Goal: Task Accomplishment & Management: Use online tool/utility

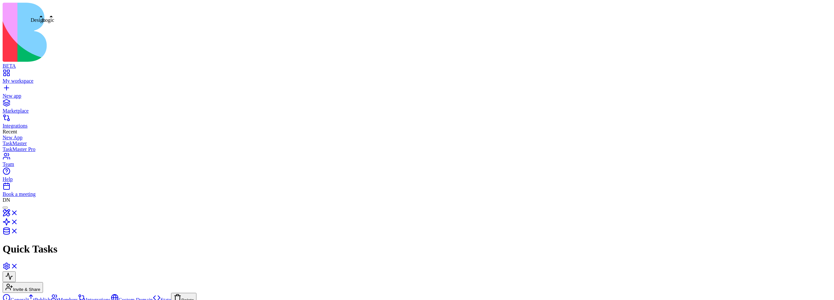
click at [18, 212] on link at bounding box center [11, 215] width 16 height 6
click at [5, 208] on div at bounding box center [5, 208] width 0 height 0
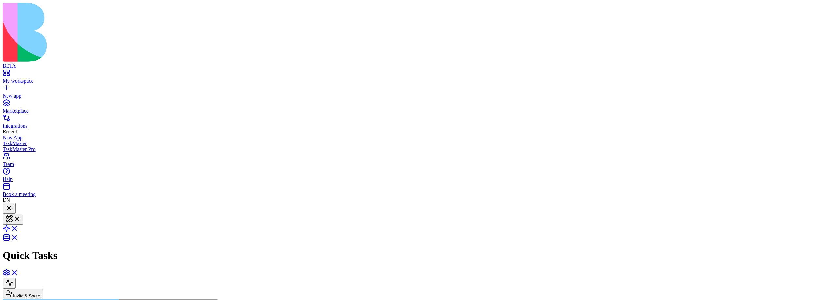
scroll to position [509, 0]
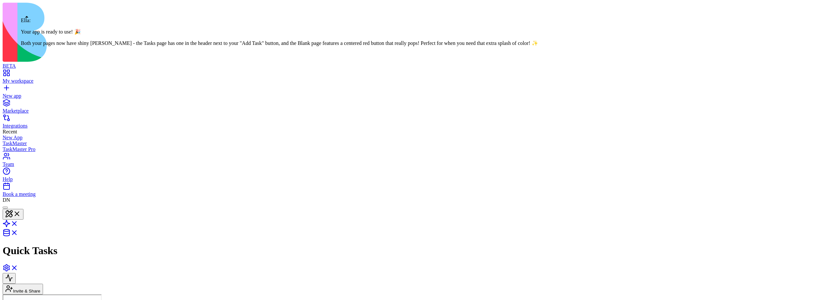
click at [5, 208] on div at bounding box center [5, 208] width 0 height 0
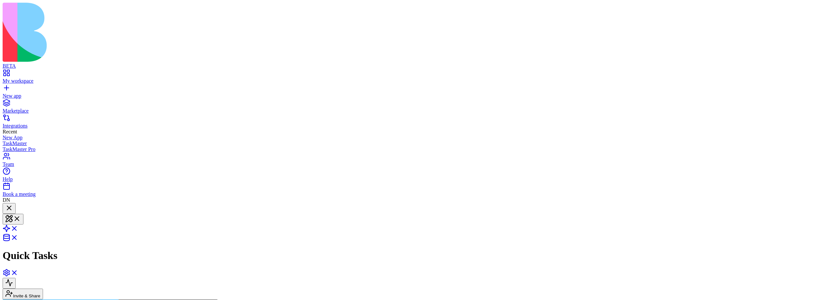
click at [13, 204] on div at bounding box center [9, 208] width 8 height 9
click at [5, 208] on div at bounding box center [5, 208] width 0 height 0
click at [13, 204] on div at bounding box center [9, 208] width 8 height 9
click at [13, 213] on div at bounding box center [9, 213] width 8 height 0
click at [13, 204] on div at bounding box center [9, 208] width 8 height 9
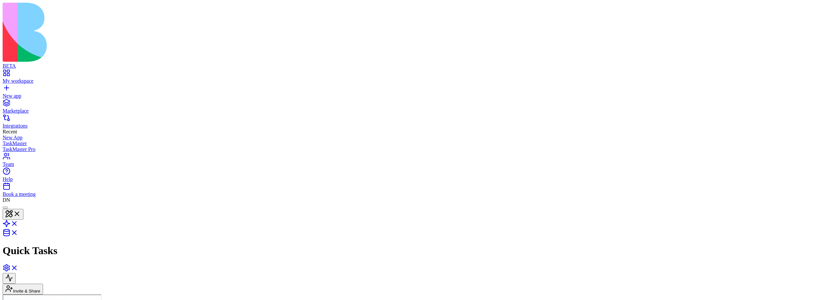
click at [5, 208] on div at bounding box center [5, 208] width 0 height 0
click at [13, 204] on div at bounding box center [9, 208] width 8 height 9
click at [5, 208] on div at bounding box center [5, 208] width 0 height 0
click at [13, 204] on div at bounding box center [9, 208] width 8 height 9
click at [5, 208] on div at bounding box center [5, 208] width 0 height 0
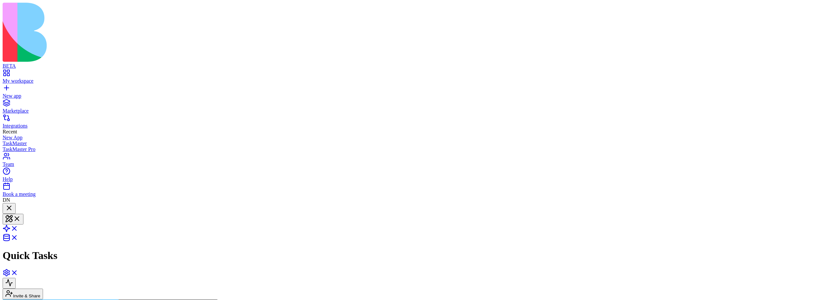
click at [13, 204] on div at bounding box center [9, 208] width 8 height 9
click at [5, 208] on div at bounding box center [5, 208] width 0 height 0
click at [13, 204] on div at bounding box center [9, 208] width 8 height 9
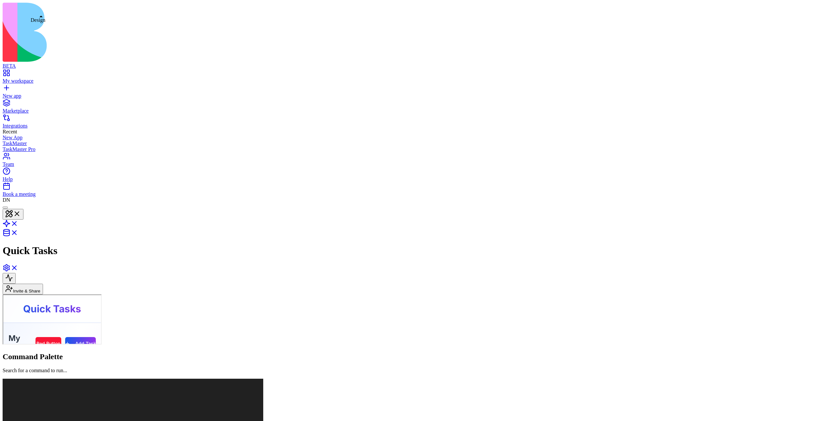
click at [5, 208] on div at bounding box center [5, 208] width 0 height 0
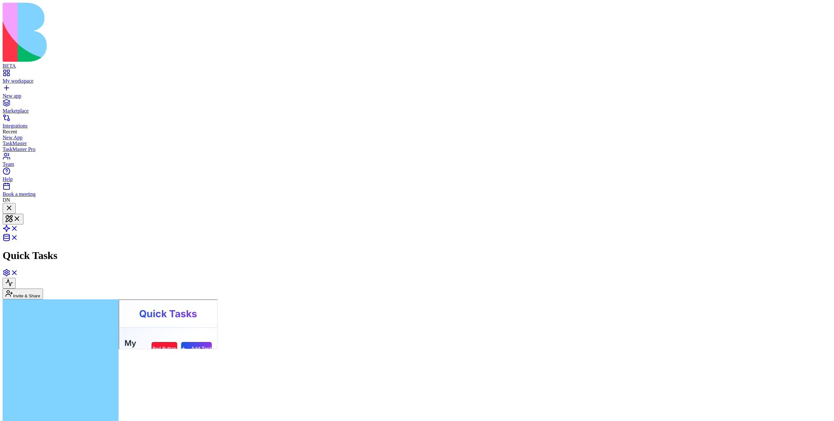
scroll to position [388, 0]
click at [13, 204] on div at bounding box center [9, 208] width 8 height 9
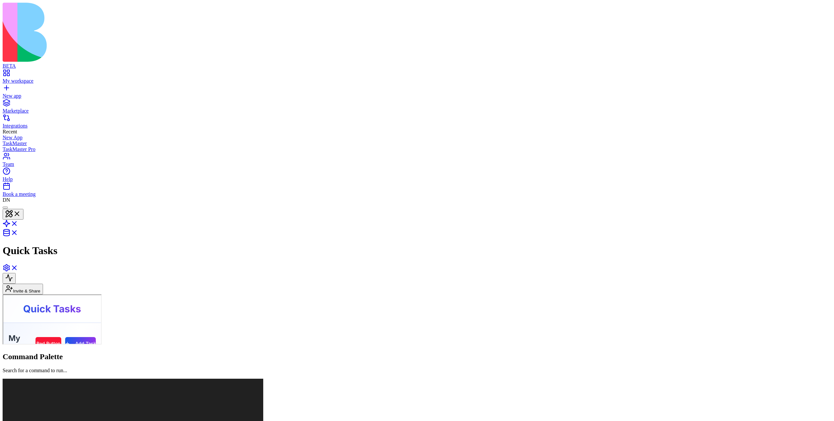
click at [5, 208] on div at bounding box center [5, 208] width 0 height 0
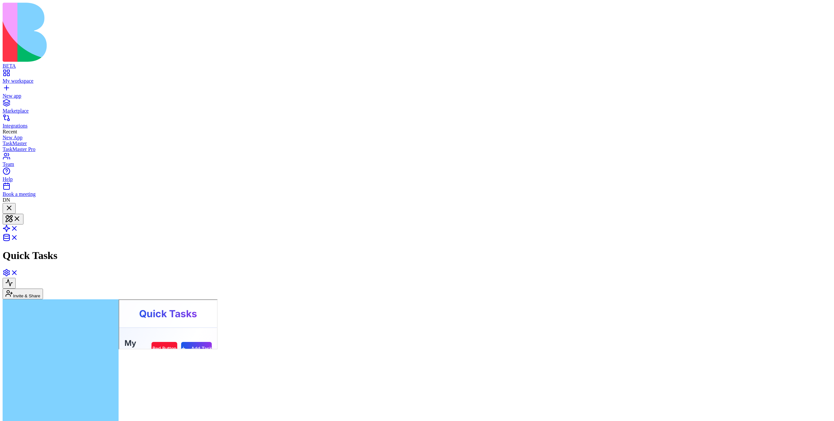
click at [13, 204] on div at bounding box center [9, 208] width 8 height 9
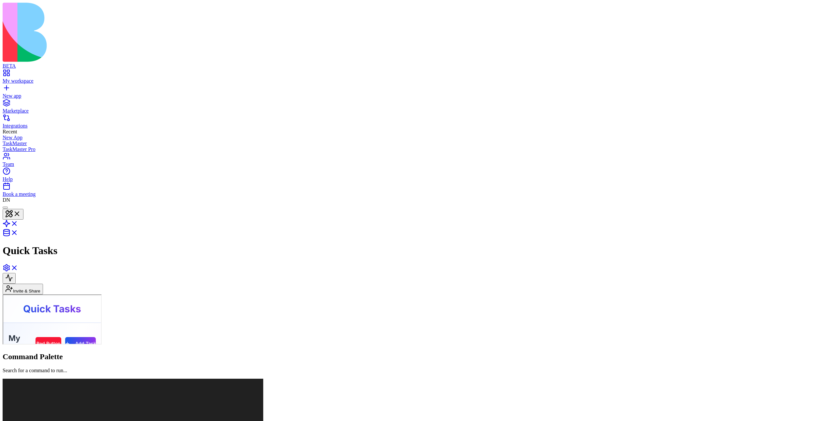
click at [5, 208] on div at bounding box center [5, 208] width 0 height 0
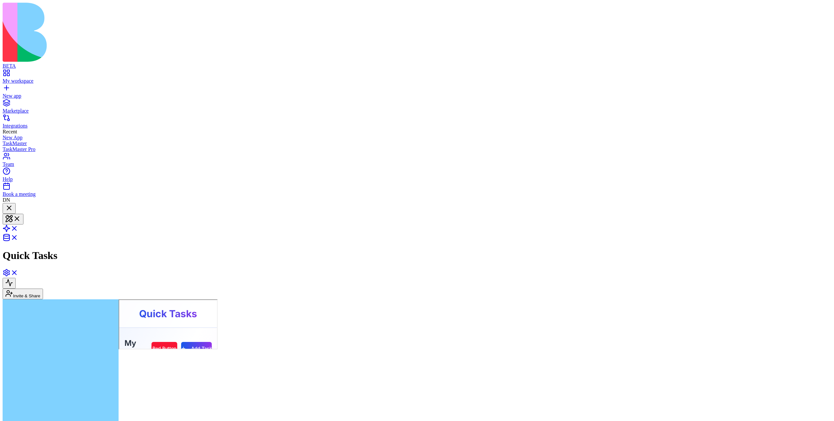
click at [13, 204] on div at bounding box center [9, 208] width 8 height 9
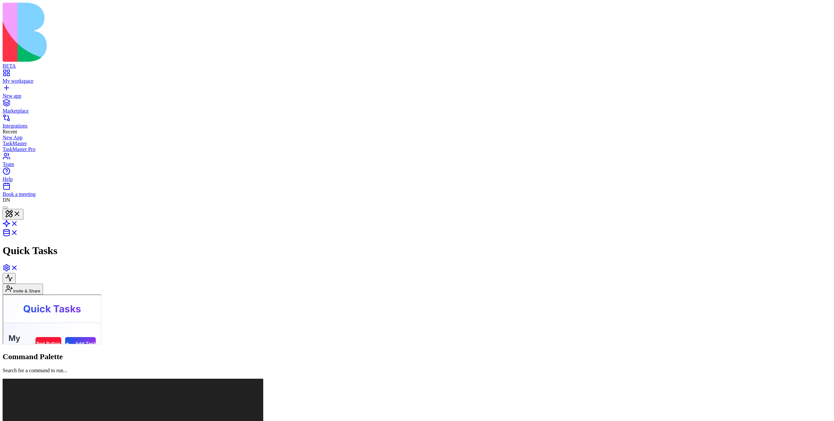
click at [5, 208] on div at bounding box center [5, 208] width 0 height 0
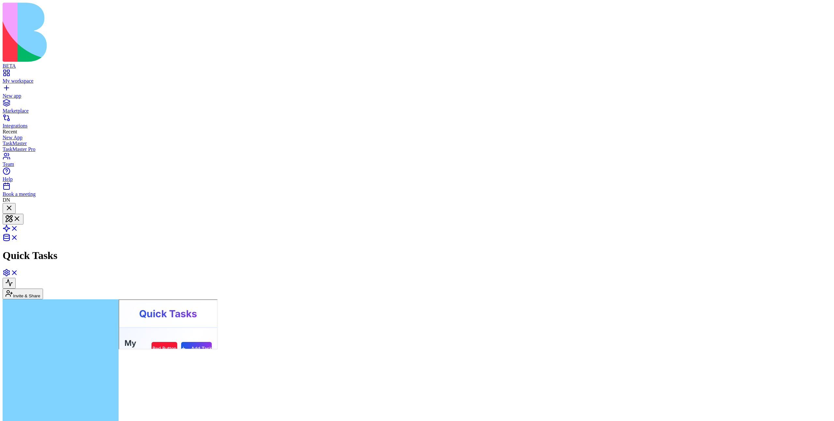
click at [13, 204] on div at bounding box center [9, 208] width 8 height 9
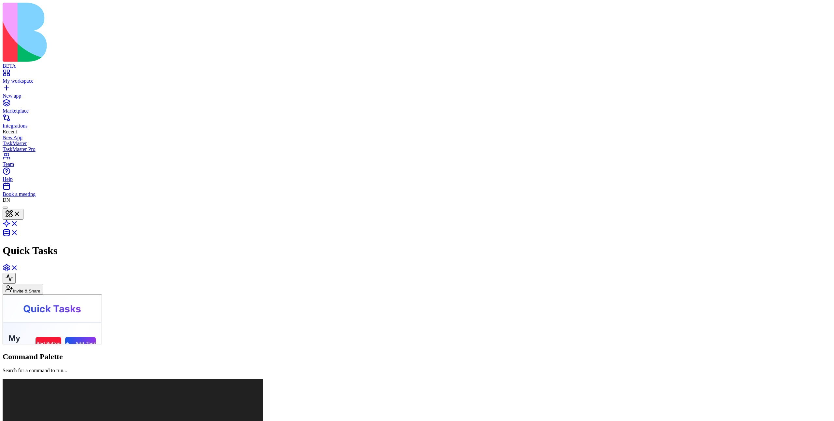
click at [5, 208] on div at bounding box center [5, 208] width 0 height 0
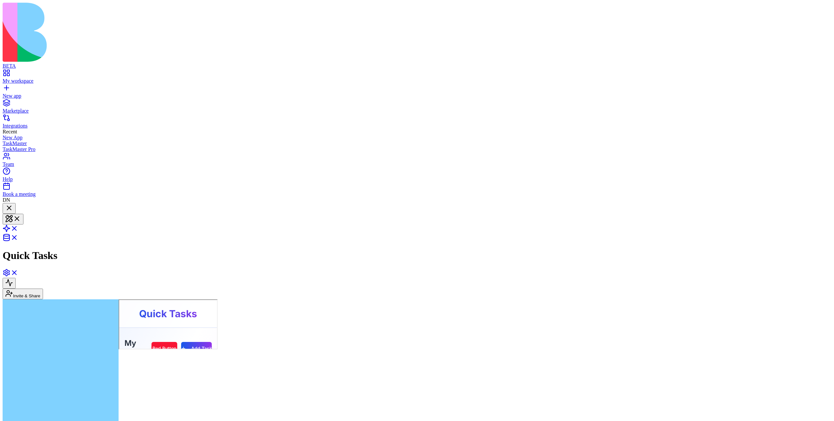
click at [13, 204] on div at bounding box center [9, 208] width 8 height 9
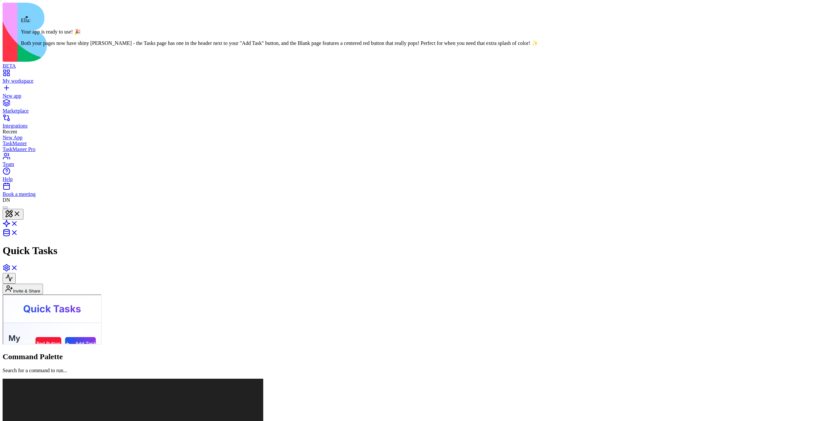
click at [5, 208] on div at bounding box center [5, 208] width 0 height 0
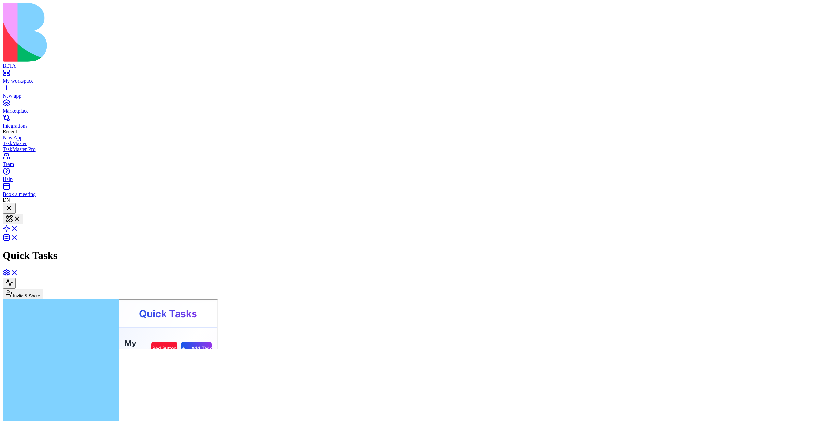
click at [13, 204] on div at bounding box center [9, 208] width 8 height 9
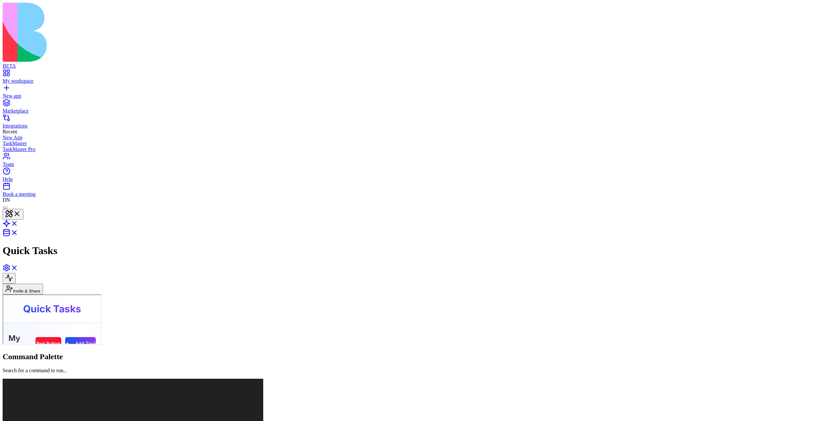
click at [5, 208] on div at bounding box center [5, 208] width 0 height 0
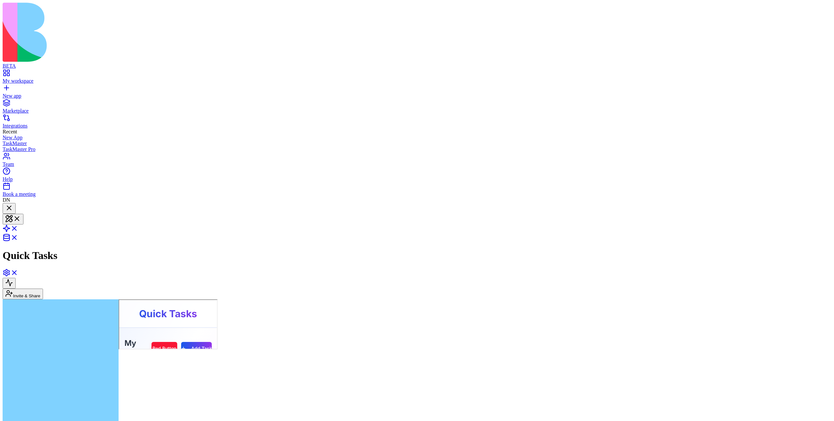
scroll to position [388, 0]
click at [13, 204] on div at bounding box center [9, 208] width 8 height 9
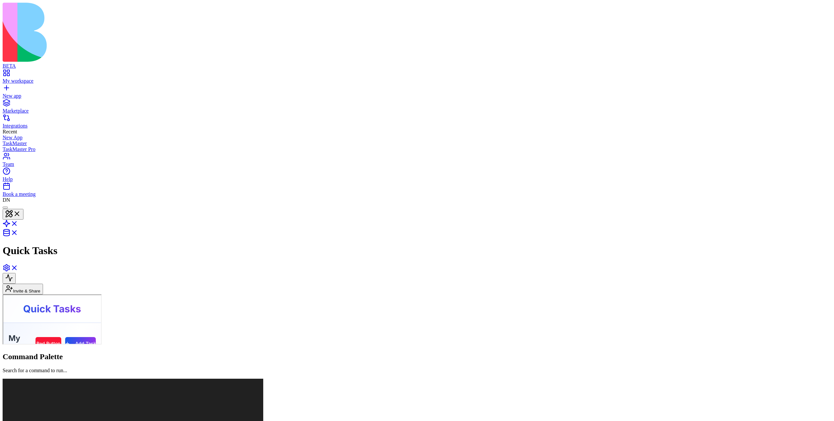
click at [5, 208] on div at bounding box center [5, 208] width 0 height 0
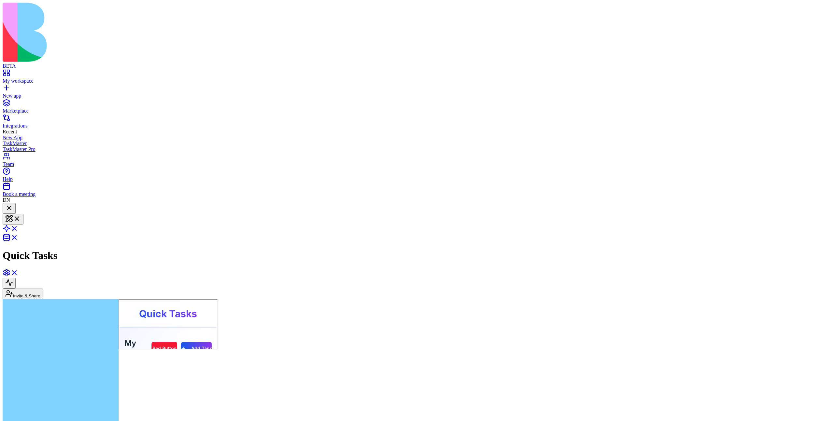
click at [13, 204] on div at bounding box center [9, 208] width 8 height 9
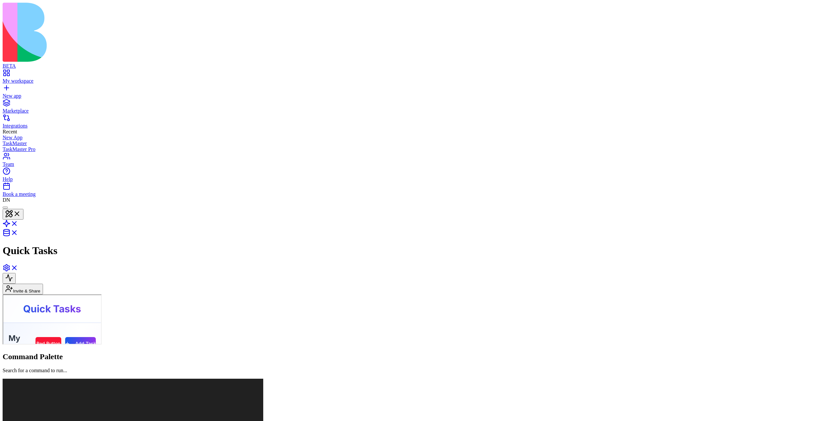
click at [5, 208] on div at bounding box center [5, 208] width 0 height 0
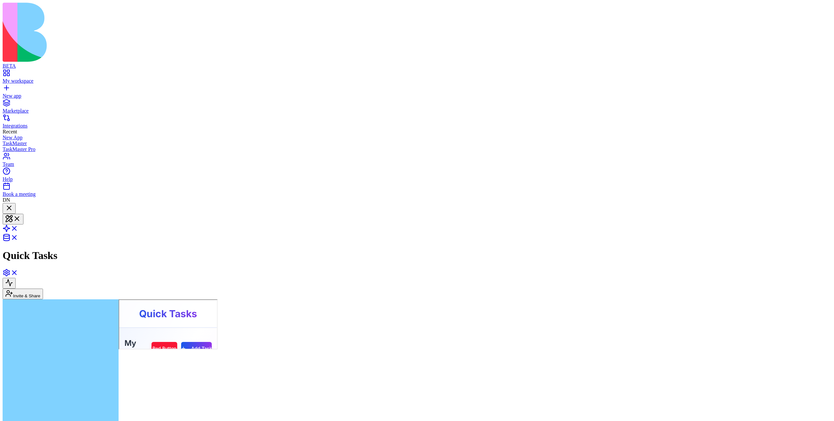
click at [13, 204] on div at bounding box center [9, 208] width 8 height 9
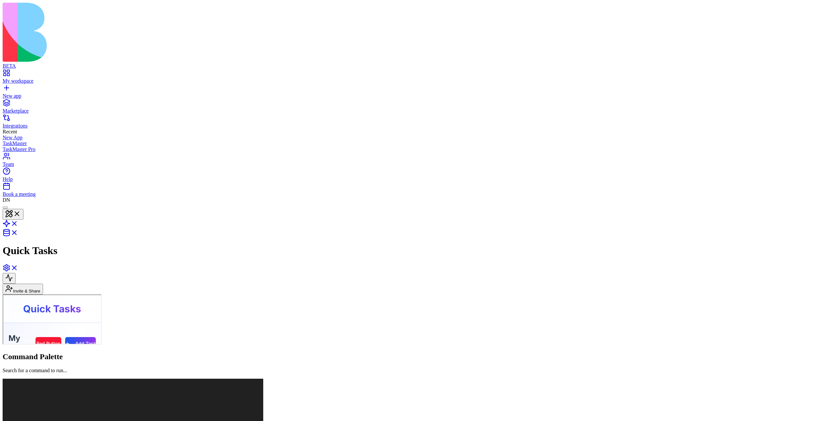
click at [5, 208] on div at bounding box center [5, 208] width 0 height 0
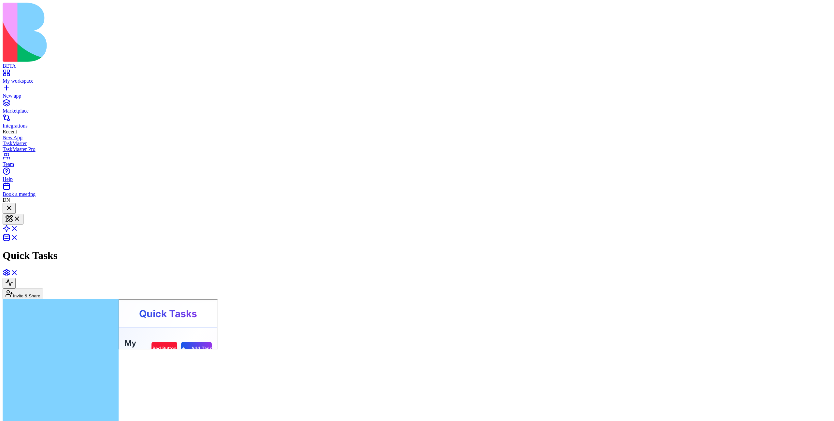
click at [13, 204] on div at bounding box center [9, 208] width 8 height 9
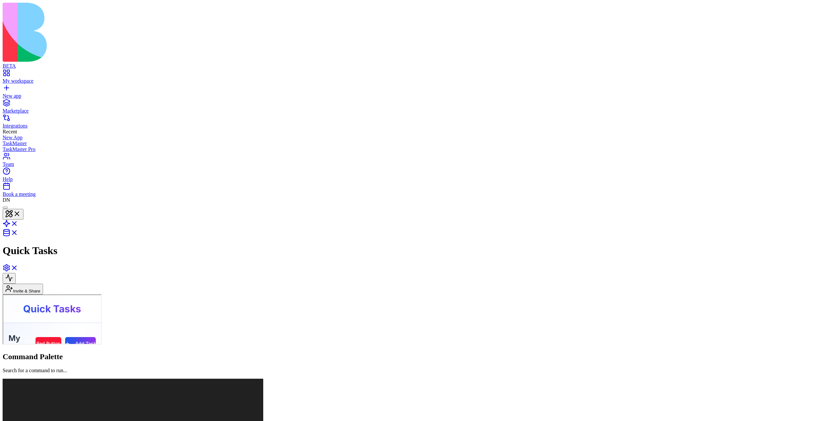
click at [5, 208] on div at bounding box center [5, 208] width 0 height 0
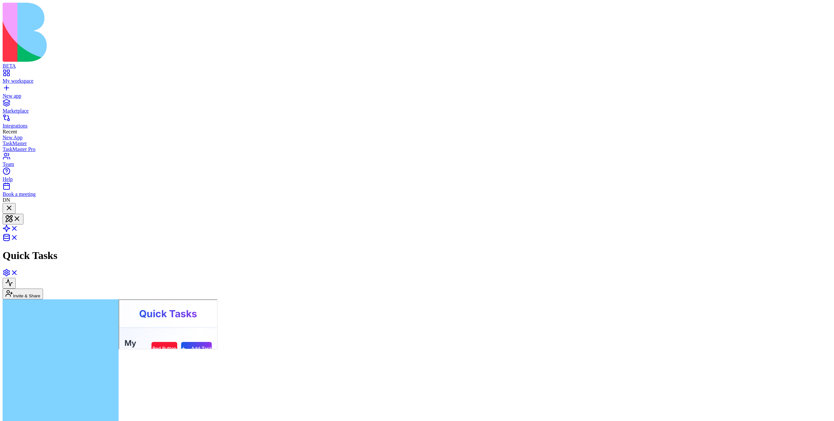
click at [13, 204] on div at bounding box center [9, 208] width 8 height 9
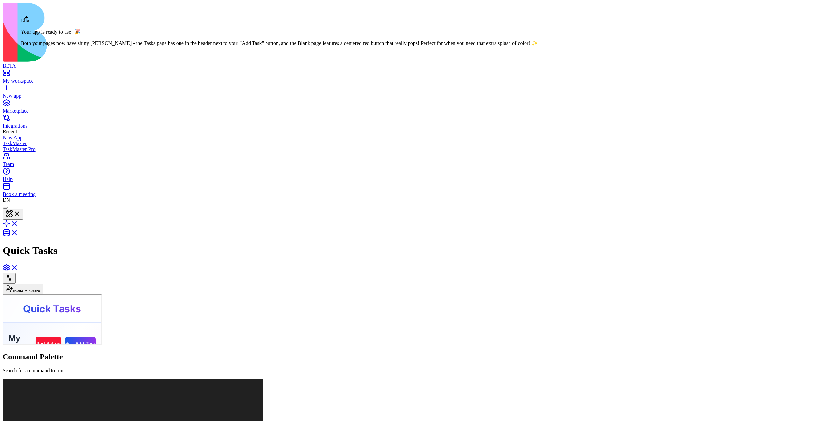
click at [5, 208] on div at bounding box center [5, 208] width 0 height 0
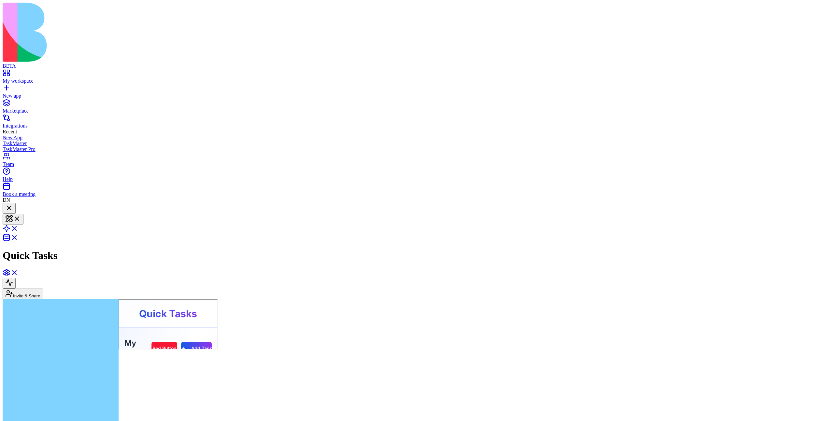
click at [13, 204] on div at bounding box center [9, 208] width 8 height 9
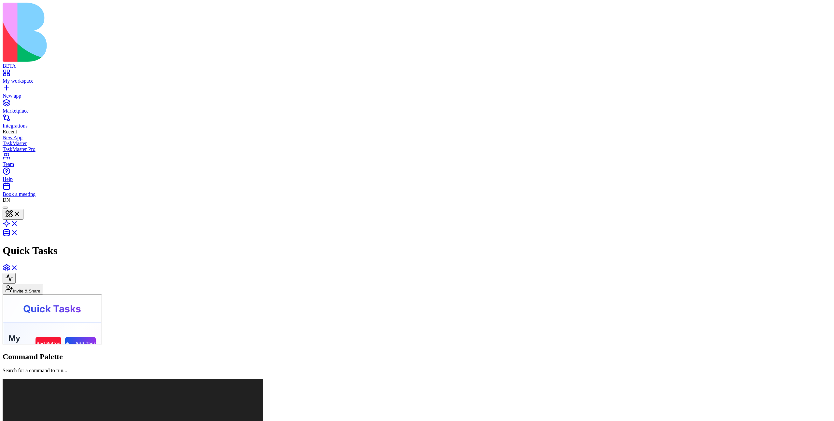
click at [5, 208] on div at bounding box center [5, 208] width 0 height 0
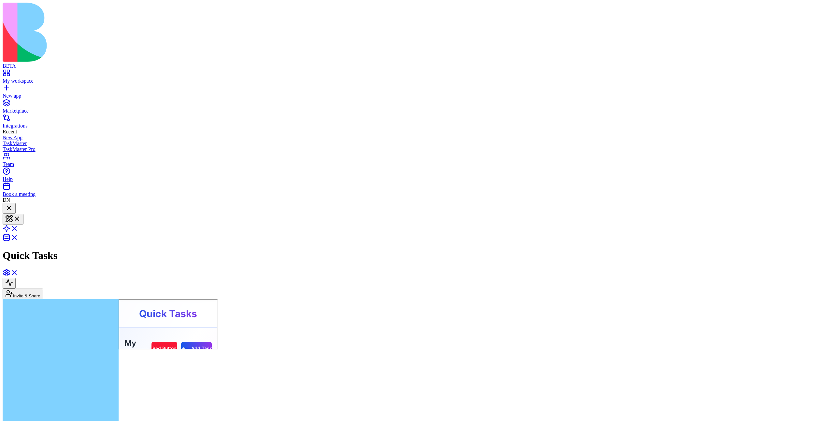
click at [13, 204] on div at bounding box center [9, 208] width 8 height 9
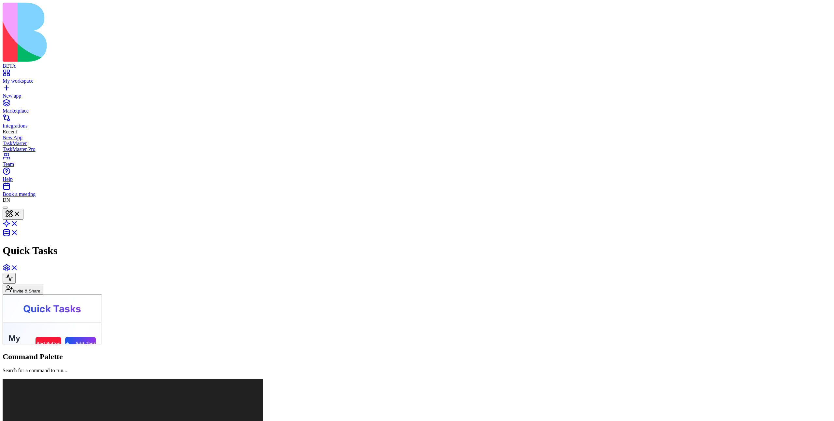
click at [5, 208] on div at bounding box center [5, 208] width 0 height 0
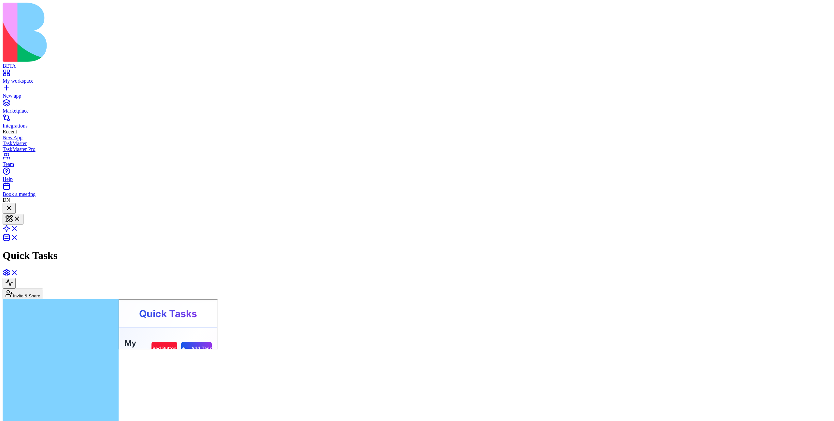
click at [13, 204] on div at bounding box center [9, 208] width 8 height 9
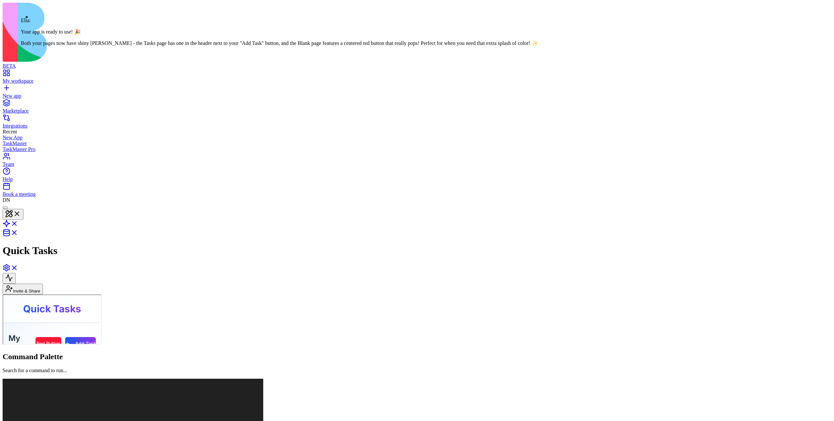
click at [5, 208] on div at bounding box center [5, 208] width 0 height 0
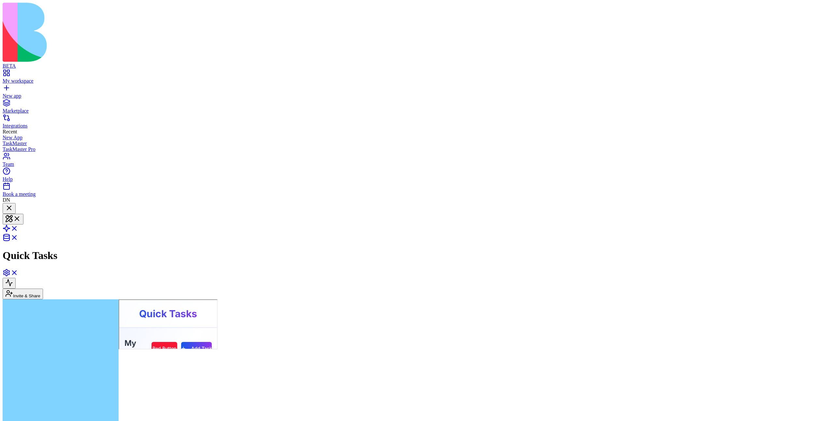
click at [13, 204] on div at bounding box center [9, 208] width 8 height 9
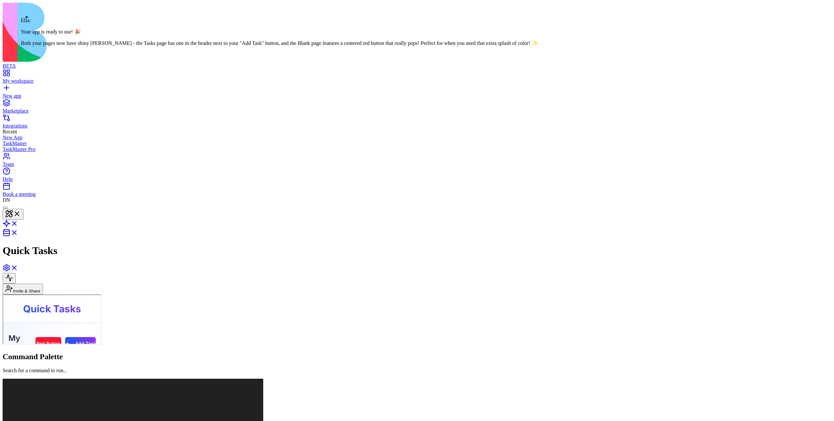
click at [5, 208] on div at bounding box center [5, 208] width 0 height 0
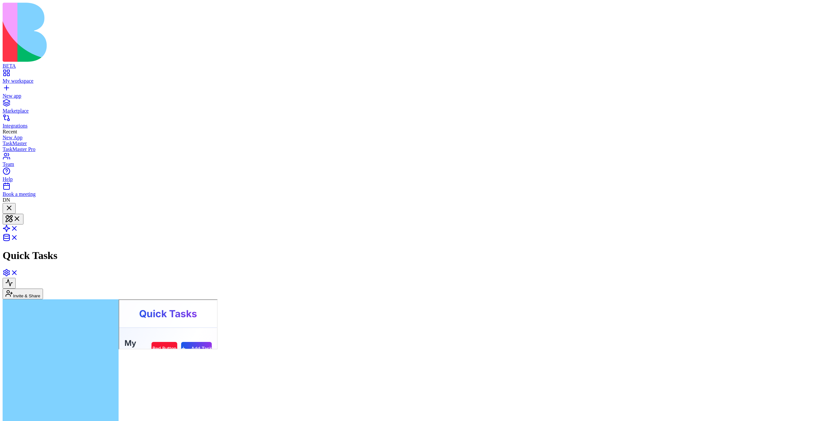
click at [13, 204] on div at bounding box center [9, 208] width 8 height 9
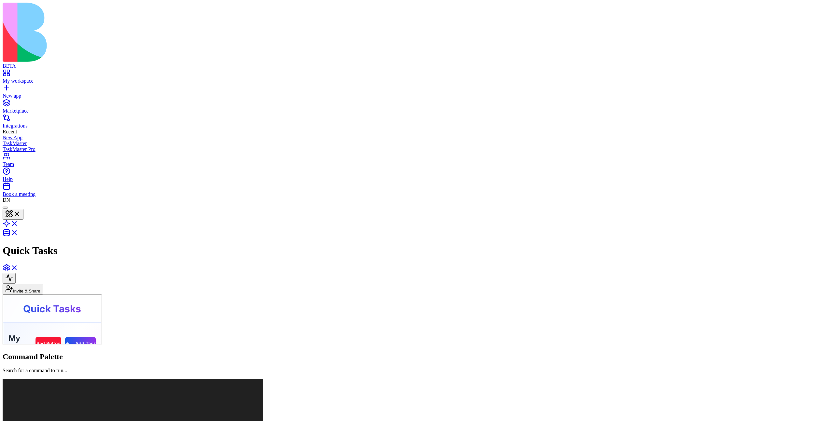
click at [5, 208] on div at bounding box center [5, 208] width 0 height 0
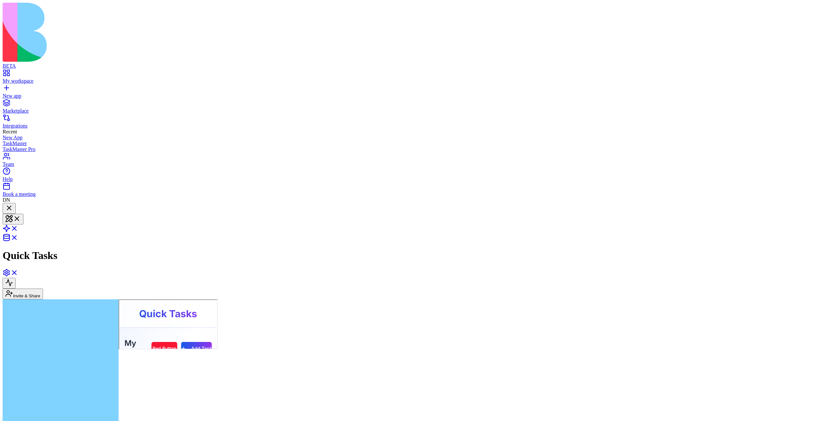
click at [13, 204] on div at bounding box center [9, 208] width 8 height 9
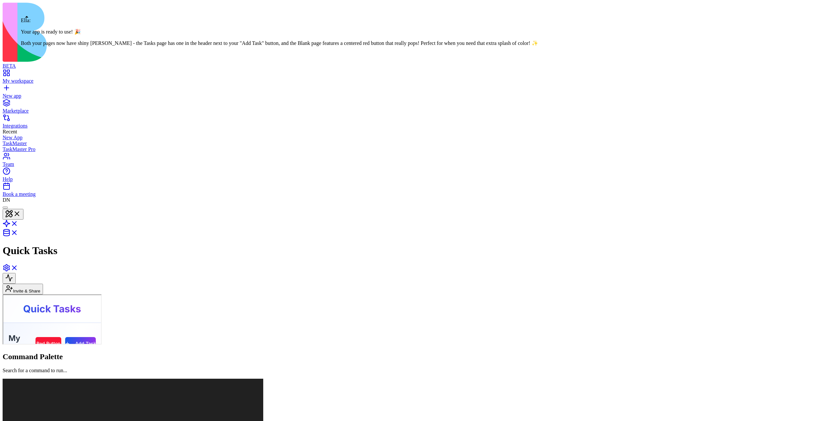
click at [5, 208] on div at bounding box center [5, 208] width 0 height 0
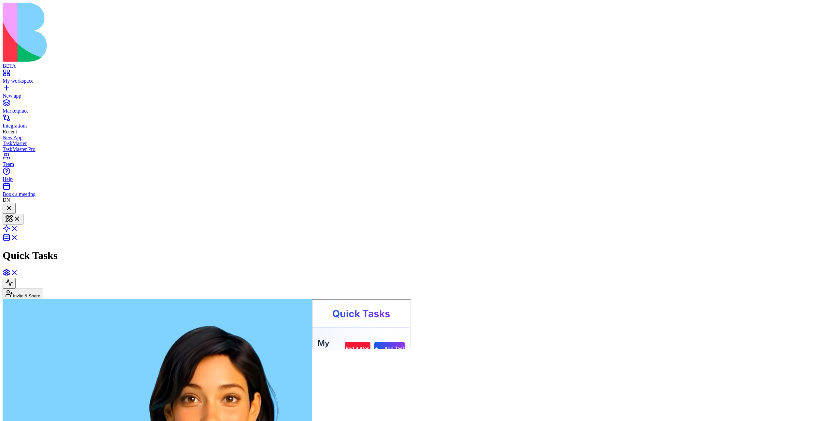
scroll to position [279, 0]
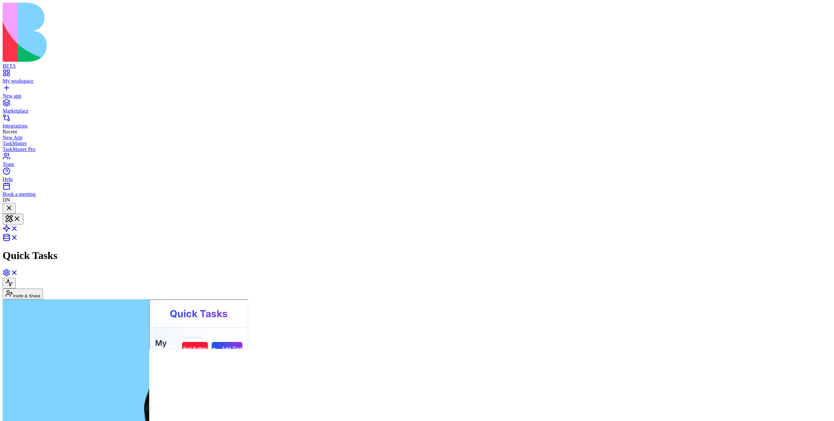
scroll to position [360, 0]
click at [13, 204] on div at bounding box center [9, 208] width 8 height 9
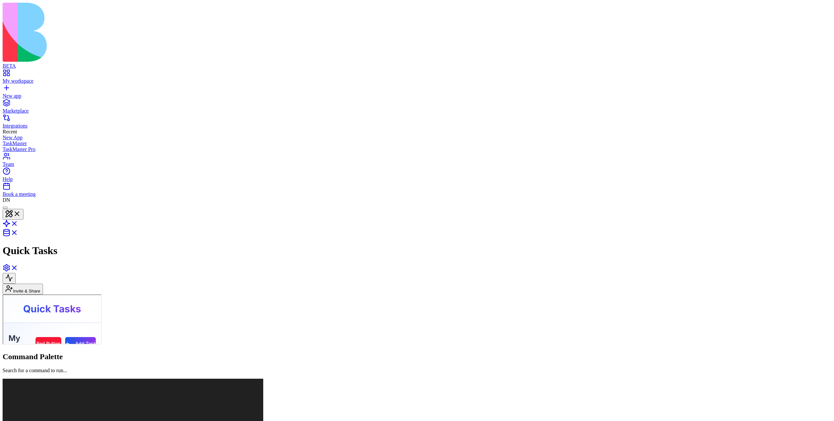
click at [5, 208] on div at bounding box center [5, 208] width 0 height 0
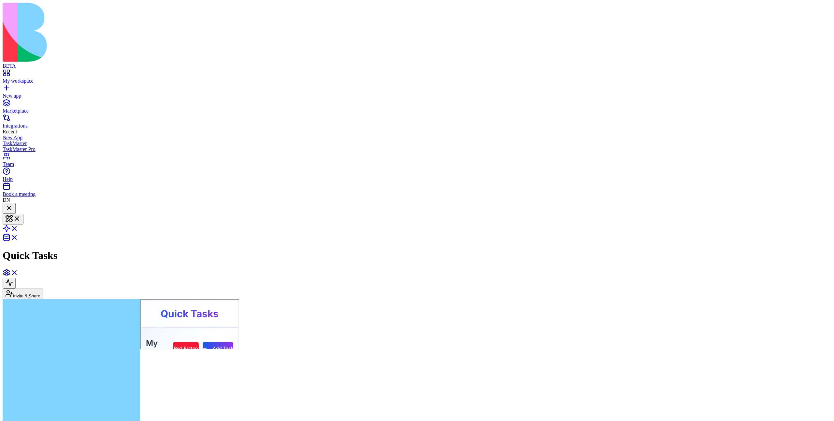
click at [13, 204] on div at bounding box center [9, 208] width 8 height 9
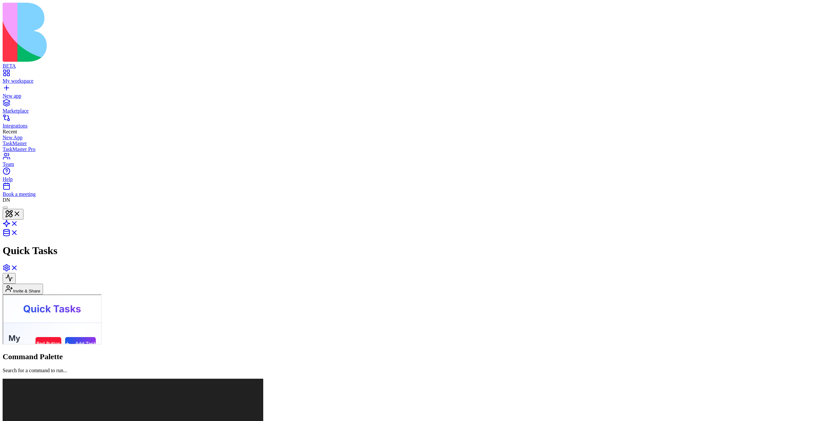
click at [5, 208] on div at bounding box center [5, 208] width 0 height 0
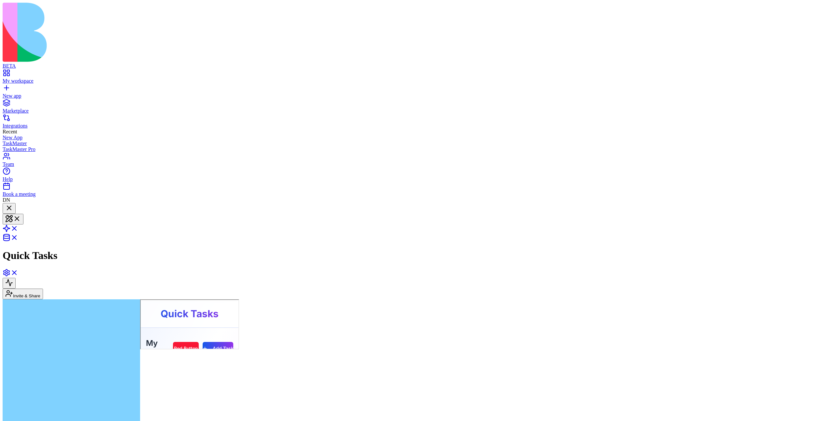
click at [13, 204] on div at bounding box center [9, 208] width 8 height 9
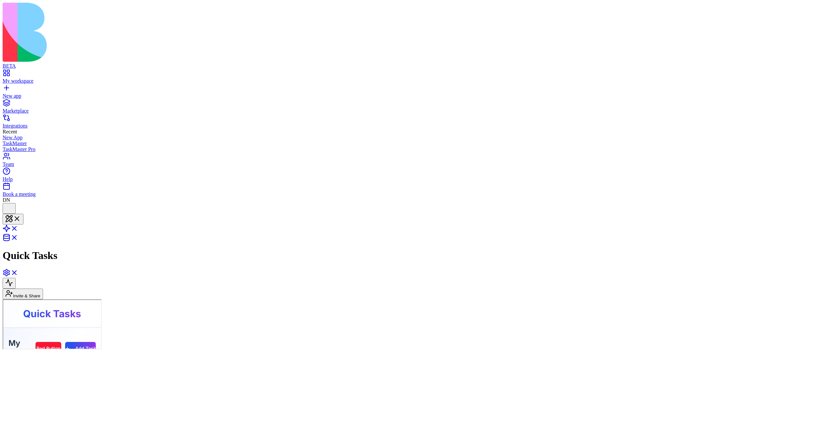
scroll to position [388, 0]
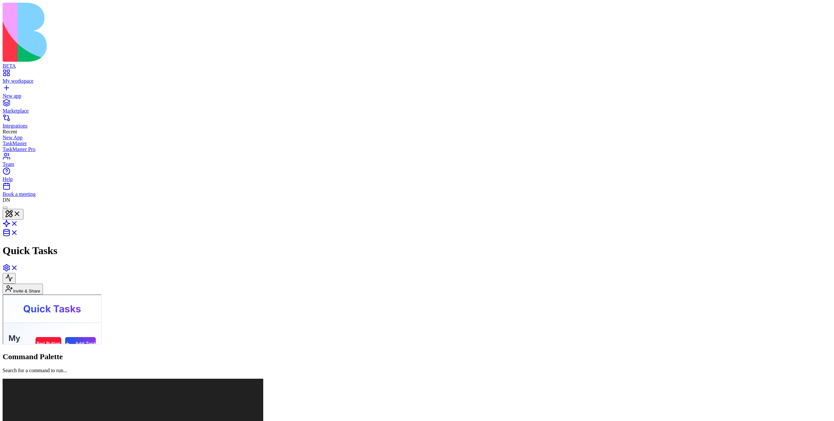
click at [5, 208] on div at bounding box center [5, 208] width 0 height 0
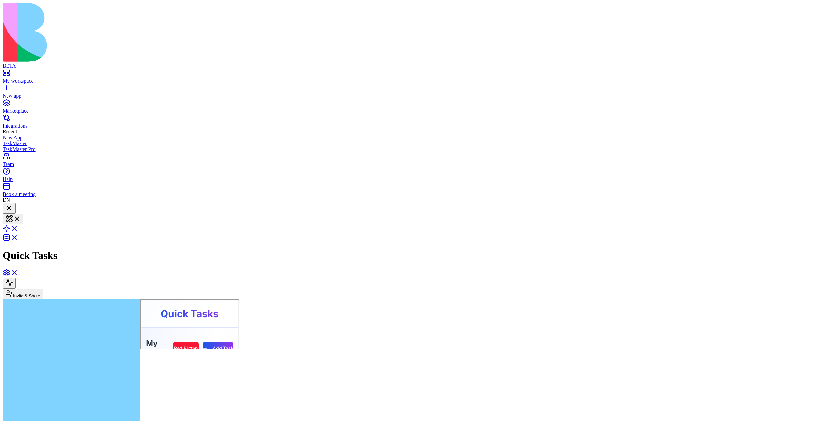
scroll to position [361, 0]
click at [13, 204] on div at bounding box center [9, 208] width 8 height 9
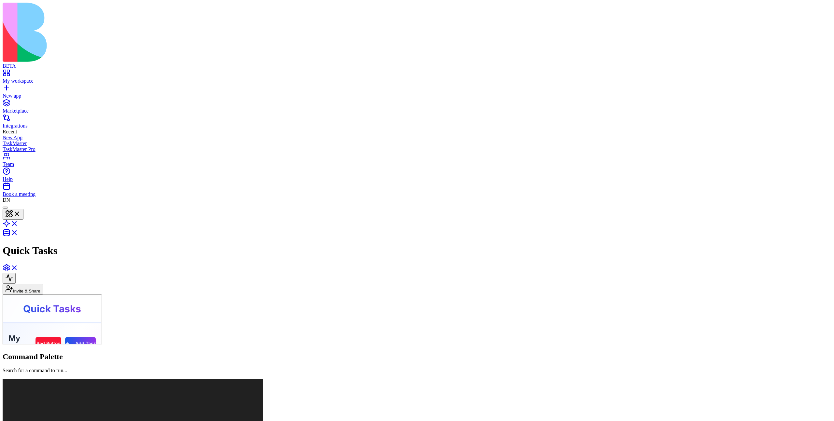
click at [5, 208] on div at bounding box center [5, 208] width 0 height 0
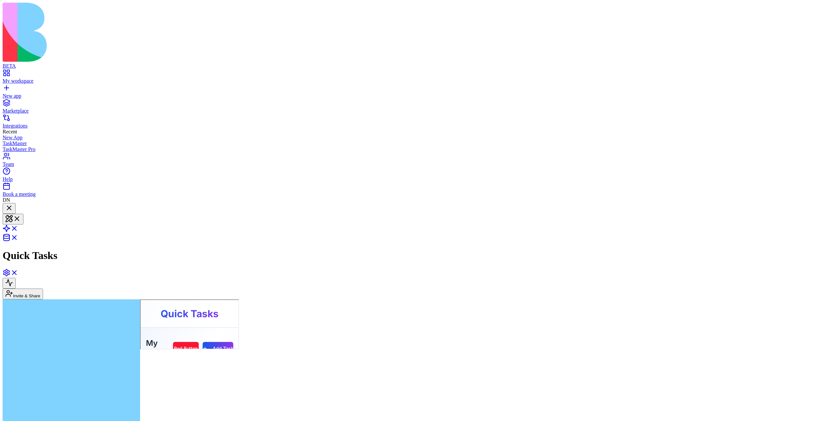
click at [13, 204] on div at bounding box center [9, 208] width 8 height 9
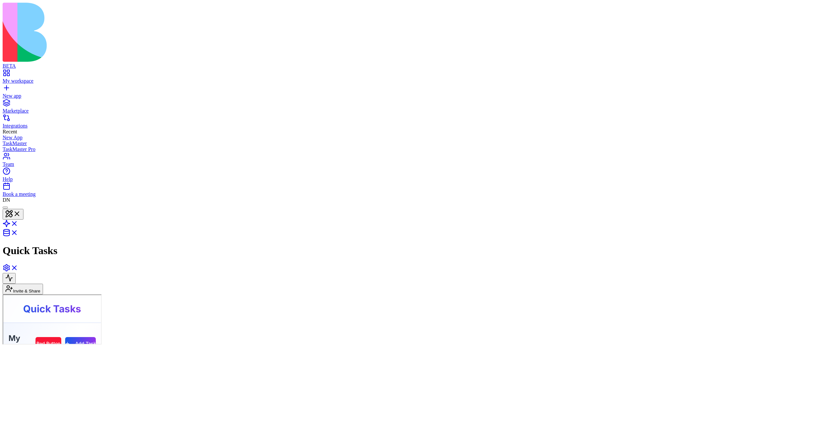
click at [5, 208] on div at bounding box center [5, 208] width 0 height 0
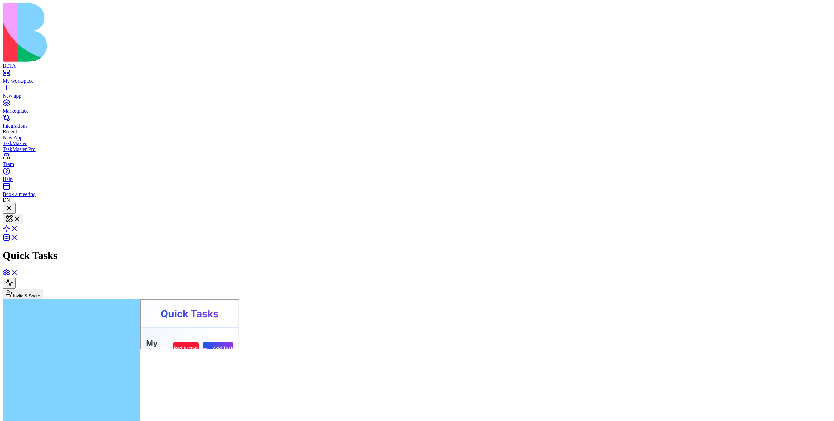
click at [13, 204] on div at bounding box center [9, 208] width 8 height 9
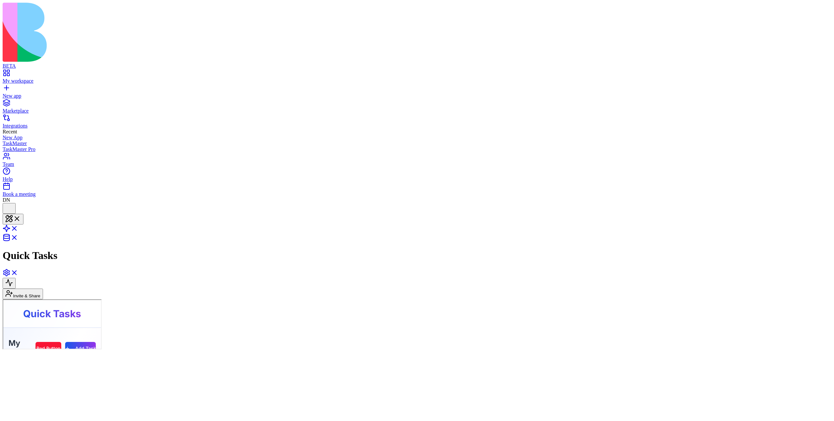
scroll to position [388, 0]
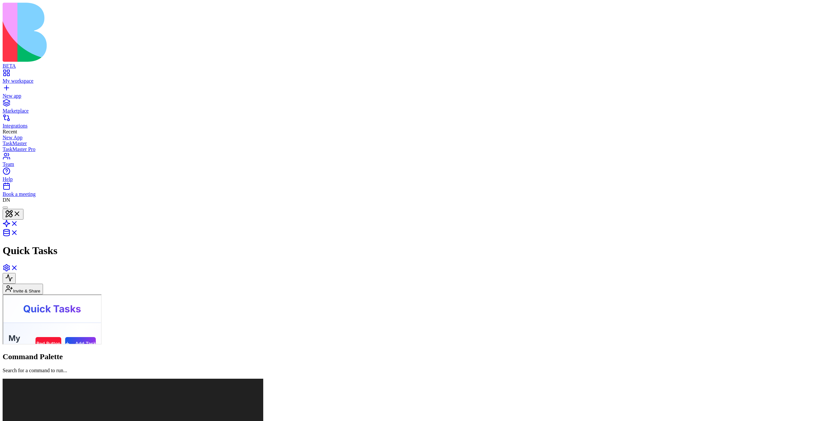
click at [5, 208] on div at bounding box center [5, 208] width 0 height 0
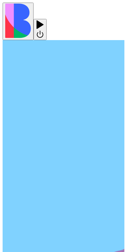
scroll to position [431, 0]
click at [44, 20] on div at bounding box center [40, 20] width 8 height 0
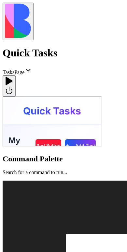
click at [13, 76] on div at bounding box center [9, 85] width 8 height 19
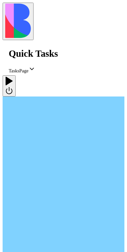
scroll to position [579, 0]
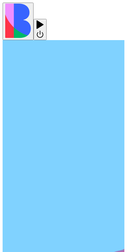
click at [44, 20] on div at bounding box center [40, 20] width 8 height 0
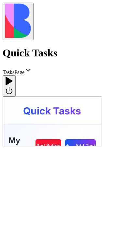
click at [13, 76] on div at bounding box center [9, 85] width 8 height 19
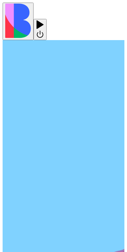
click at [44, 20] on div at bounding box center [40, 20] width 8 height 0
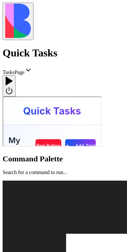
click at [13, 76] on div at bounding box center [9, 76] width 8 height 0
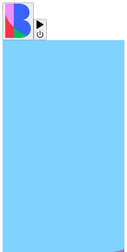
click at [44, 20] on div at bounding box center [40, 29] width 8 height 19
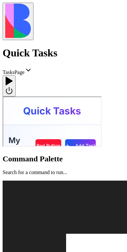
click at [13, 76] on div at bounding box center [9, 76] width 8 height 0
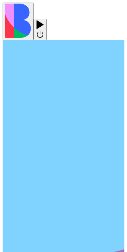
click at [44, 20] on div at bounding box center [40, 29] width 8 height 19
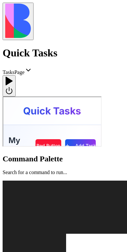
click at [13, 76] on div at bounding box center [9, 85] width 8 height 19
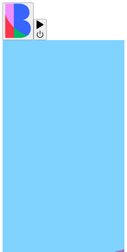
click at [44, 20] on div at bounding box center [40, 20] width 8 height 0
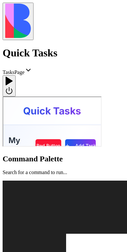
click at [13, 76] on div at bounding box center [9, 85] width 8 height 19
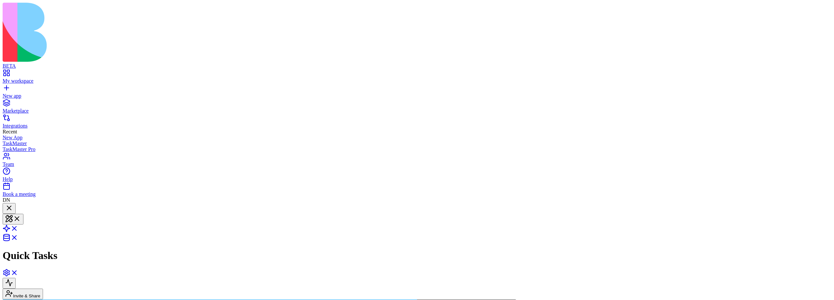
scroll to position [370, 0]
click at [13, 204] on div at bounding box center [9, 208] width 8 height 9
click at [5, 208] on div at bounding box center [5, 208] width 0 height 0
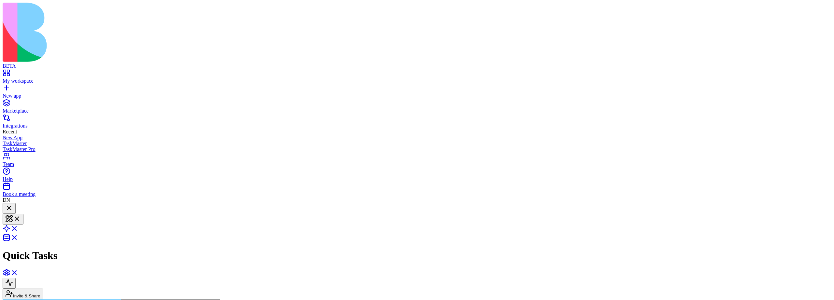
click at [13, 204] on div at bounding box center [9, 208] width 8 height 9
click at [5, 208] on div at bounding box center [5, 208] width 0 height 0
click at [13, 204] on div at bounding box center [9, 208] width 8 height 9
click at [5, 208] on div at bounding box center [5, 208] width 0 height 0
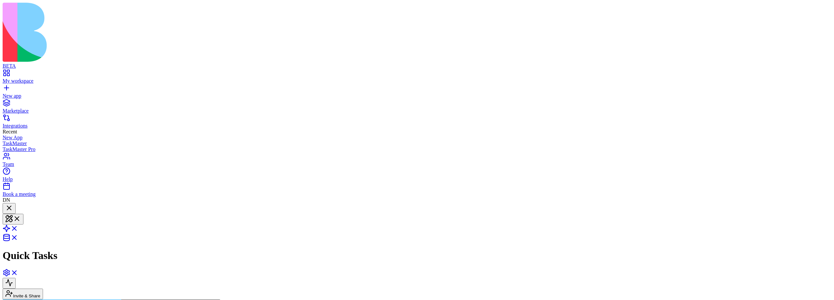
click at [13, 204] on div at bounding box center [9, 208] width 8 height 9
click at [5, 208] on div at bounding box center [5, 208] width 0 height 0
click at [13, 204] on div at bounding box center [9, 208] width 8 height 9
click at [5, 208] on div at bounding box center [5, 208] width 0 height 0
click at [13, 204] on div at bounding box center [9, 208] width 8 height 9
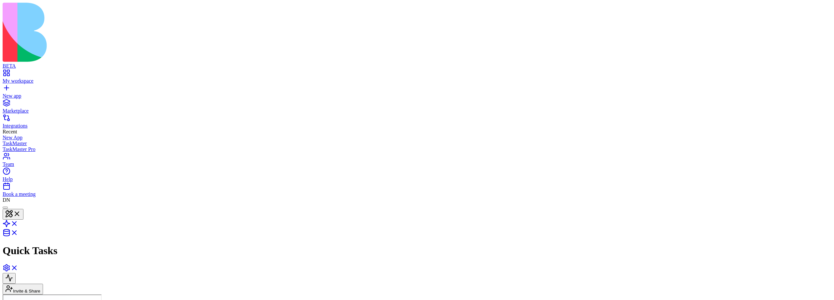
click at [5, 208] on div at bounding box center [5, 208] width 0 height 0
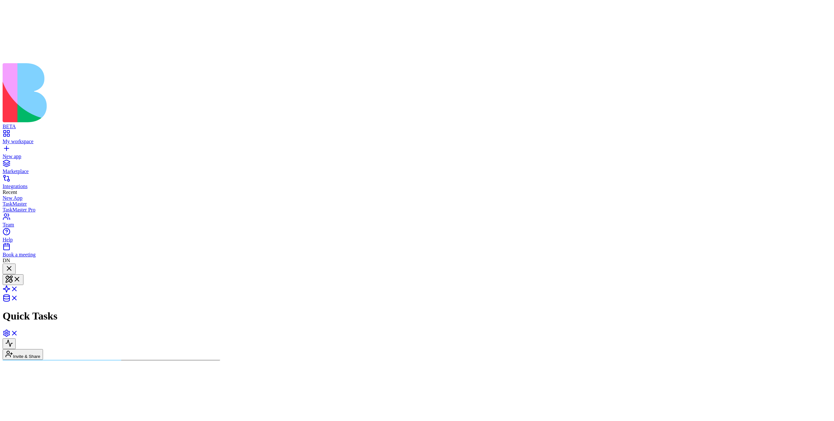
scroll to position [389, 0]
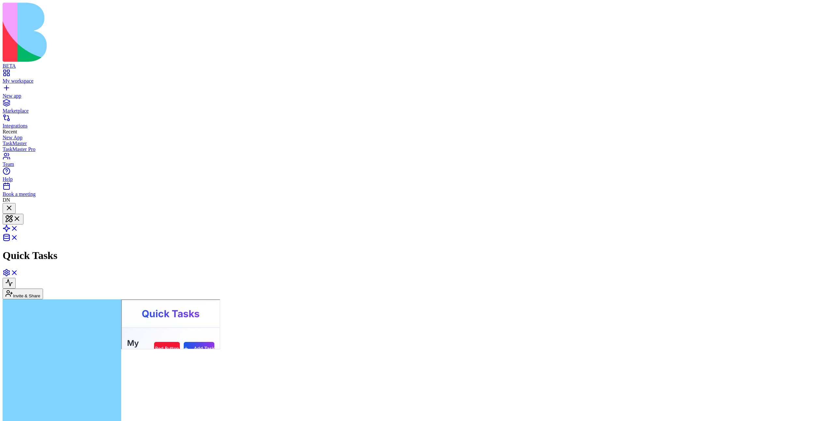
click at [13, 204] on div at bounding box center [9, 208] width 8 height 9
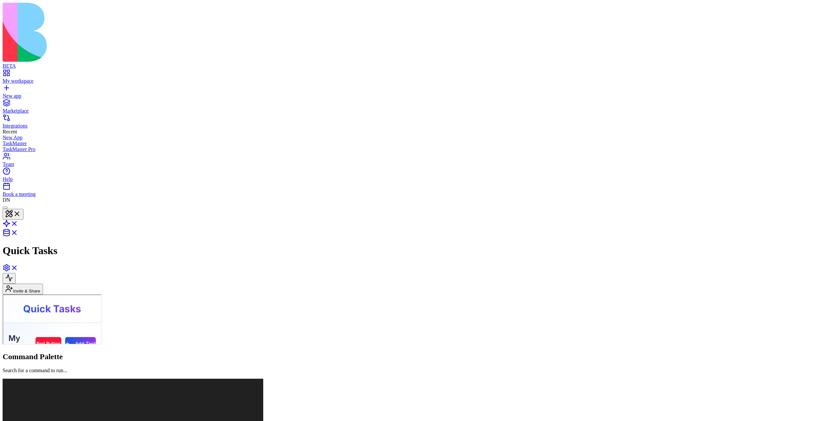
click at [5, 208] on div at bounding box center [5, 208] width 0 height 0
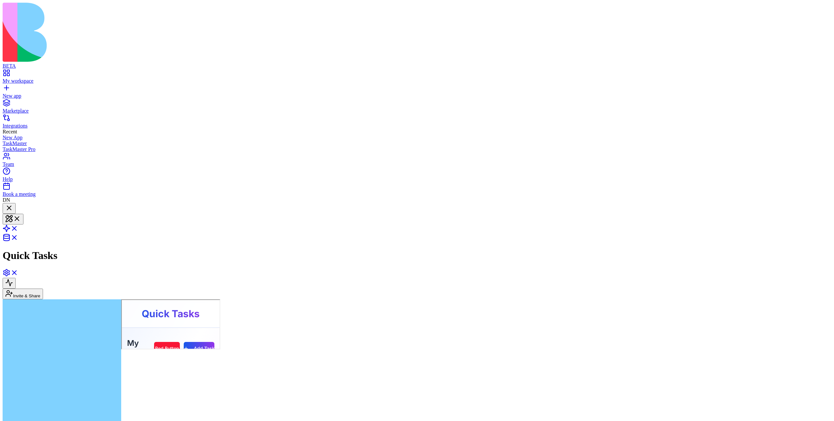
click at [13, 204] on div at bounding box center [9, 208] width 8 height 9
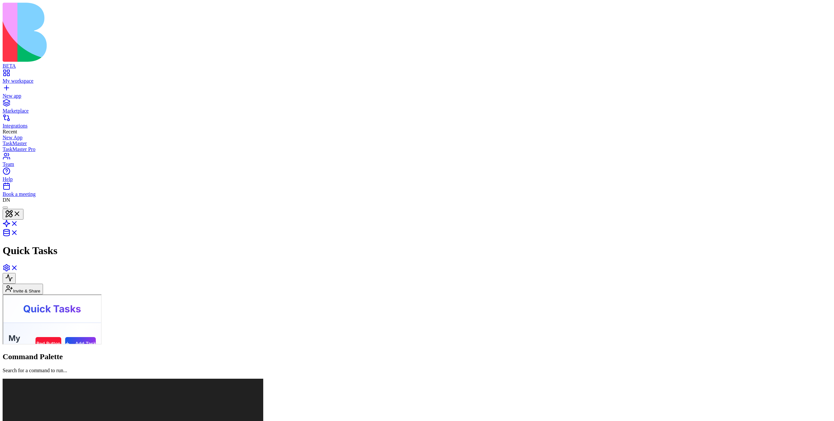
click at [5, 208] on div at bounding box center [5, 208] width 0 height 0
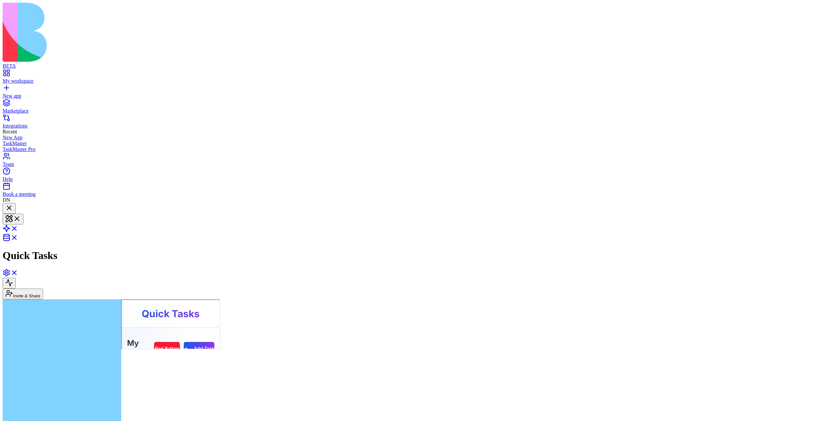
click at [13, 204] on div at bounding box center [9, 208] width 8 height 9
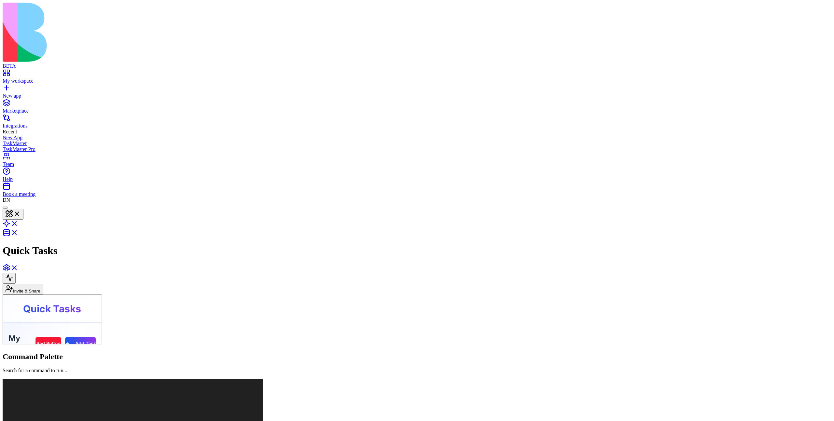
click at [5, 208] on div at bounding box center [5, 208] width 0 height 0
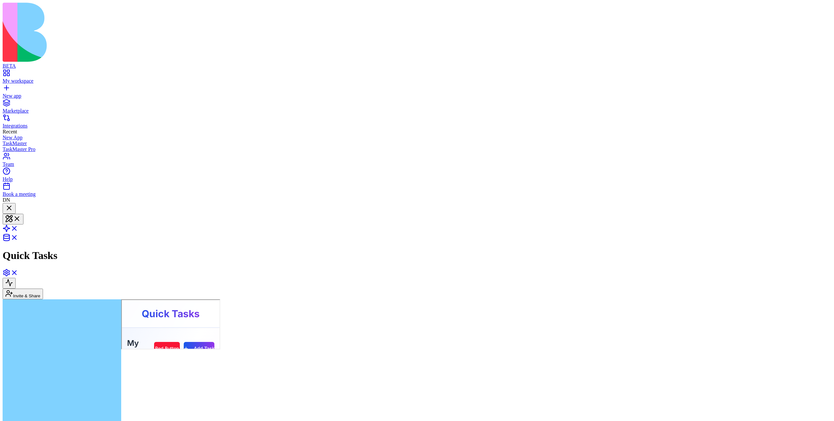
click at [13, 204] on div at bounding box center [9, 208] width 8 height 9
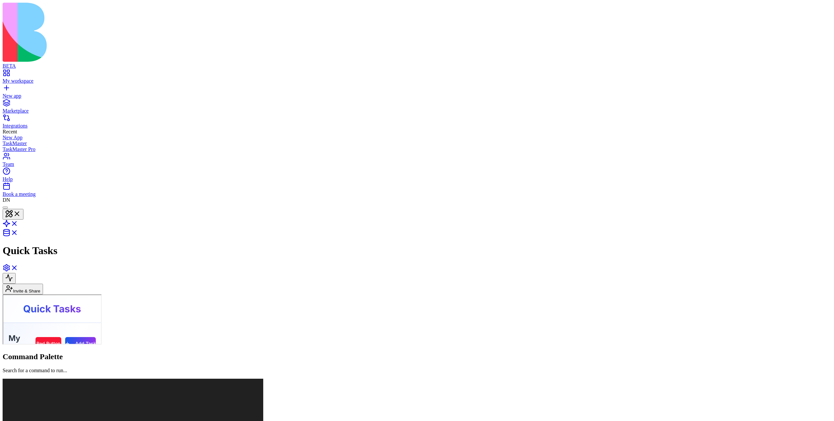
click at [5, 208] on div at bounding box center [5, 208] width 0 height 0
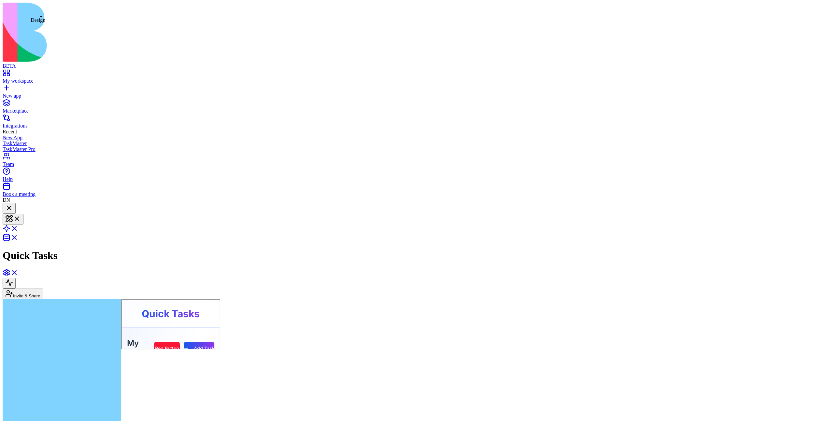
click at [13, 204] on div at bounding box center [9, 208] width 8 height 9
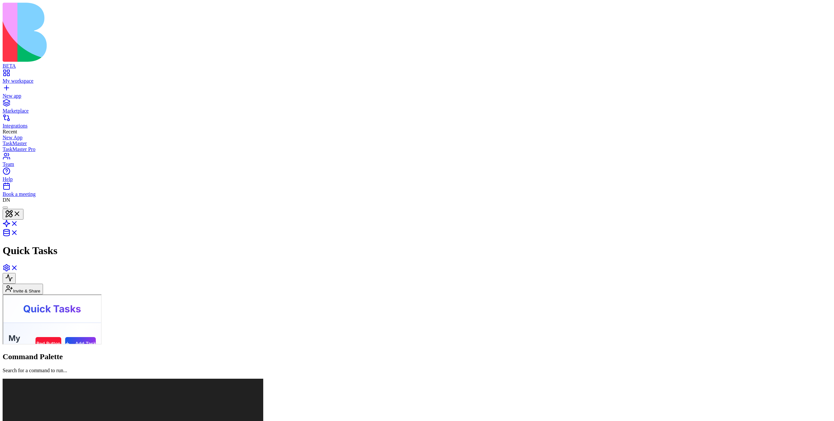
click at [5, 208] on div at bounding box center [5, 208] width 0 height 0
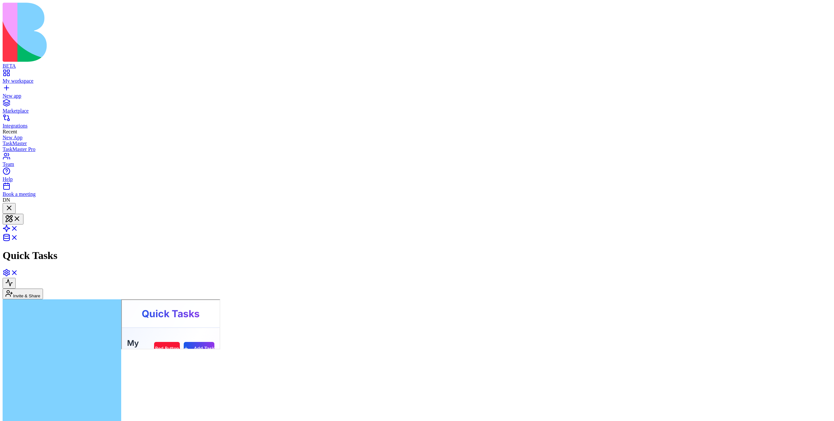
click at [13, 204] on div at bounding box center [9, 208] width 8 height 9
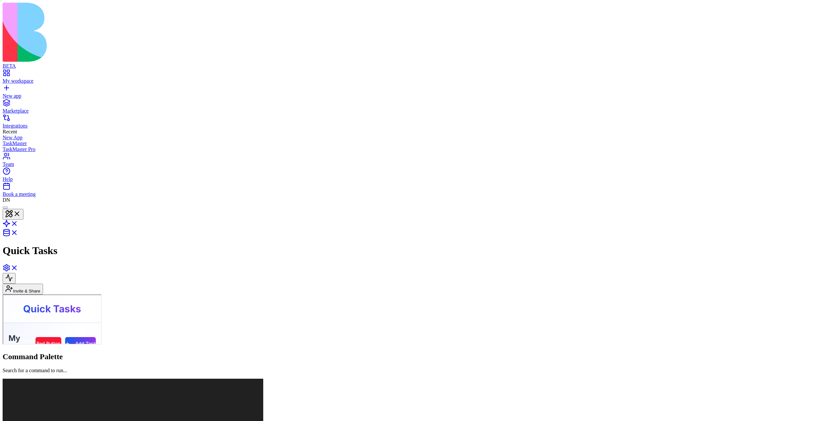
click at [5, 208] on div at bounding box center [5, 208] width 0 height 0
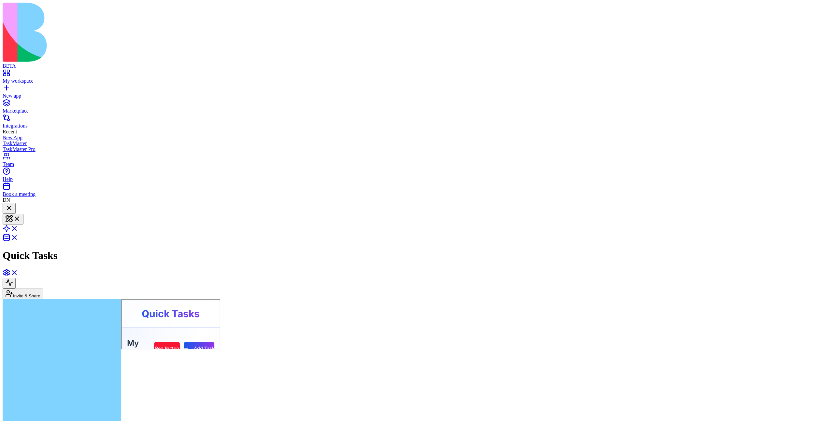
click at [13, 204] on div at bounding box center [9, 208] width 8 height 9
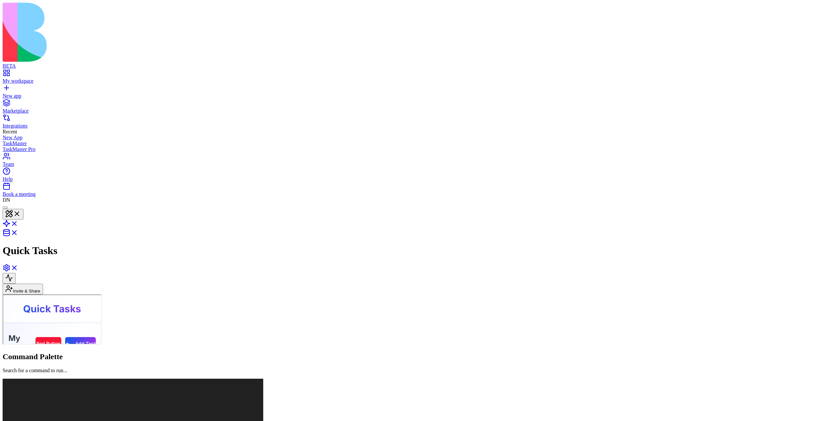
click at [5, 208] on div at bounding box center [5, 208] width 0 height 0
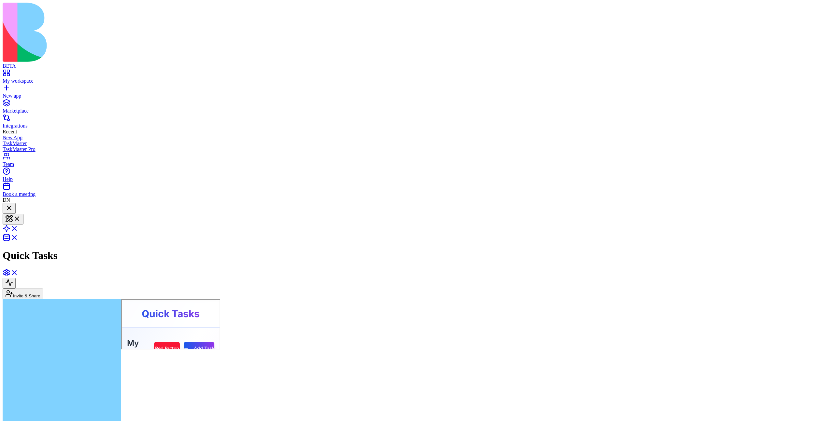
click at [13, 204] on div at bounding box center [9, 208] width 8 height 9
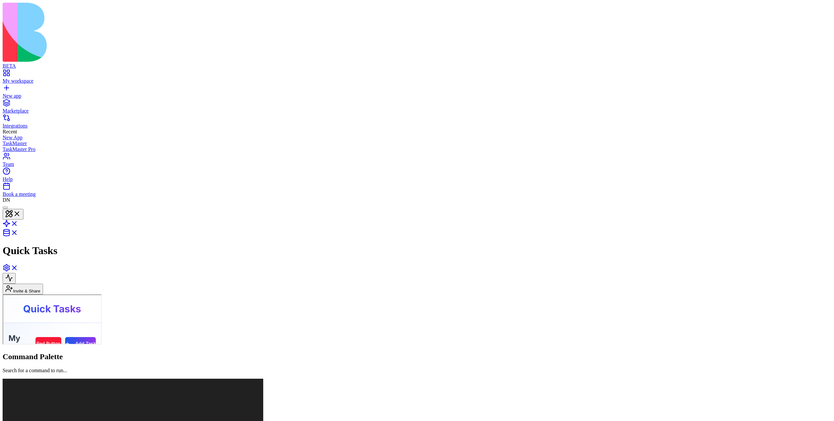
click at [5, 208] on div at bounding box center [5, 208] width 0 height 0
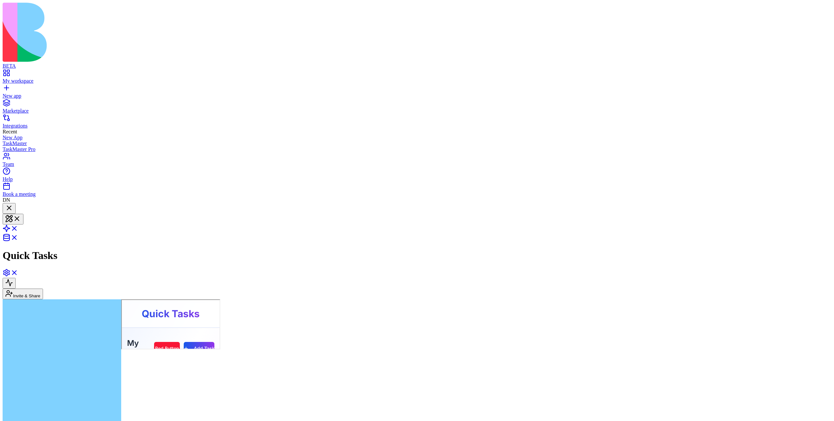
click at [13, 204] on div at bounding box center [9, 208] width 8 height 9
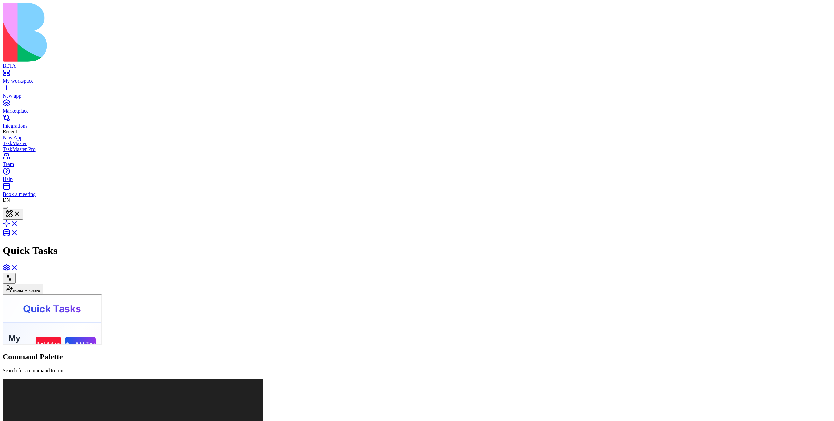
click at [5, 208] on div at bounding box center [5, 208] width 0 height 0
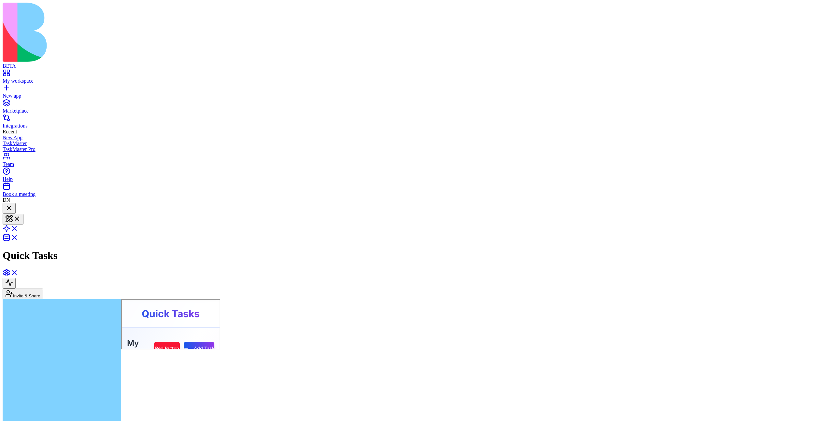
click at [13, 204] on div at bounding box center [9, 208] width 8 height 9
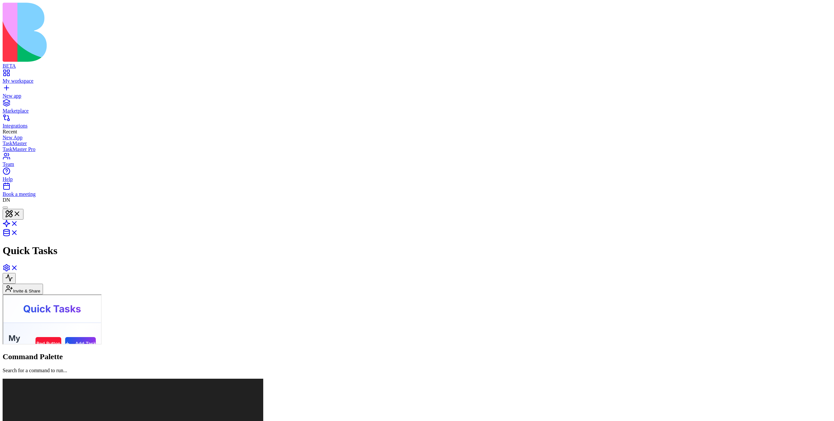
click at [5, 208] on div at bounding box center [5, 208] width 0 height 0
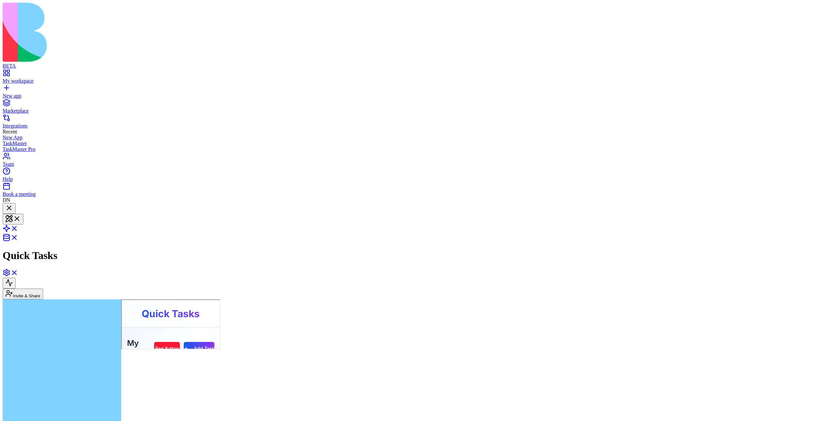
click at [13, 204] on div at bounding box center [9, 208] width 8 height 9
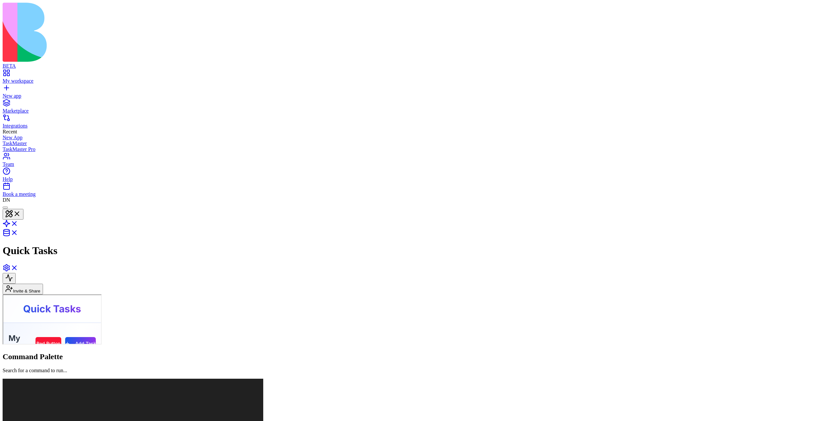
click at [5, 208] on div at bounding box center [5, 208] width 0 height 0
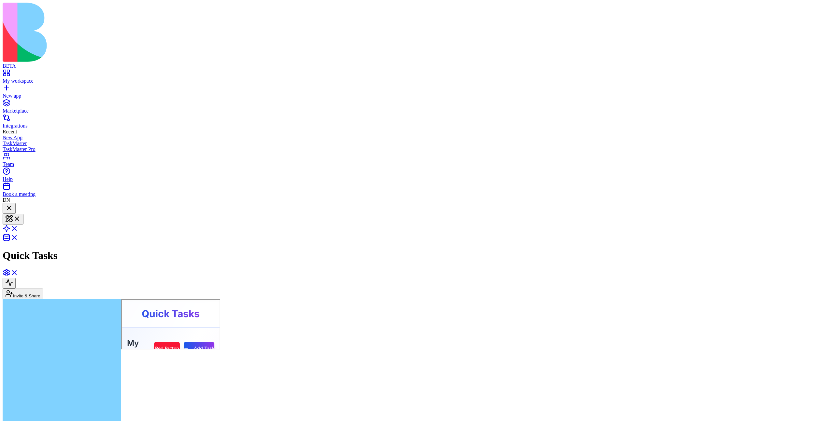
click at [13, 204] on div at bounding box center [9, 208] width 8 height 9
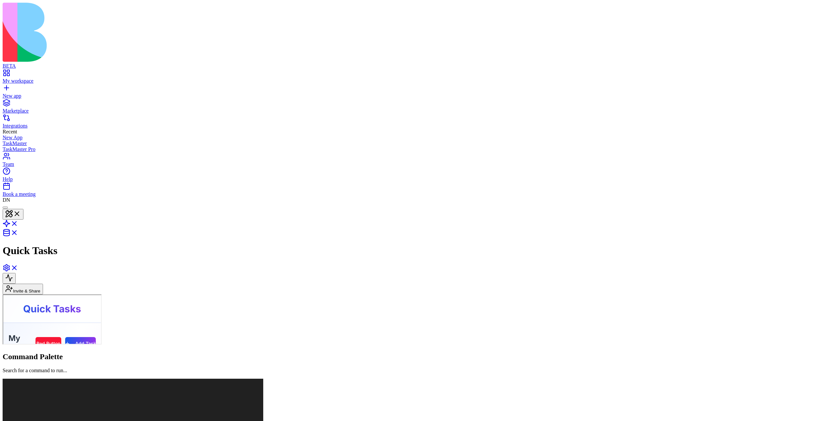
click at [5, 208] on div at bounding box center [5, 208] width 0 height 0
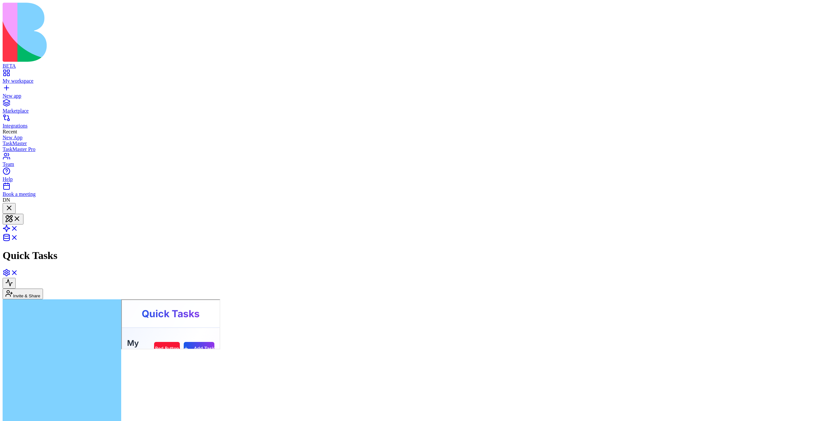
click at [13, 204] on div at bounding box center [9, 208] width 8 height 9
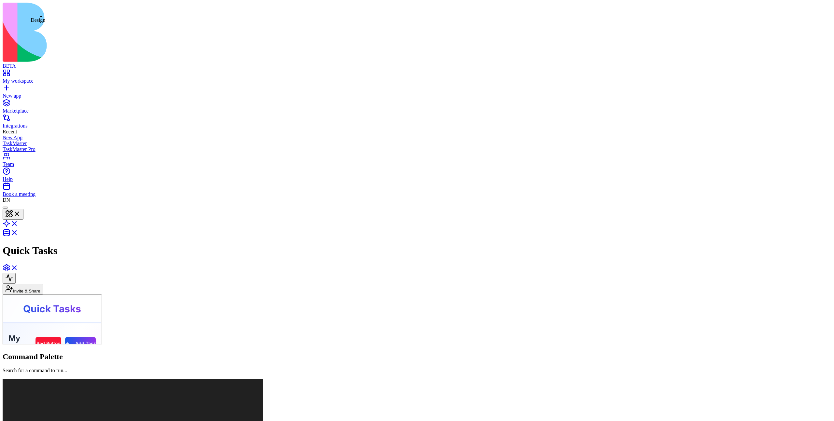
click at [33, 203] on div "Quick Tasks" at bounding box center [417, 230] width 829 height 54
click at [5, 208] on div at bounding box center [5, 208] width 0 height 0
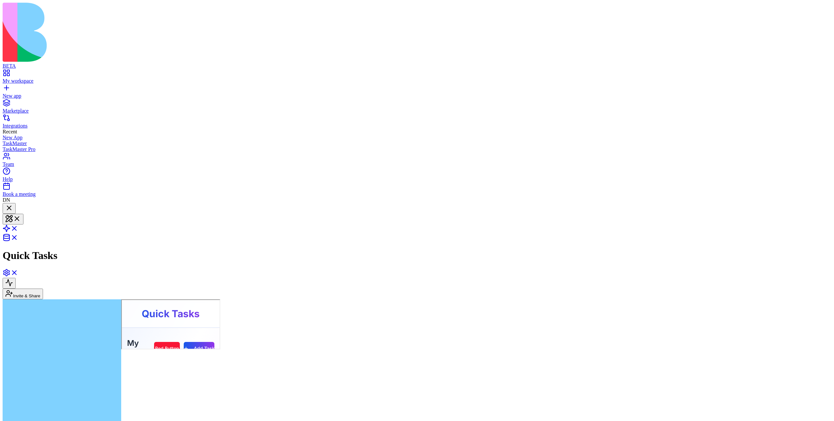
click at [13, 204] on div at bounding box center [9, 208] width 8 height 9
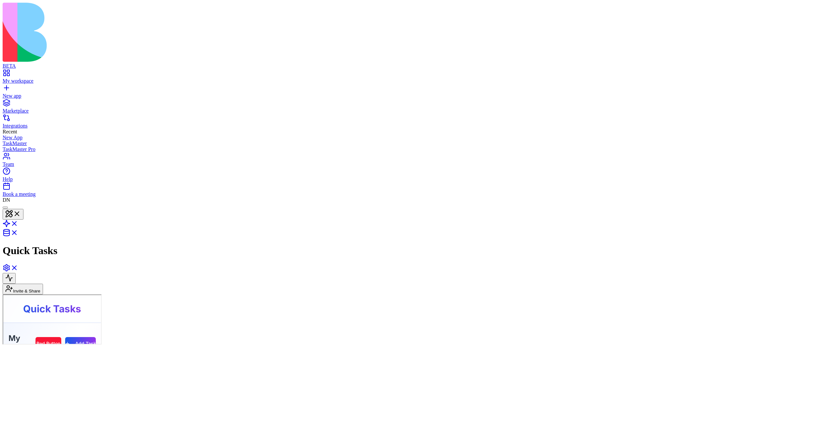
click at [5, 208] on div at bounding box center [5, 208] width 0 height 0
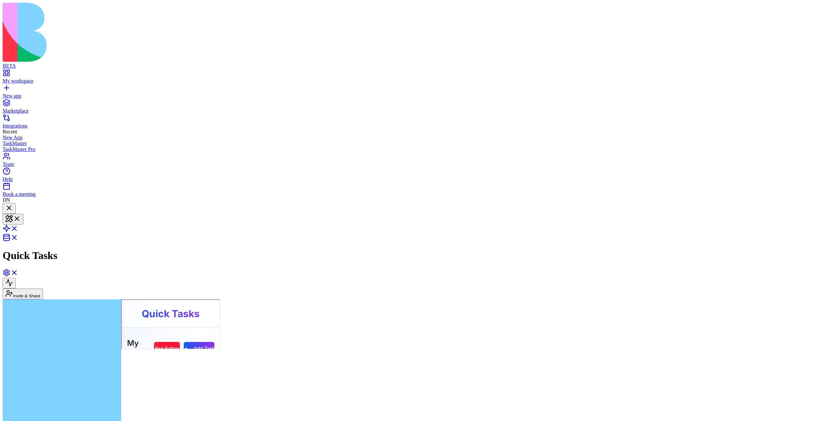
click at [13, 204] on div at bounding box center [9, 208] width 8 height 9
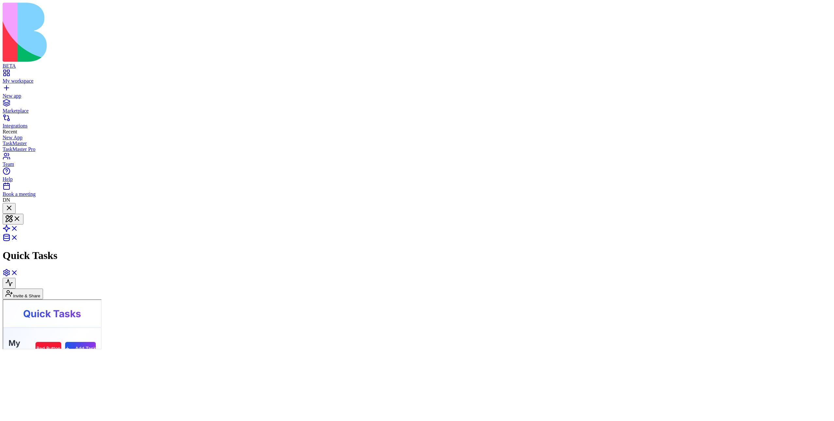
click at [13, 213] on div at bounding box center [9, 213] width 8 height 0
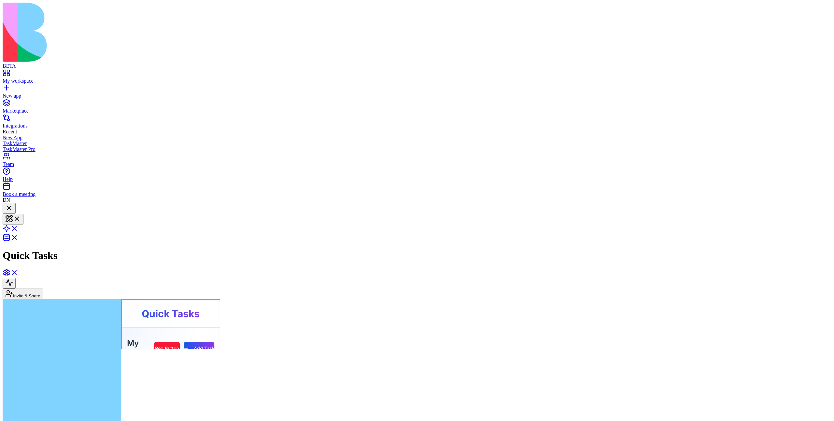
click at [13, 204] on div at bounding box center [9, 208] width 8 height 9
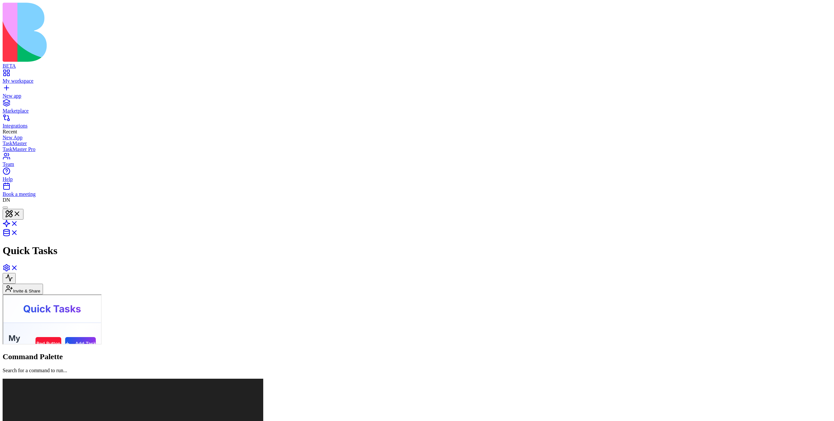
click at [5, 208] on div at bounding box center [5, 208] width 0 height 0
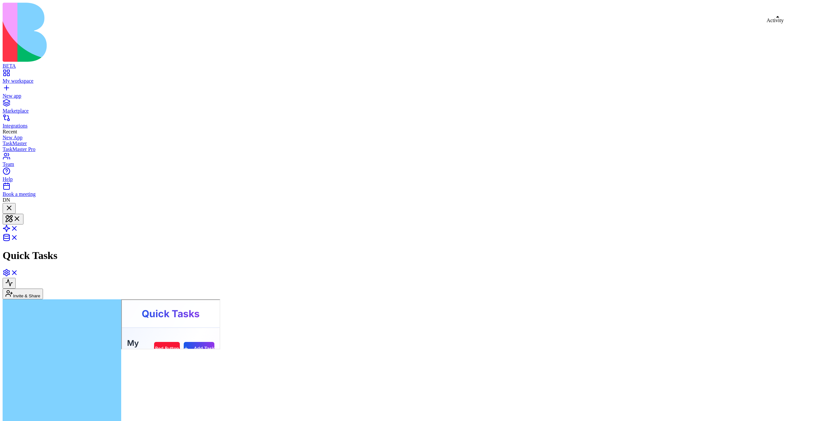
click at [16, 278] on button at bounding box center [9, 283] width 13 height 11
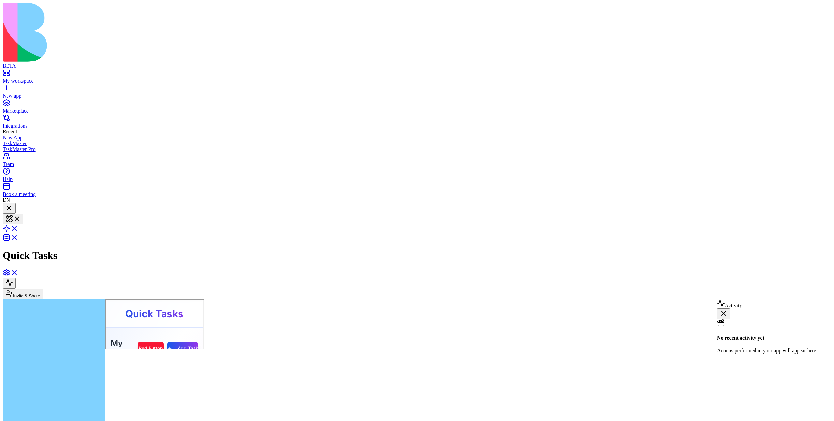
click at [16, 278] on button at bounding box center [9, 283] width 13 height 11
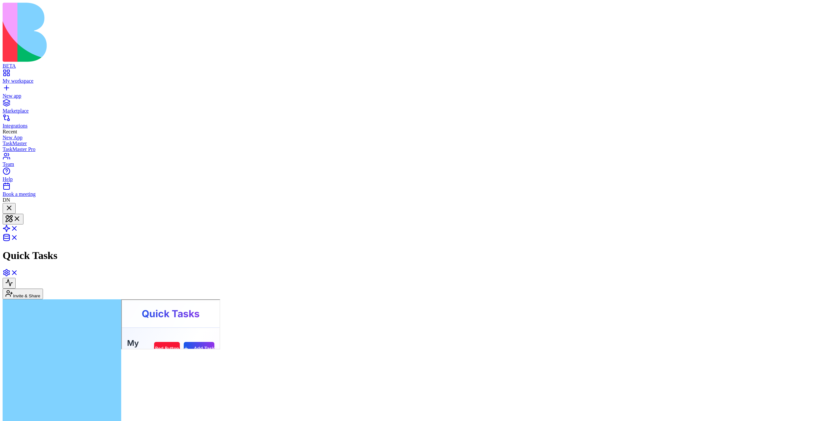
click at [16, 278] on button at bounding box center [9, 283] width 13 height 11
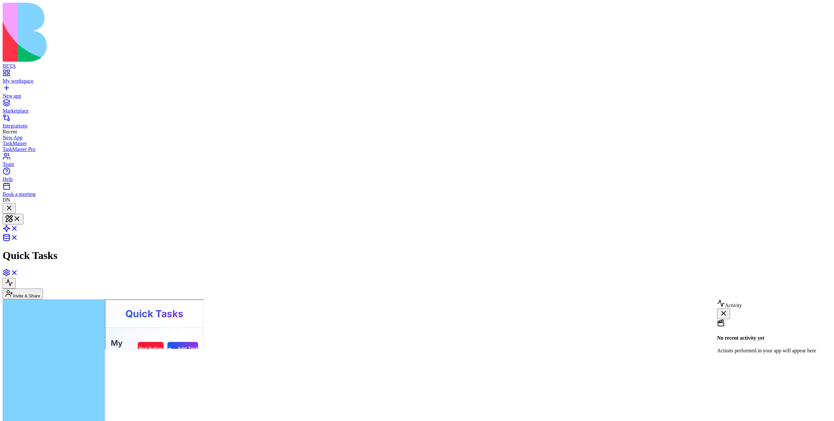
click at [16, 278] on button at bounding box center [9, 283] width 13 height 11
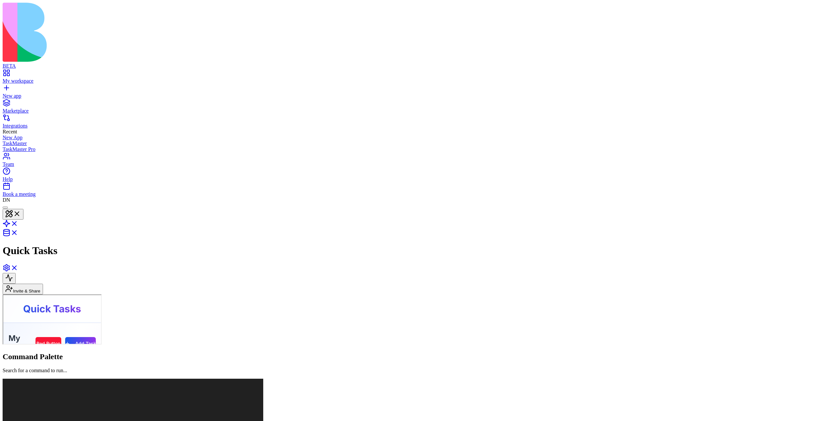
click at [5, 208] on div at bounding box center [5, 208] width 0 height 0
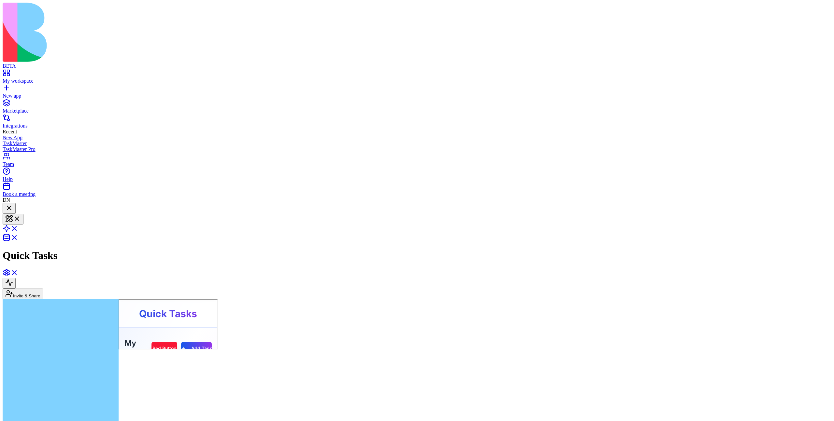
scroll to position [388, 0]
click at [16, 278] on button at bounding box center [9, 283] width 13 height 11
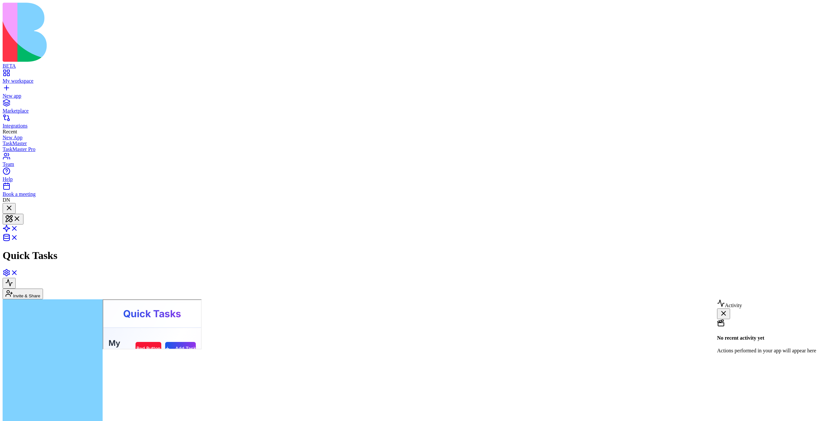
click at [16, 278] on button at bounding box center [9, 283] width 13 height 11
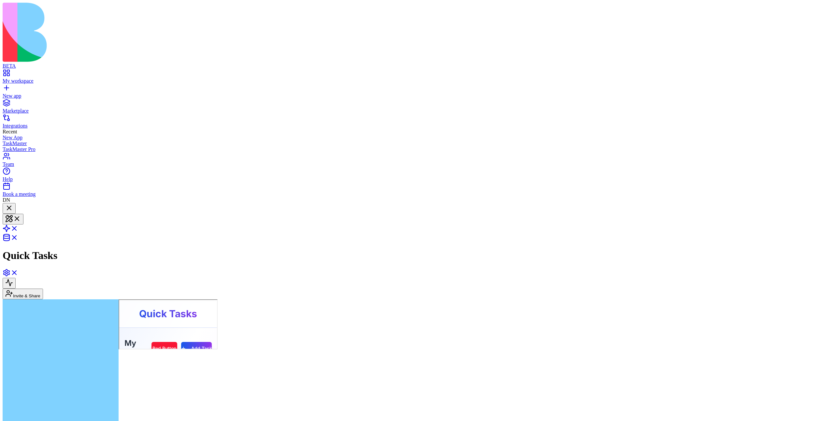
click at [16, 278] on button at bounding box center [9, 283] width 13 height 11
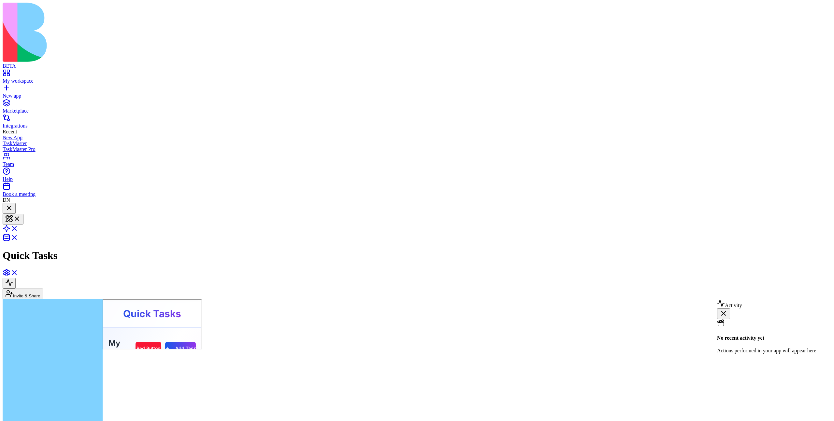
click at [16, 278] on button at bounding box center [9, 283] width 13 height 11
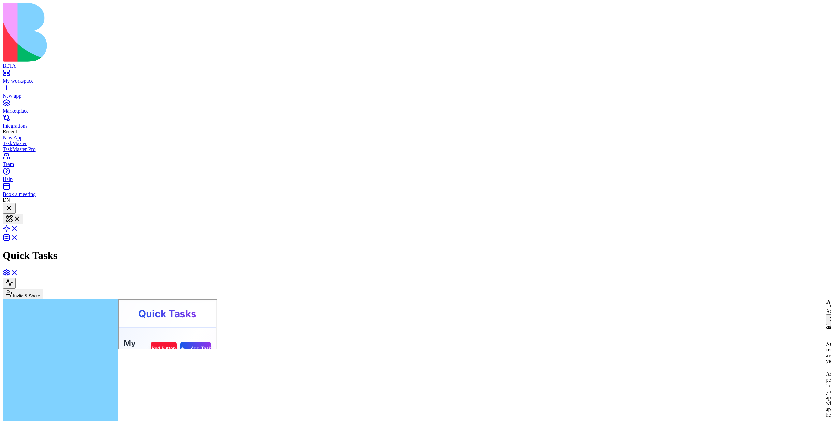
click at [16, 278] on button at bounding box center [9, 283] width 13 height 11
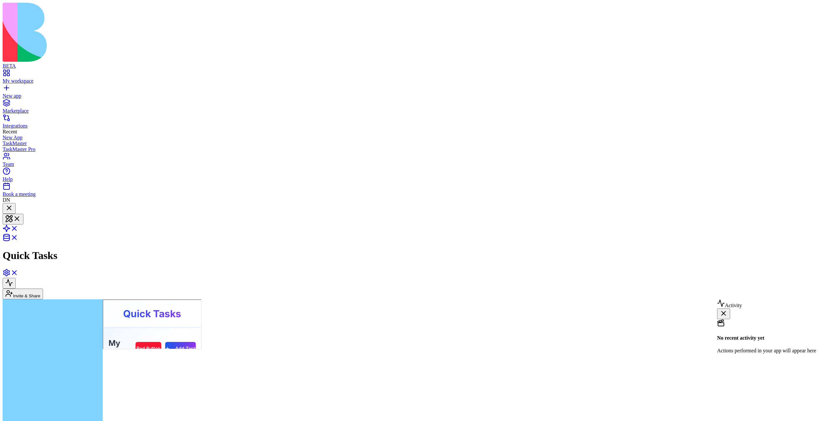
click at [16, 278] on button at bounding box center [9, 283] width 13 height 11
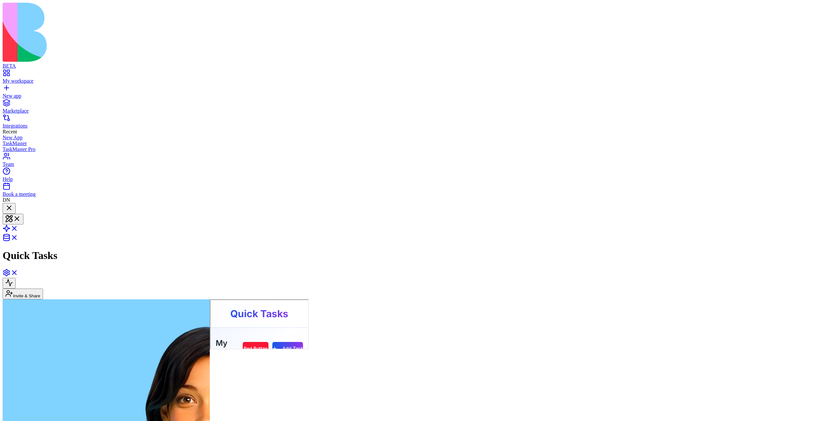
scroll to position [329, 0]
click at [783, 269] on div "Invite & Share" at bounding box center [417, 284] width 829 height 31
click at [16, 278] on button at bounding box center [9, 283] width 13 height 11
click at [23, 214] on button at bounding box center [13, 219] width 21 height 11
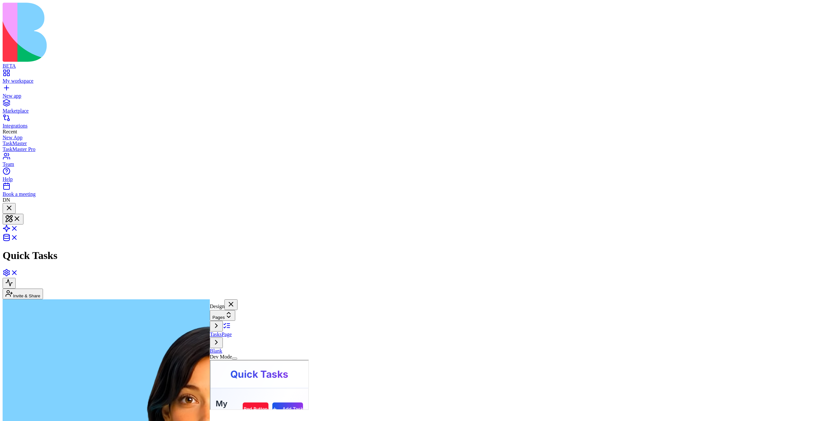
click at [23, 214] on button at bounding box center [13, 219] width 21 height 11
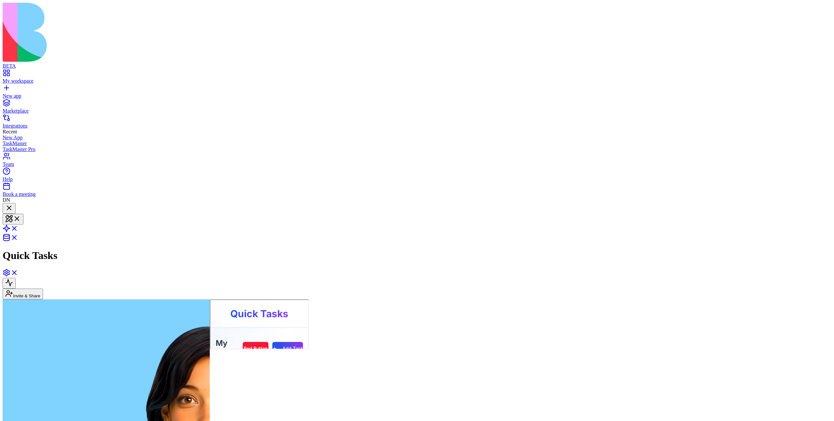
click at [23, 214] on button at bounding box center [13, 219] width 21 height 11
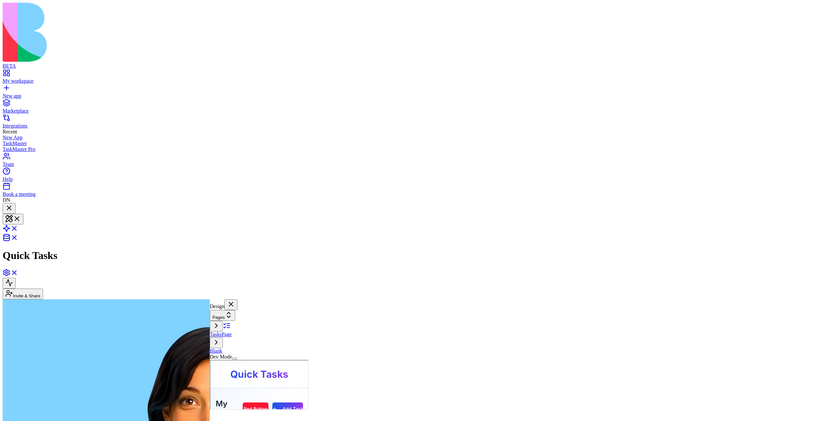
click at [23, 214] on button at bounding box center [13, 219] width 21 height 11
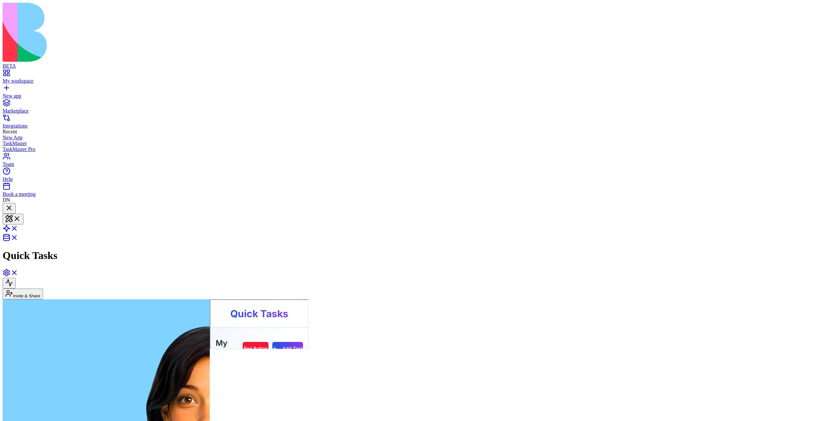
click at [23, 214] on button at bounding box center [13, 219] width 21 height 11
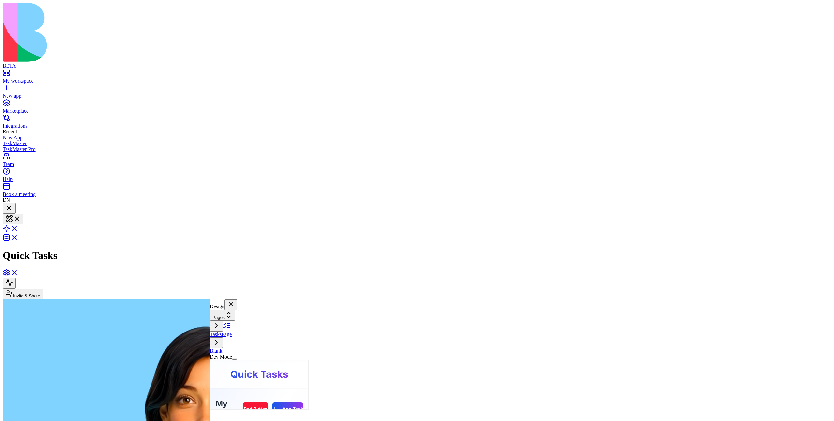
click at [23, 214] on button at bounding box center [13, 219] width 21 height 11
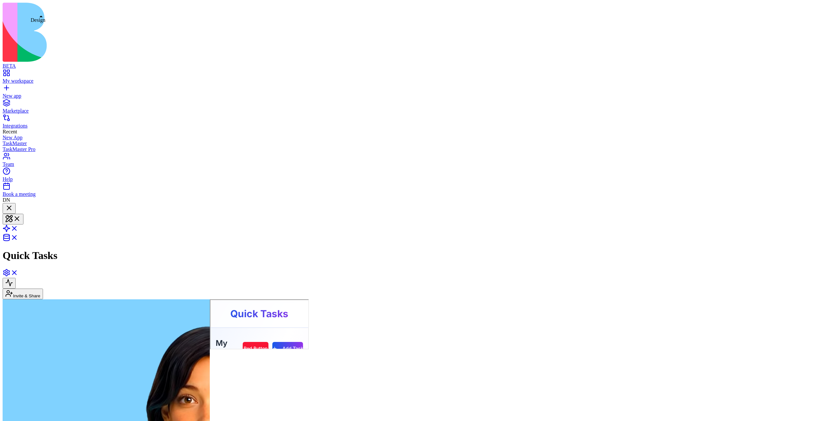
scroll to position [0, 0]
click at [23, 214] on button at bounding box center [13, 219] width 21 height 11
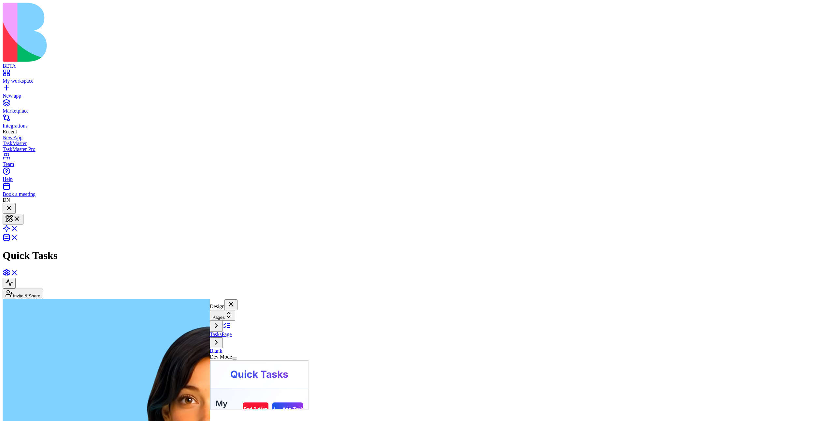
click at [23, 214] on button at bounding box center [13, 219] width 21 height 11
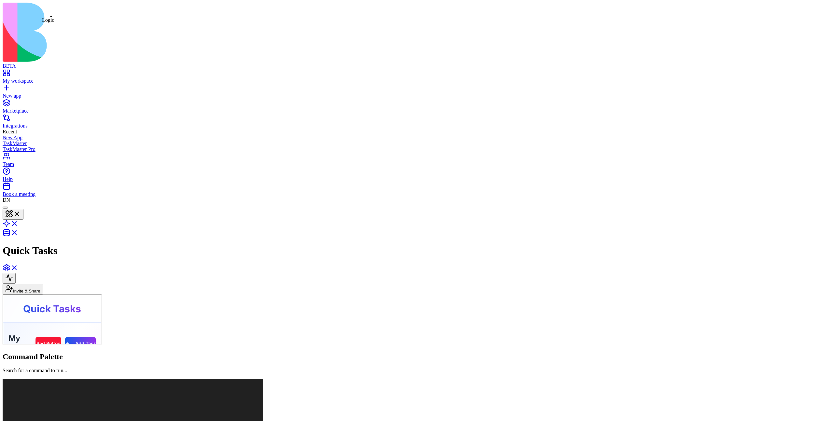
click at [18, 223] on link at bounding box center [11, 226] width 16 height 6
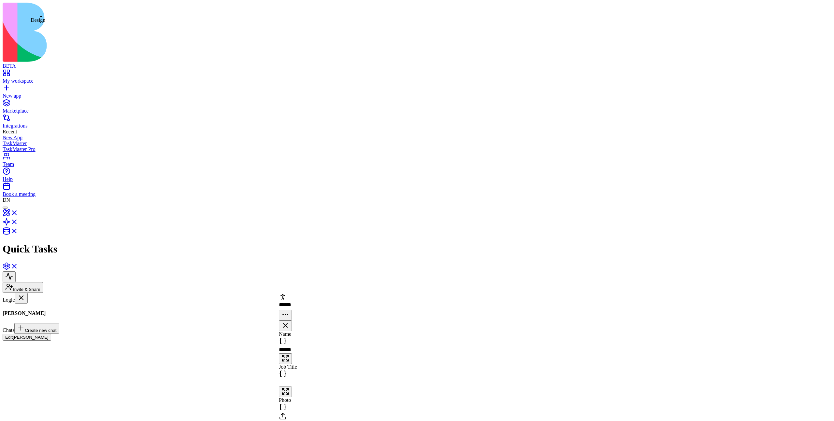
click at [18, 212] on link at bounding box center [11, 215] width 16 height 6
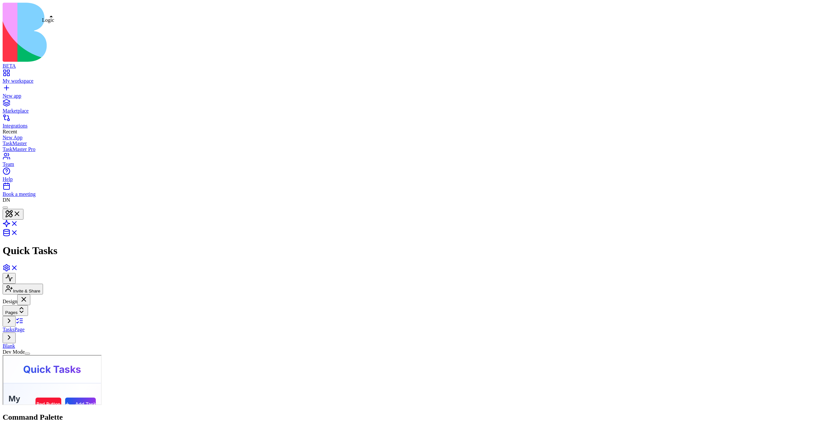
click at [18, 223] on link at bounding box center [11, 226] width 16 height 6
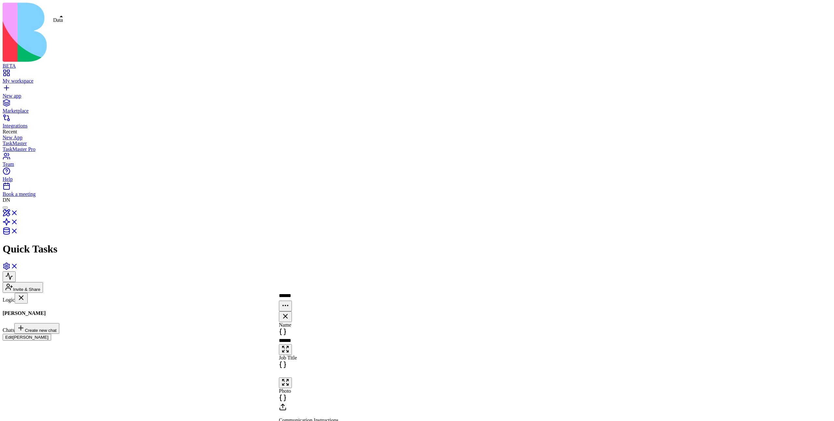
click at [18, 231] on link at bounding box center [11, 234] width 16 height 6
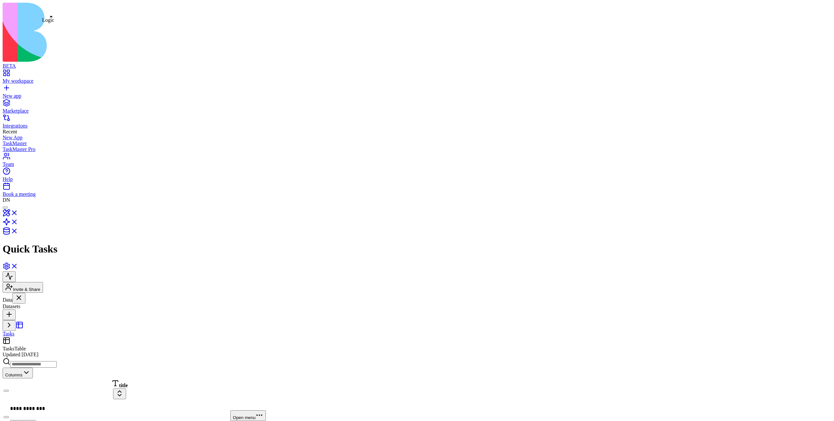
click at [18, 221] on link at bounding box center [11, 224] width 16 height 6
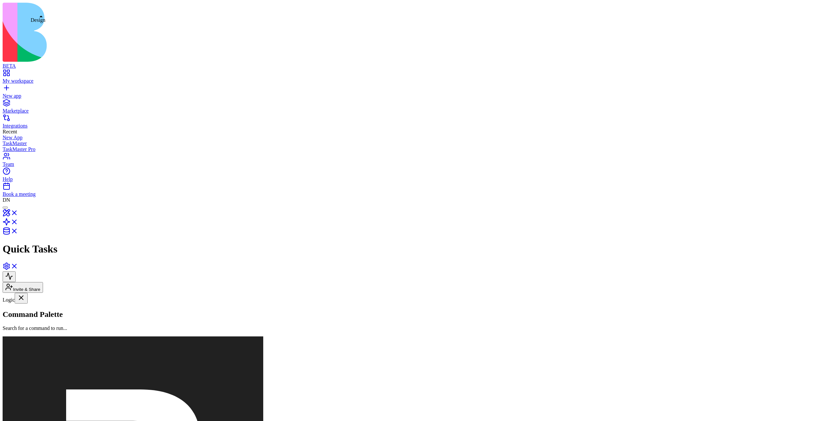
click at [18, 212] on link at bounding box center [11, 215] width 16 height 6
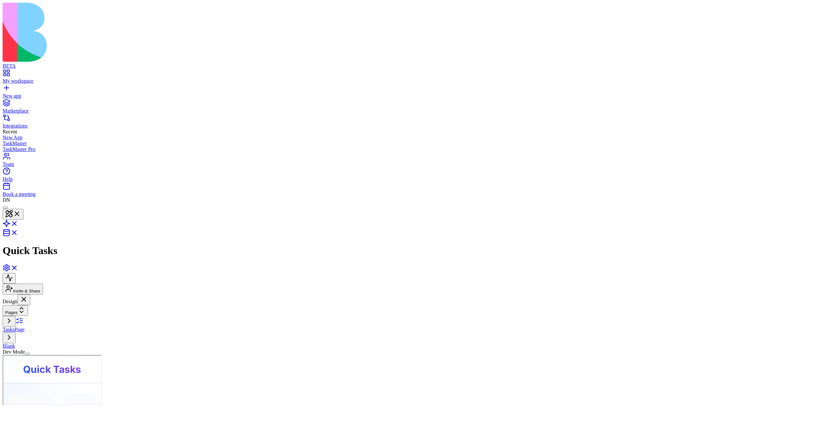
click at [5, 208] on div at bounding box center [5, 208] width 0 height 0
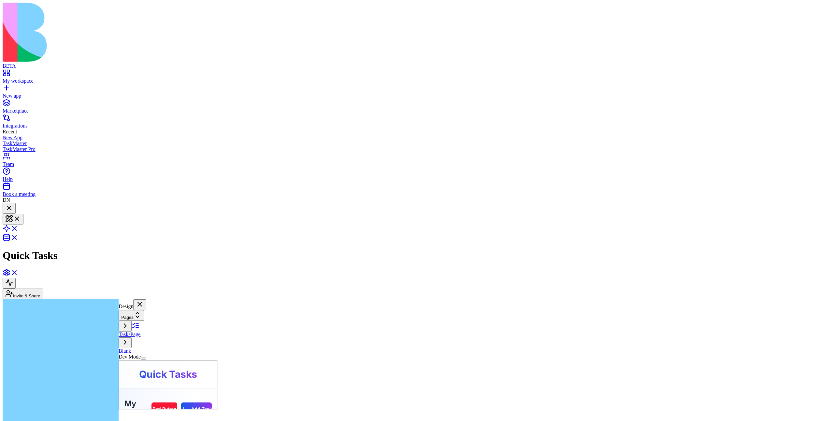
scroll to position [388, 0]
click at [13, 204] on div at bounding box center [9, 208] width 8 height 9
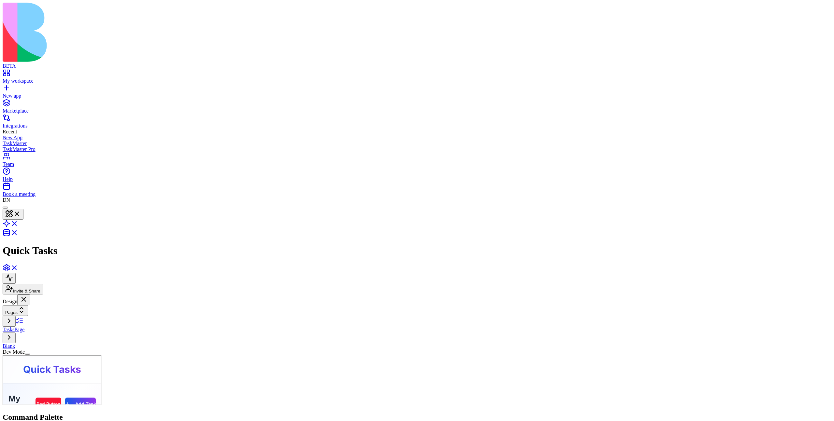
click at [5, 208] on div at bounding box center [5, 208] width 0 height 0
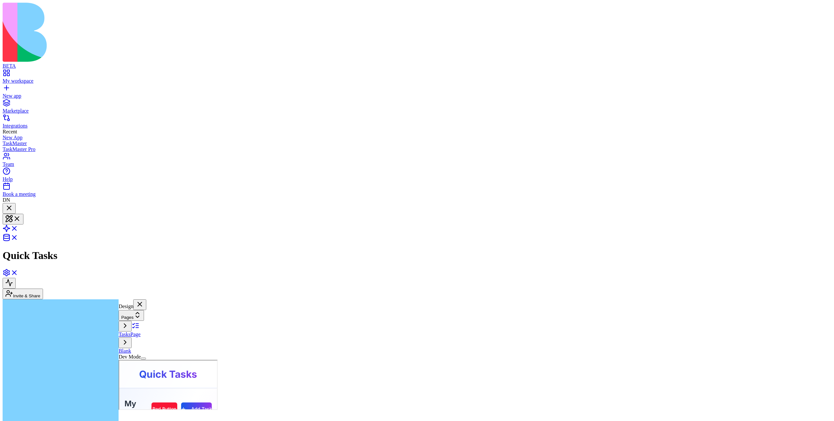
click at [13, 204] on div at bounding box center [9, 208] width 8 height 9
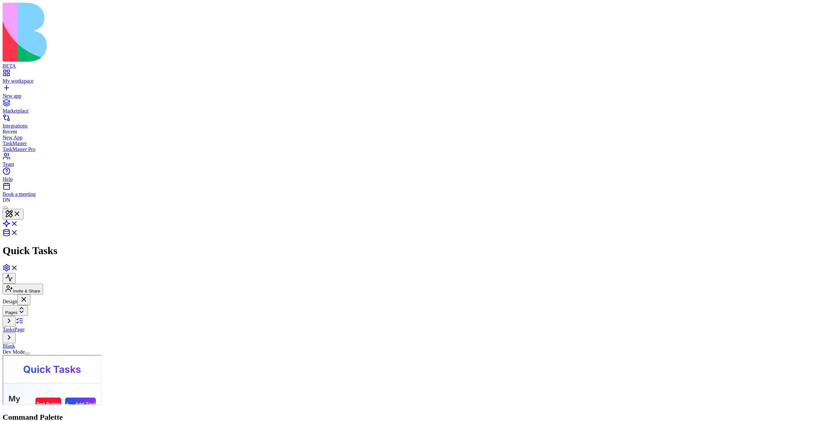
click at [5, 208] on div at bounding box center [5, 208] width 0 height 0
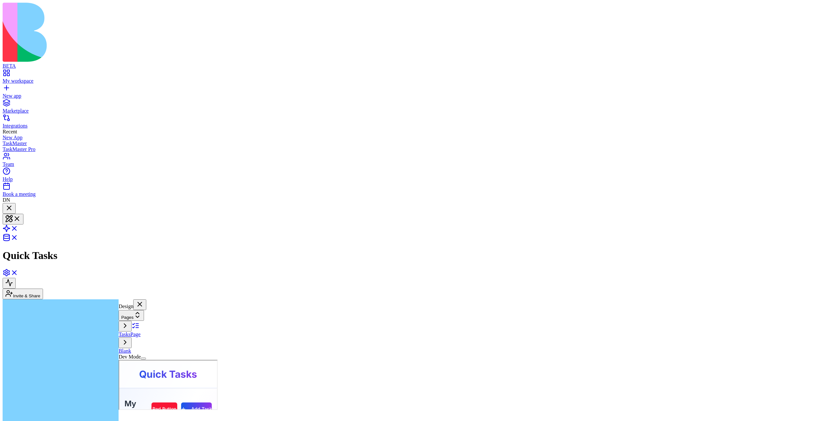
click at [13, 204] on div at bounding box center [9, 208] width 8 height 9
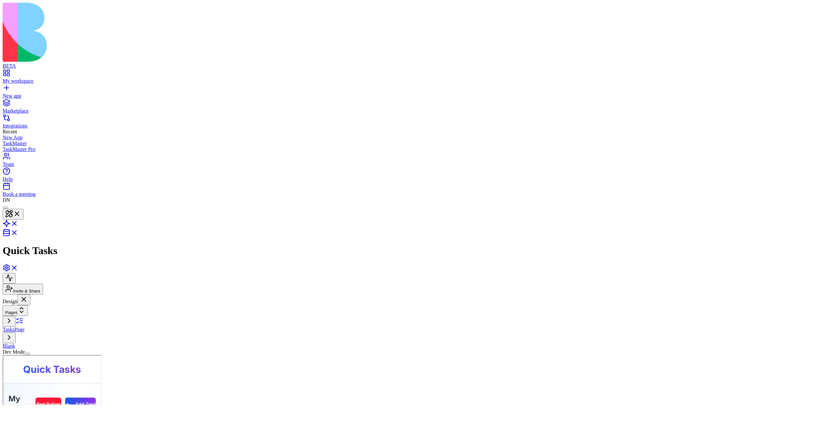
click at [5, 208] on div at bounding box center [5, 208] width 0 height 0
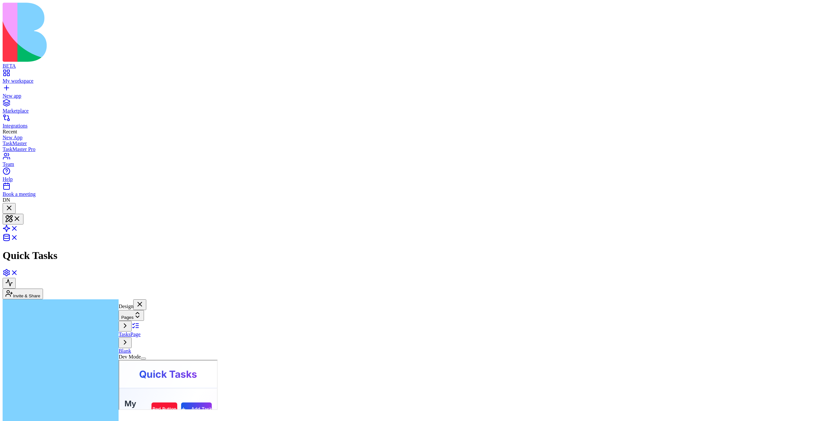
click at [13, 204] on div at bounding box center [9, 208] width 8 height 9
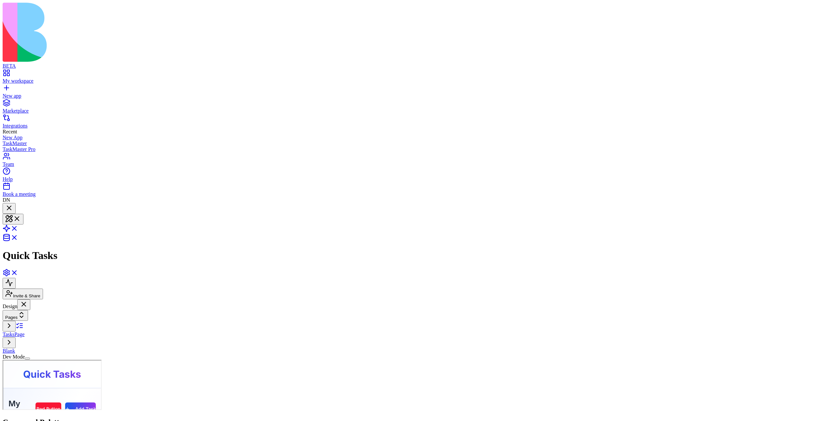
click at [13, 213] on div at bounding box center [9, 213] width 8 height 0
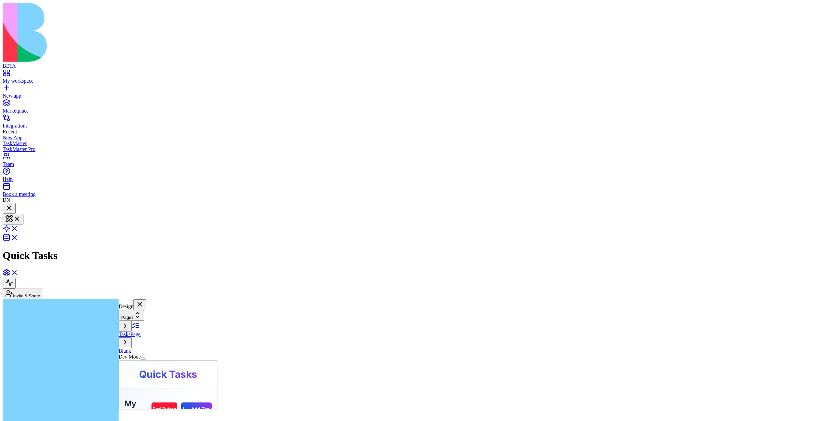
click at [13, 204] on div at bounding box center [9, 208] width 8 height 9
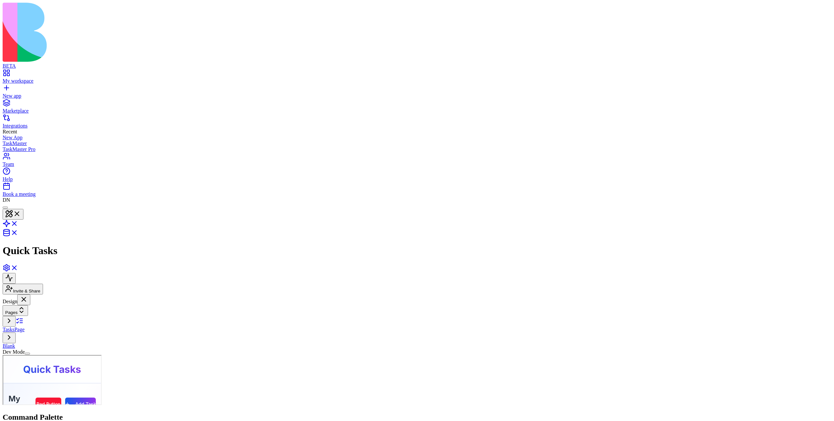
click at [5, 208] on div at bounding box center [5, 208] width 0 height 0
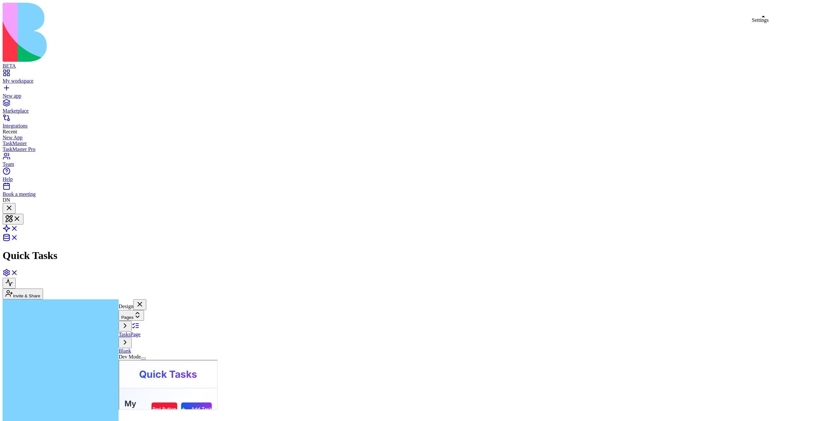
click at [18, 272] on link at bounding box center [11, 275] width 16 height 6
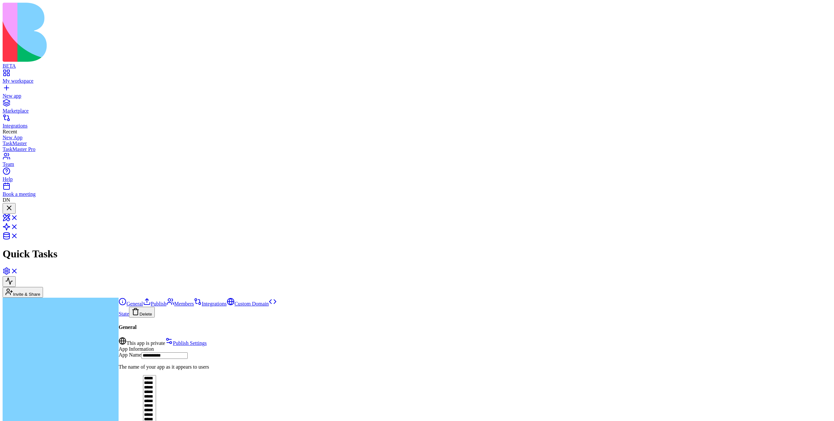
scroll to position [0, 2]
click at [18, 217] on link at bounding box center [11, 220] width 16 height 6
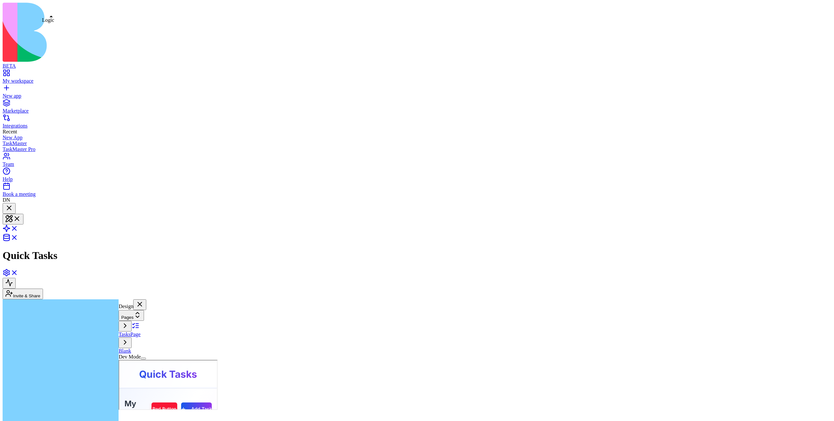
click at [18, 228] on link at bounding box center [11, 231] width 16 height 6
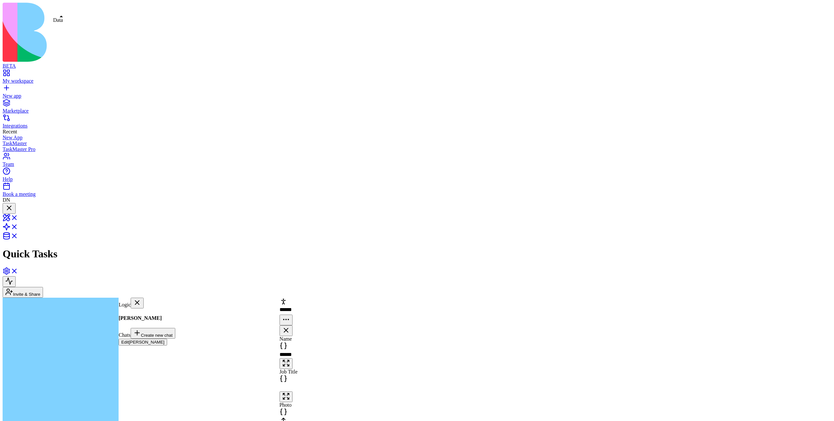
click at [18, 236] on link at bounding box center [11, 239] width 16 height 6
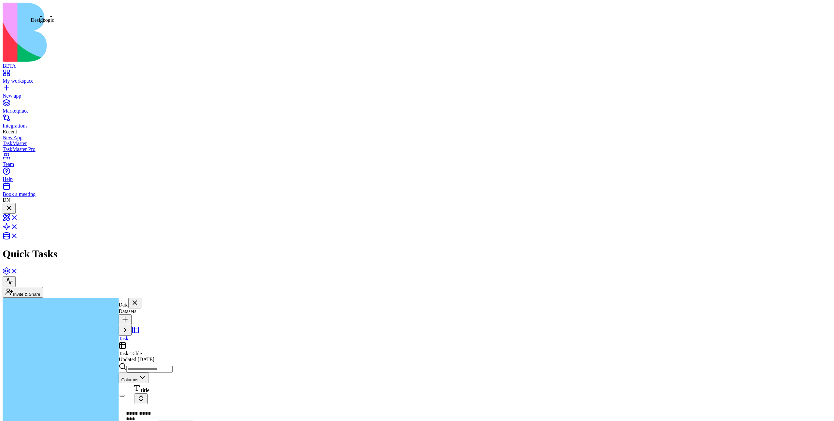
click at [18, 217] on link at bounding box center [11, 220] width 16 height 6
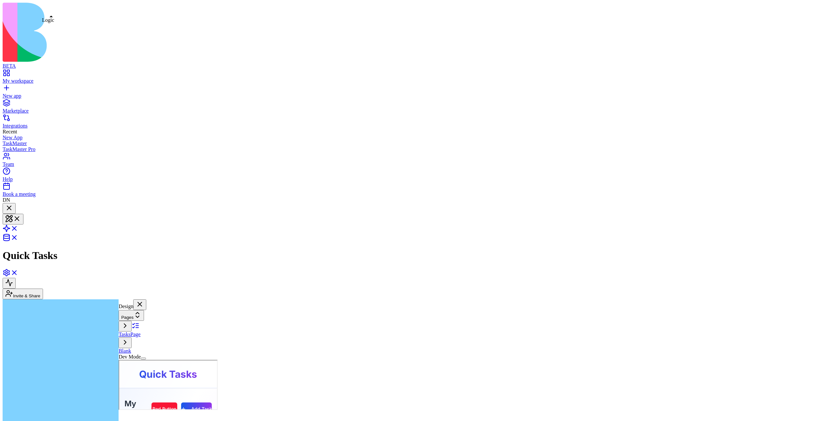
click at [18, 228] on link at bounding box center [11, 231] width 16 height 6
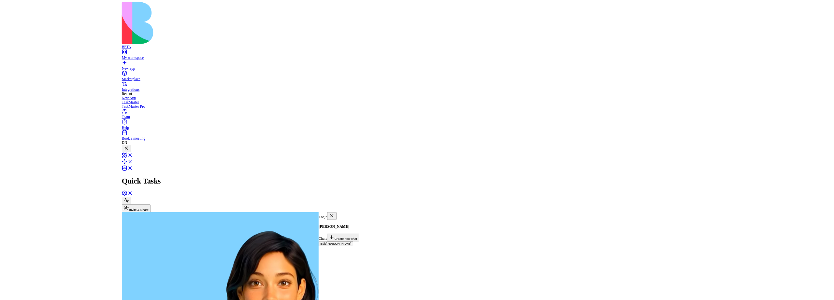
scroll to position [305, 0]
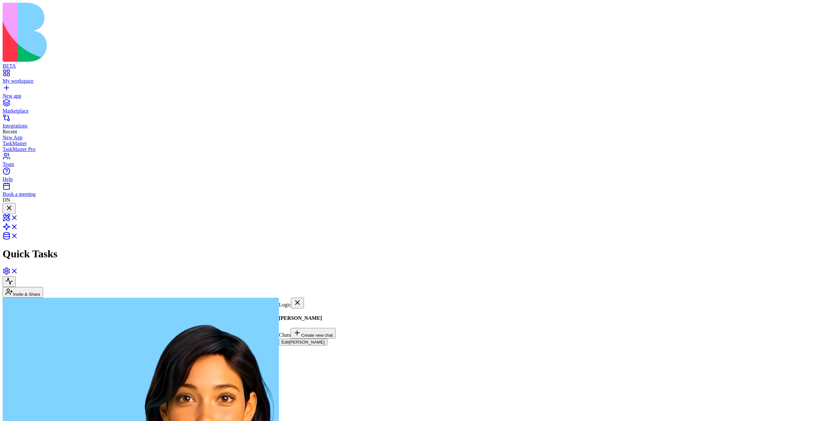
click at [327, 339] on button "Edit Morgan" at bounding box center [303, 342] width 49 height 7
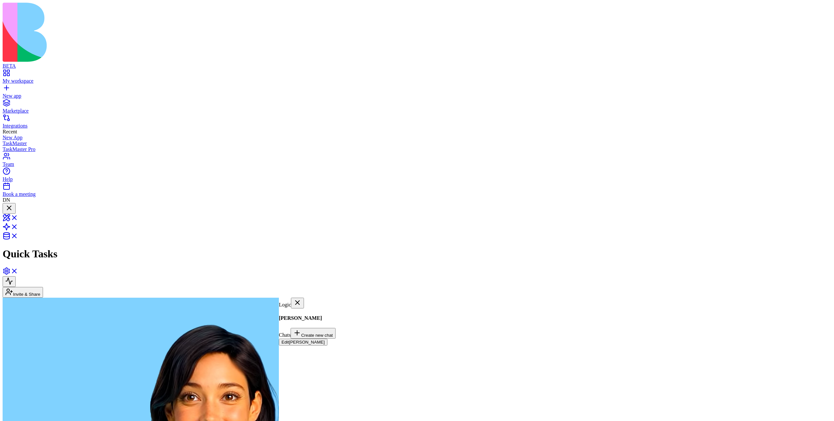
click at [327, 339] on button "Edit Morgan" at bounding box center [303, 342] width 49 height 7
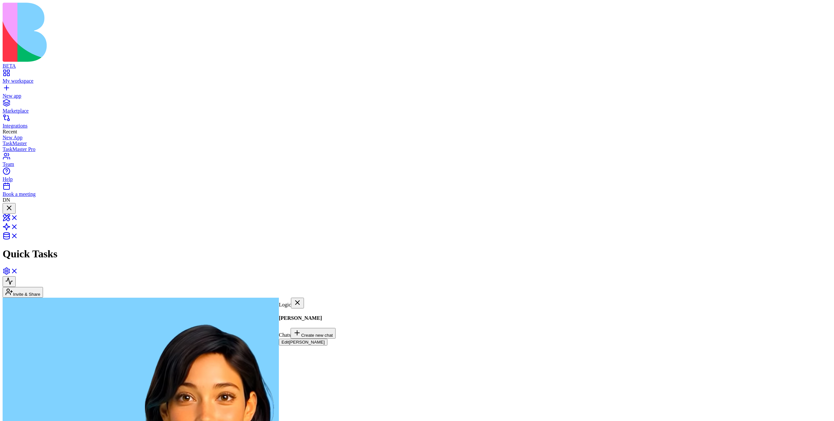
click at [327, 339] on button "Edit Morgan" at bounding box center [303, 342] width 49 height 7
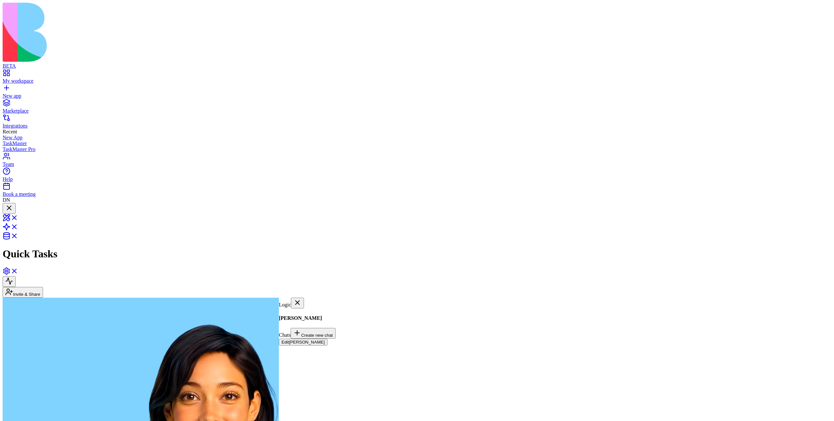
click at [327, 339] on button "Edit Morgan" at bounding box center [303, 342] width 49 height 7
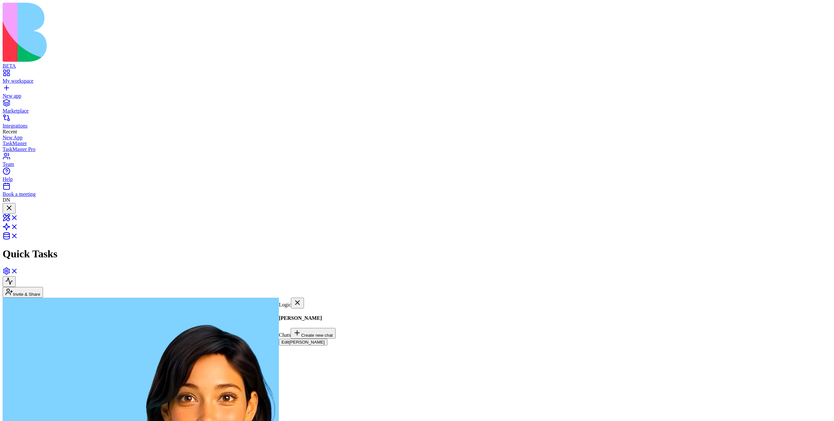
click at [327, 339] on button "Edit Morgan" at bounding box center [303, 342] width 49 height 7
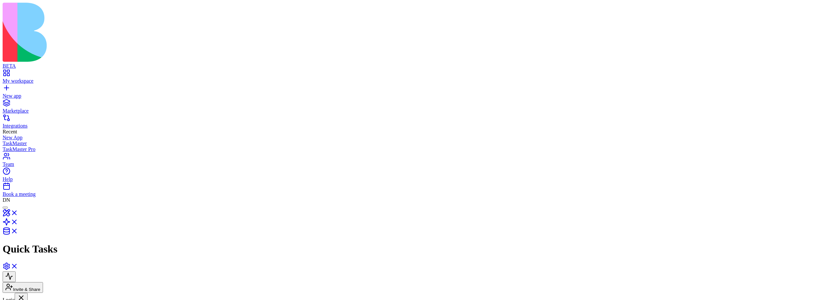
click at [285, 291] on div "[PERSON_NAME] Chats Create new chat Edit [PERSON_NAME]" at bounding box center [210, 306] width 414 height 30
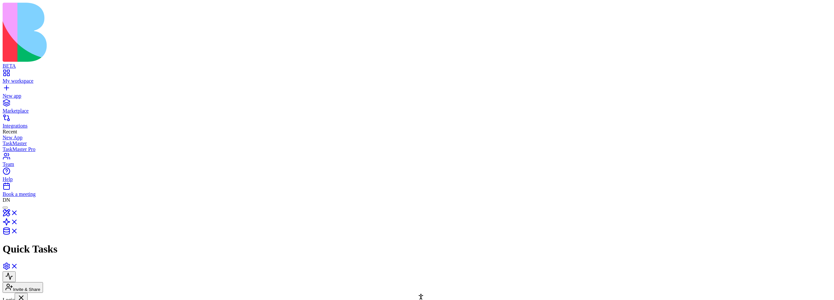
click at [16, 272] on button at bounding box center [9, 277] width 13 height 11
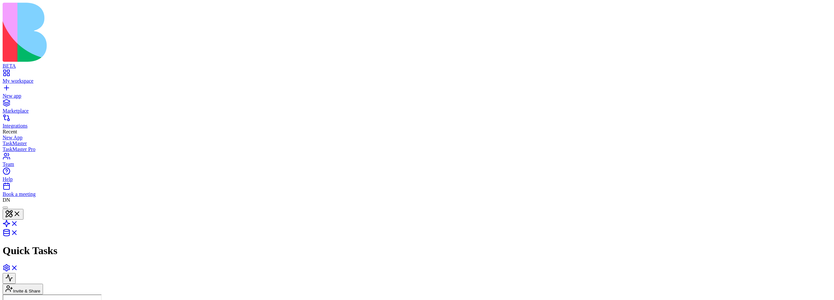
click at [5, 208] on div at bounding box center [5, 208] width 0 height 0
click at [13, 204] on div at bounding box center [9, 208] width 8 height 9
click at [5, 208] on div at bounding box center [5, 208] width 0 height 0
click at [13, 204] on div at bounding box center [9, 208] width 8 height 9
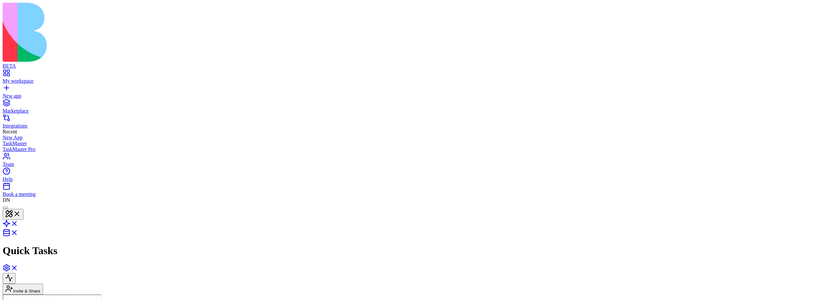
click at [5, 208] on div at bounding box center [5, 208] width 0 height 0
click at [13, 204] on div at bounding box center [9, 208] width 8 height 9
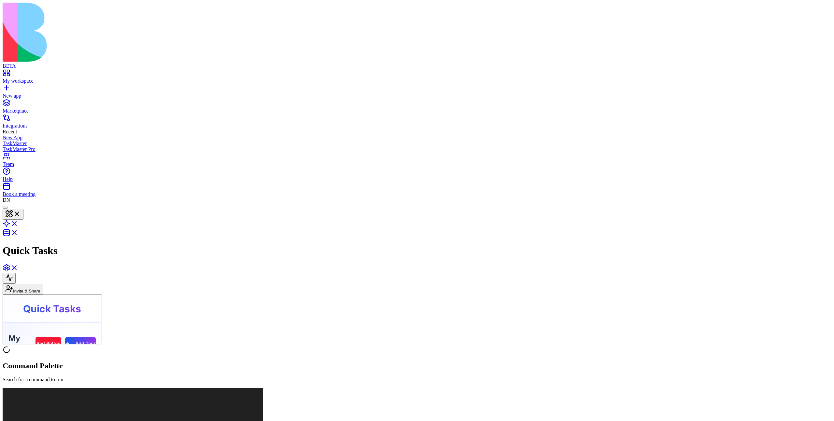
click at [18, 267] on link at bounding box center [11, 270] width 16 height 6
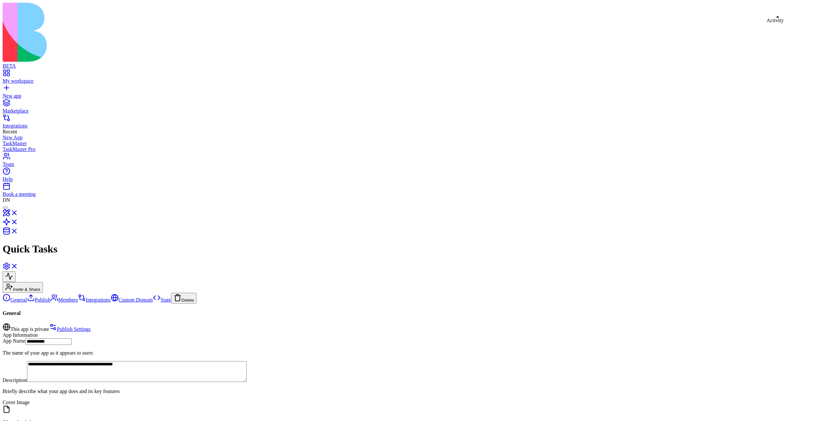
click at [16, 272] on button at bounding box center [9, 277] width 13 height 11
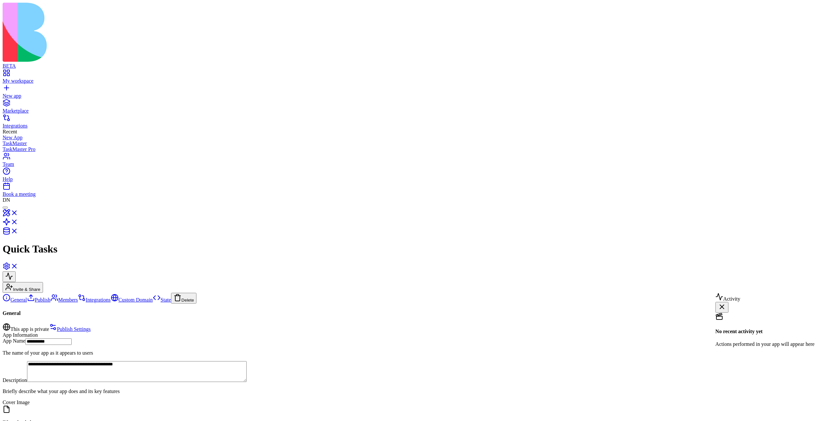
click at [16, 272] on button at bounding box center [9, 277] width 13 height 11
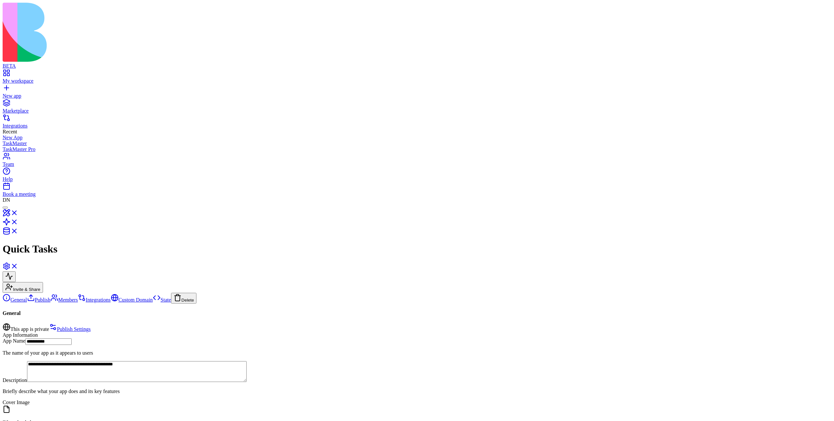
click at [16, 272] on button at bounding box center [9, 277] width 13 height 11
click at [728, 300] on button at bounding box center [721, 307] width 13 height 11
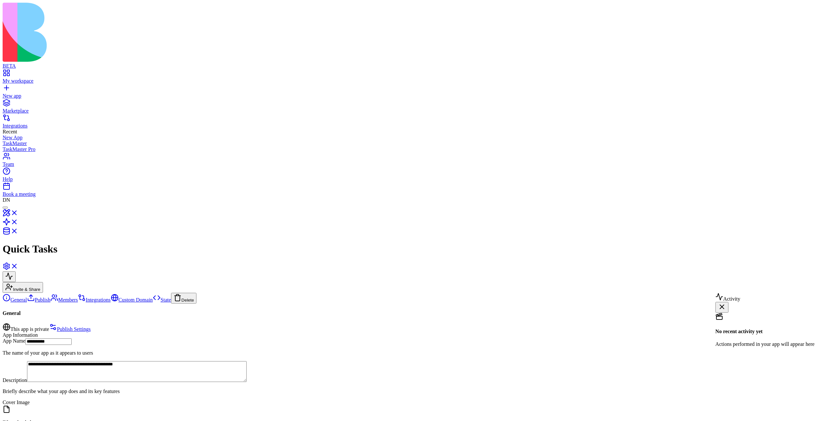
click at [728, 300] on button at bounding box center [721, 307] width 13 height 11
click at [16, 272] on button at bounding box center [9, 277] width 13 height 11
click at [18, 266] on link at bounding box center [11, 269] width 16 height 6
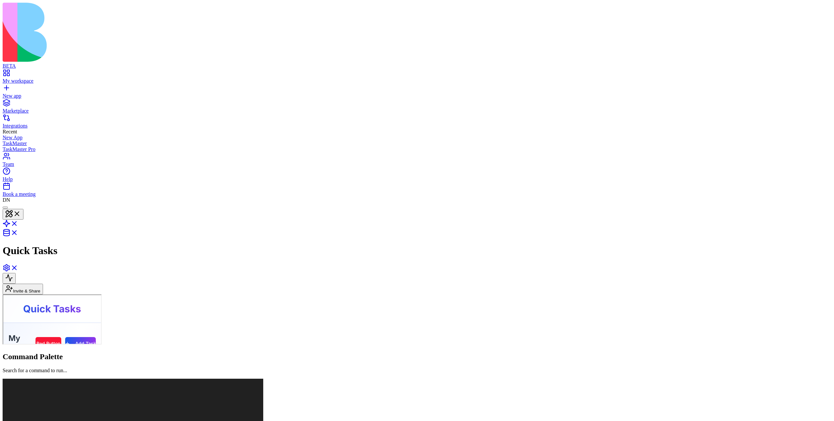
click at [18, 267] on link at bounding box center [11, 270] width 16 height 6
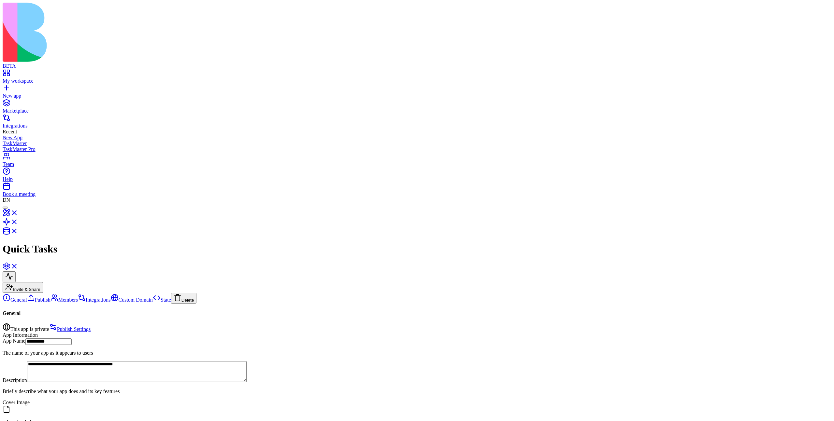
click at [18, 266] on link at bounding box center [11, 269] width 16 height 6
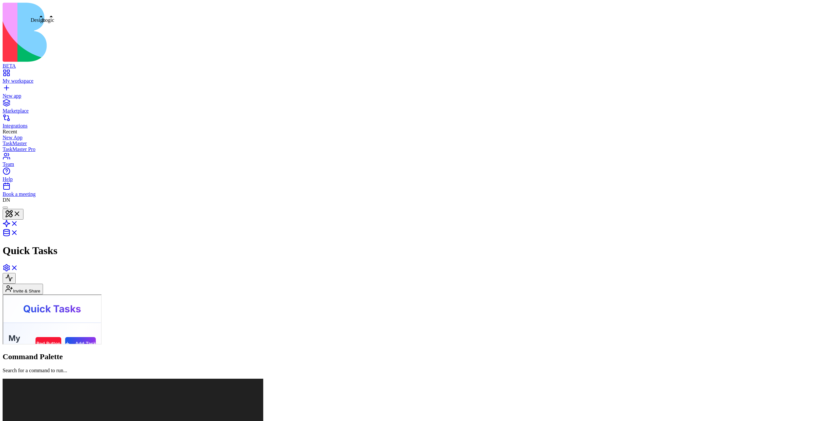
click at [23, 209] on button at bounding box center [13, 214] width 21 height 11
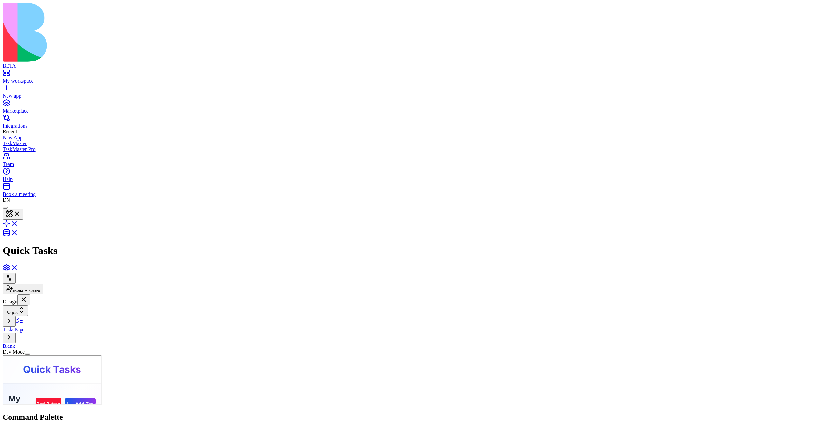
click at [23, 209] on button at bounding box center [13, 214] width 21 height 11
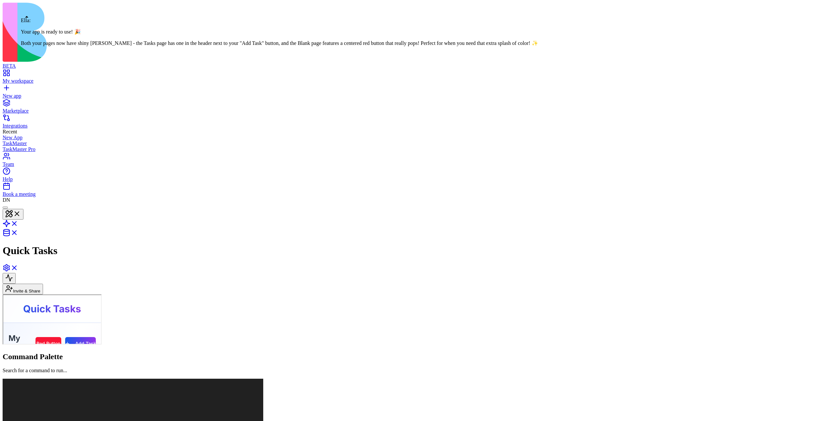
click at [5, 208] on div at bounding box center [5, 208] width 0 height 0
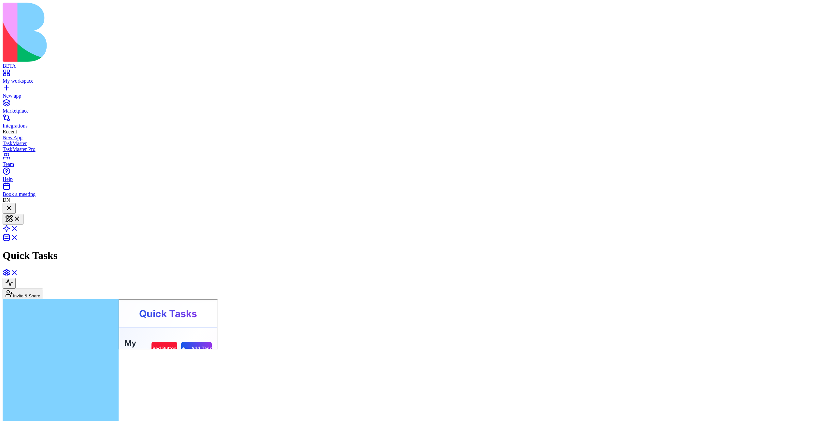
scroll to position [388, 0]
click at [23, 214] on button at bounding box center [13, 219] width 21 height 11
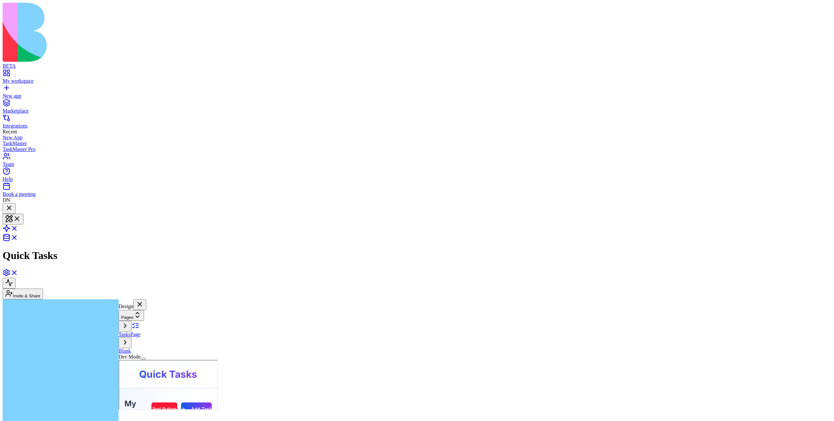
click at [13, 204] on div at bounding box center [9, 208] width 8 height 9
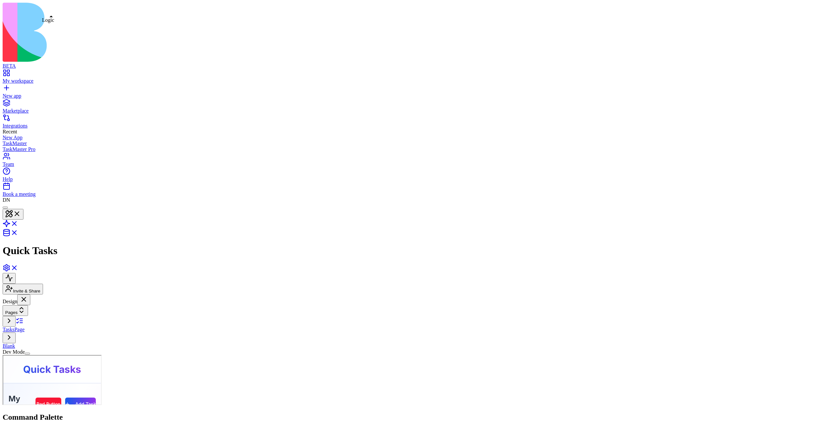
click at [18, 223] on link at bounding box center [11, 226] width 16 height 6
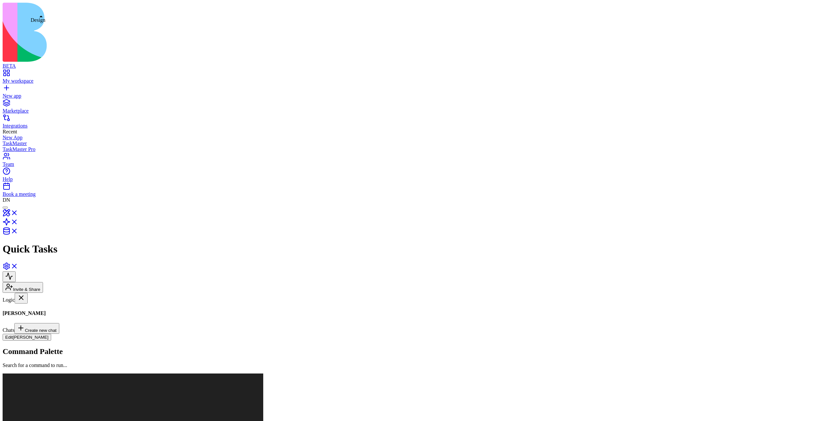
click at [18, 212] on link at bounding box center [11, 215] width 16 height 6
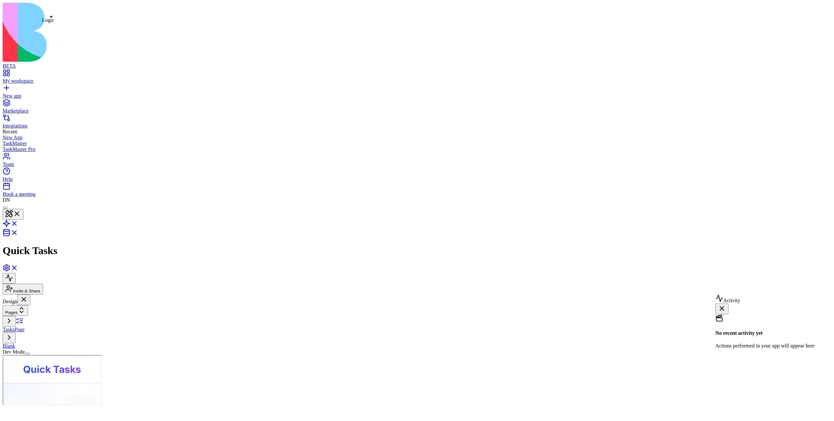
click at [18, 223] on link at bounding box center [11, 226] width 16 height 6
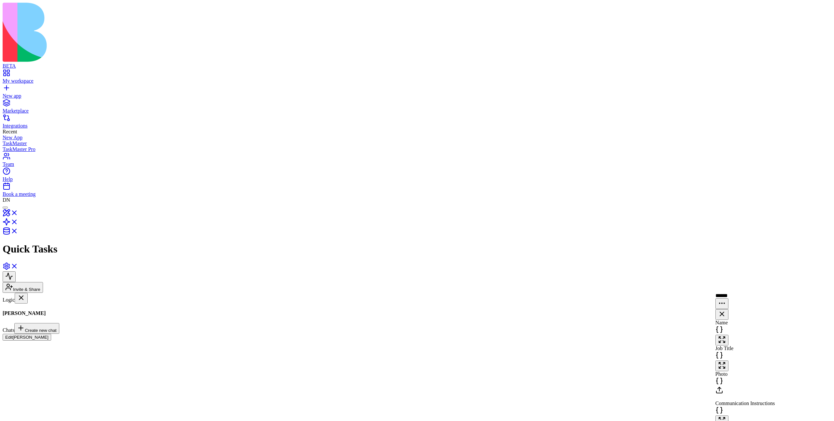
click at [18, 231] on link at bounding box center [11, 234] width 16 height 6
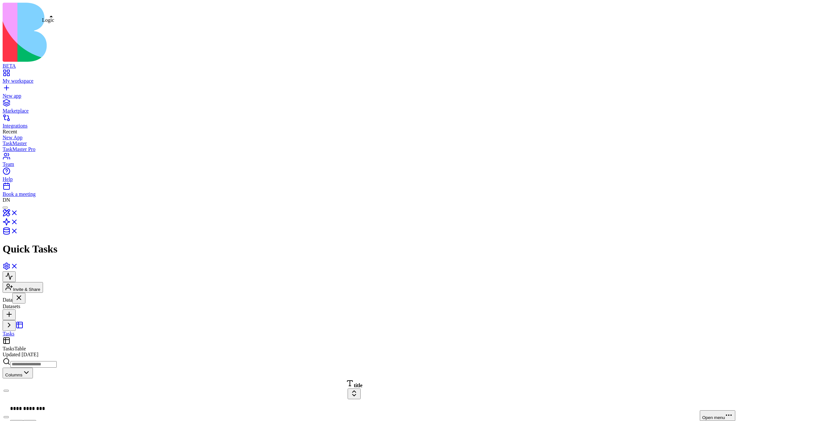
click at [18, 221] on link at bounding box center [11, 224] width 16 height 6
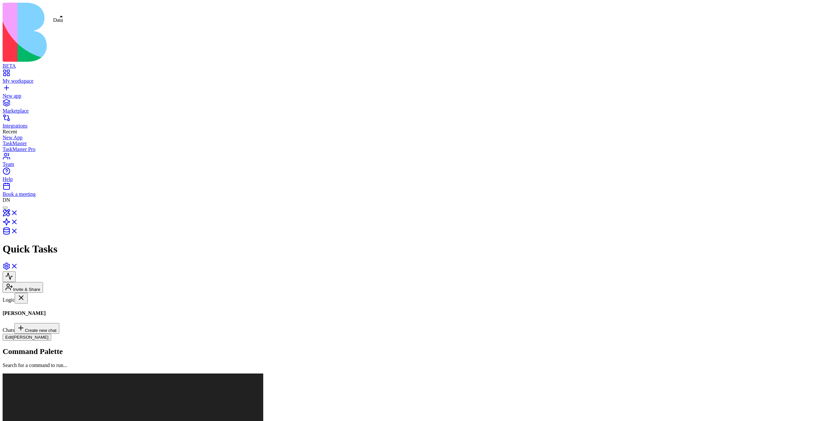
click at [18, 231] on link at bounding box center [11, 234] width 16 height 6
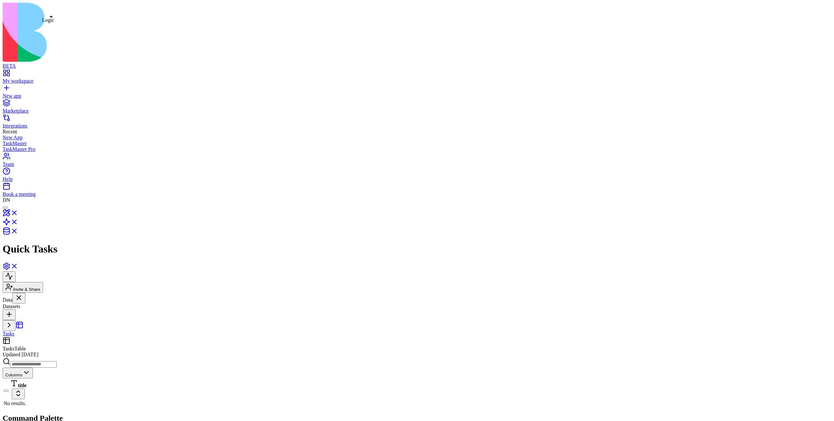
click at [18, 221] on link at bounding box center [11, 224] width 16 height 6
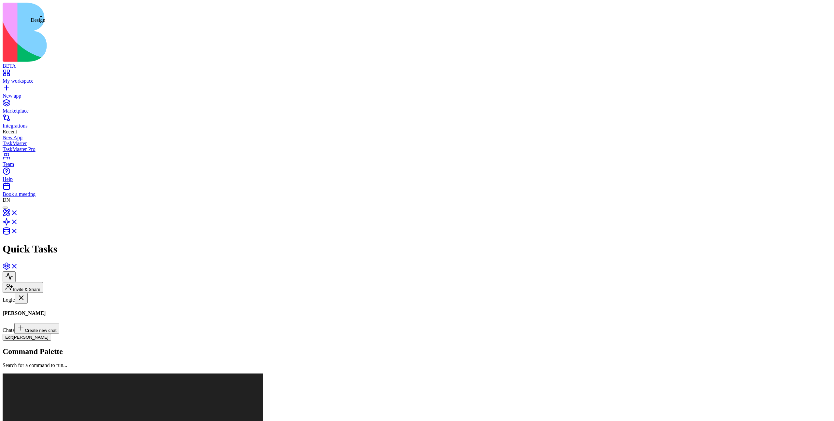
click at [35, 203] on div "Quick Tasks" at bounding box center [417, 229] width 829 height 52
click at [18, 212] on link at bounding box center [11, 215] width 16 height 6
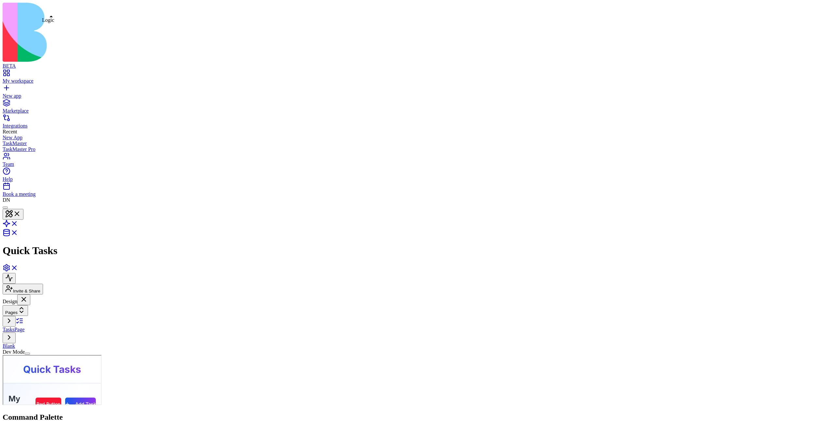
click at [18, 223] on link at bounding box center [11, 226] width 16 height 6
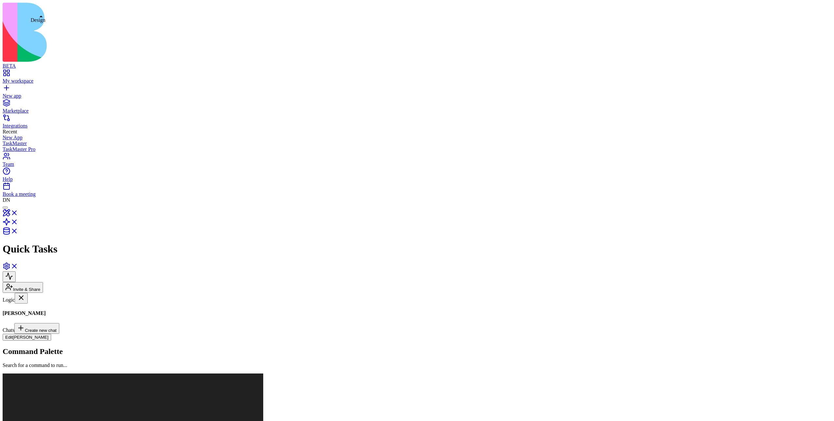
click at [18, 212] on link at bounding box center [11, 215] width 16 height 6
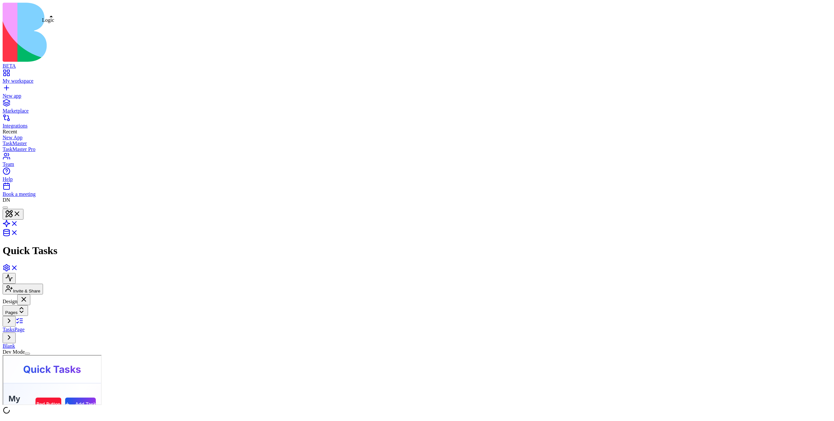
click at [18, 223] on link at bounding box center [11, 226] width 16 height 6
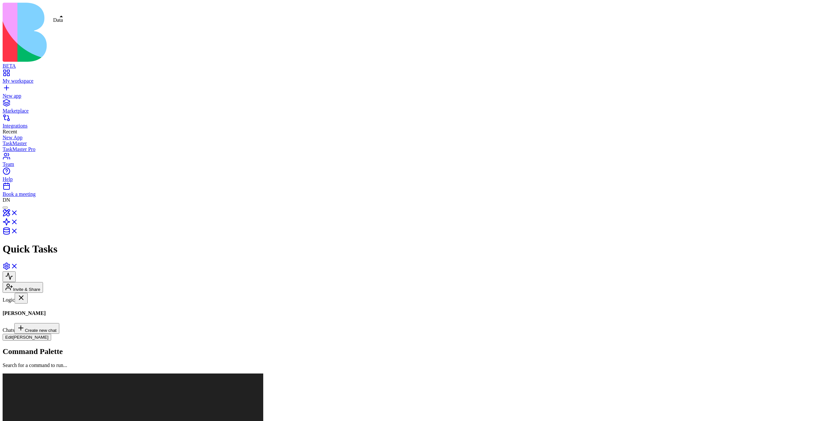
click at [18, 231] on link at bounding box center [11, 234] width 16 height 6
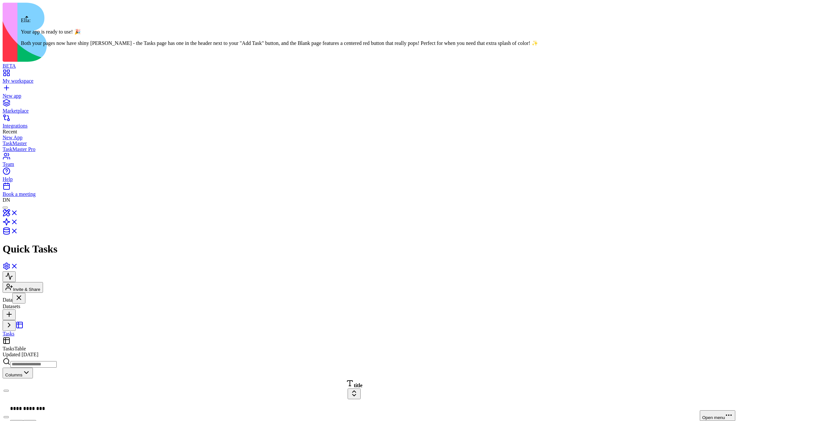
click at [5, 208] on div at bounding box center [5, 208] width 0 height 0
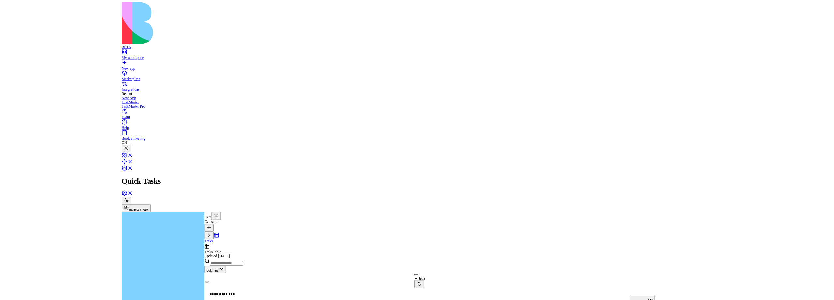
scroll to position [388, 0]
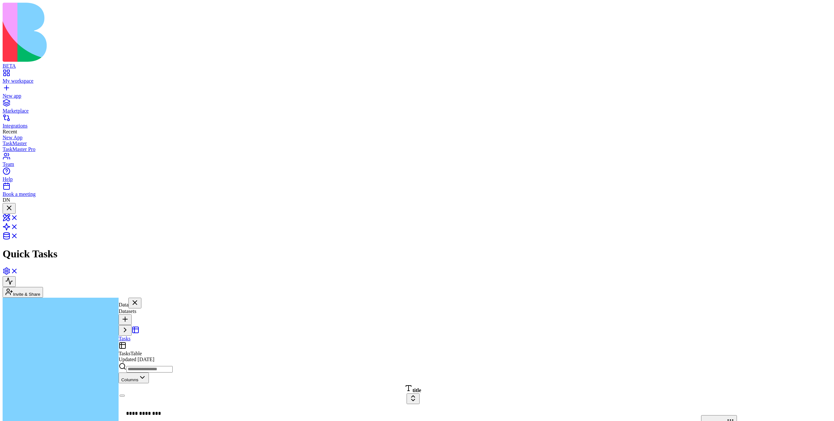
click at [31, 203] on header "Quick Tasks Invite & Share" at bounding box center [417, 250] width 829 height 95
click at [18, 226] on link at bounding box center [11, 229] width 16 height 6
click at [167, 300] on button "Edit Morgan" at bounding box center [143, 342] width 49 height 7
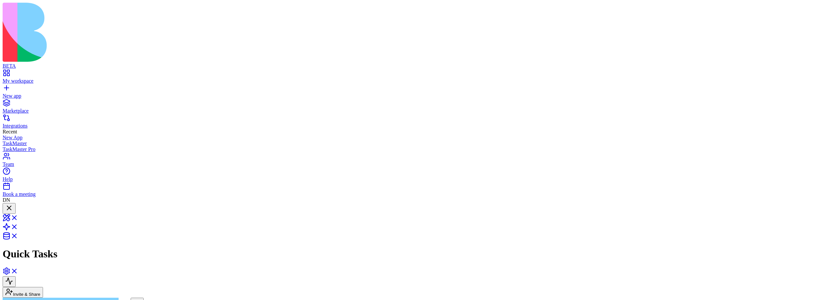
click at [16, 277] on button at bounding box center [9, 282] width 13 height 11
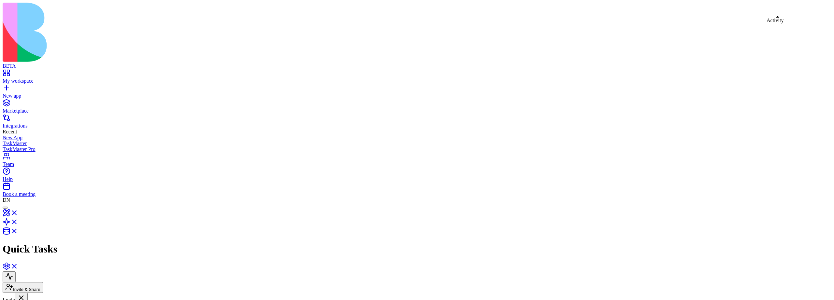
click at [16, 272] on button at bounding box center [9, 277] width 13 height 11
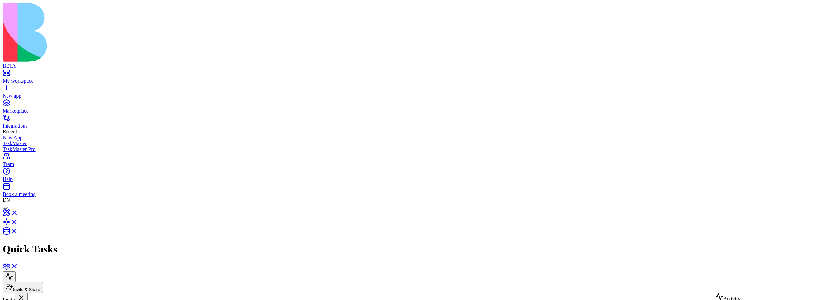
click at [16, 272] on button at bounding box center [9, 277] width 13 height 11
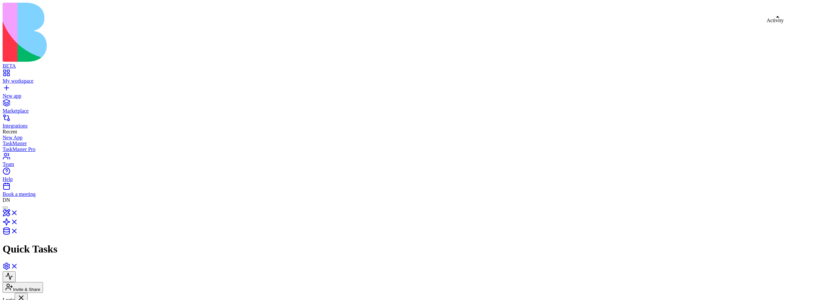
click at [16, 272] on button at bounding box center [9, 277] width 13 height 11
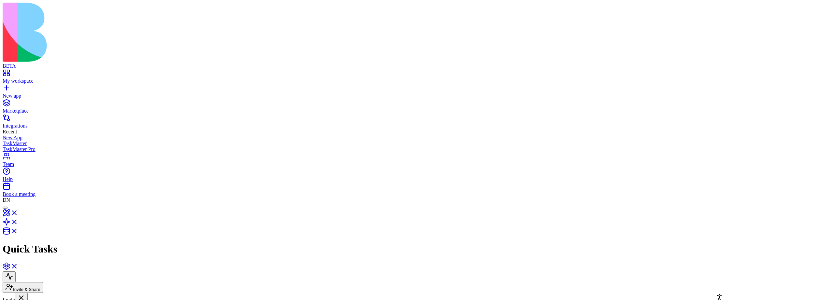
click at [16, 272] on button at bounding box center [9, 277] width 13 height 11
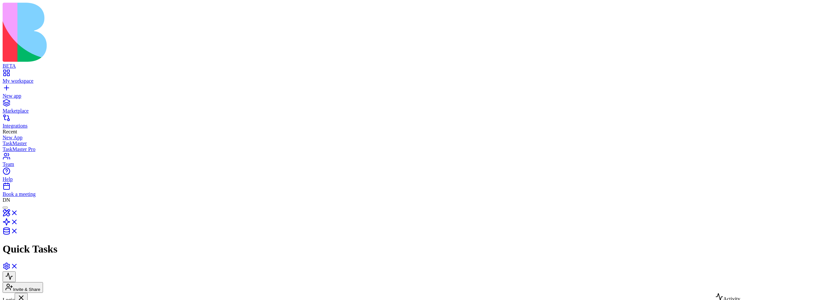
click at [28, 293] on button at bounding box center [21, 298] width 13 height 11
click at [5, 208] on div at bounding box center [5, 208] width 0 height 0
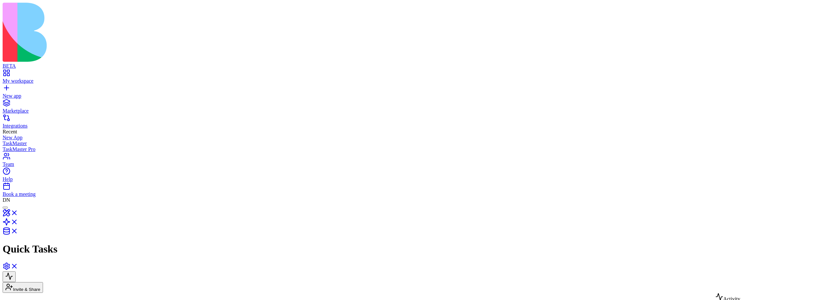
click at [771, 263] on div "Invite & Share" at bounding box center [417, 278] width 829 height 31
click at [16, 272] on button at bounding box center [9, 277] width 13 height 11
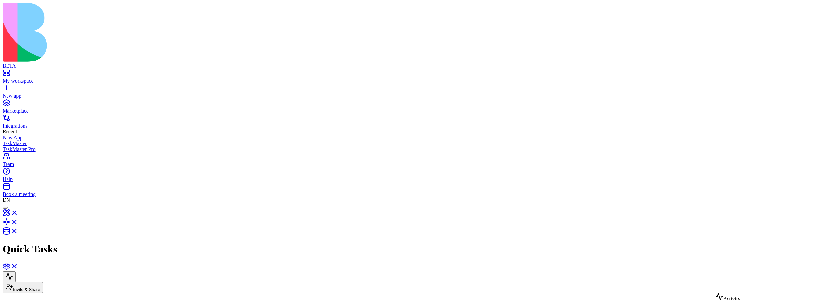
click at [18, 266] on link at bounding box center [11, 269] width 16 height 6
click at [16, 273] on button at bounding box center [9, 278] width 13 height 11
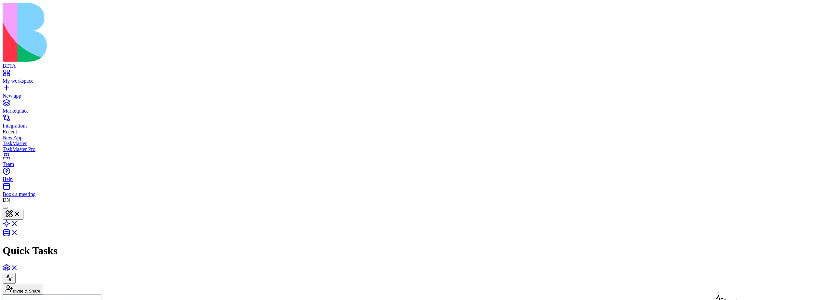
click at [16, 273] on button at bounding box center [9, 278] width 13 height 11
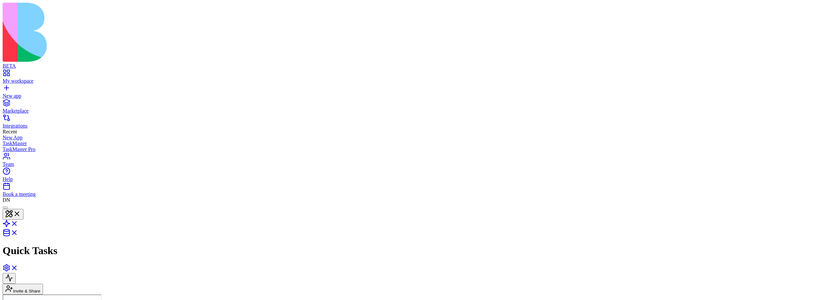
click at [16, 273] on button at bounding box center [9, 278] width 13 height 11
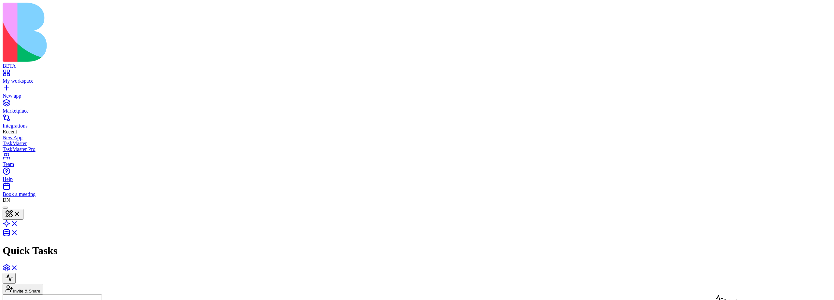
click at [16, 273] on button at bounding box center [9, 278] width 13 height 11
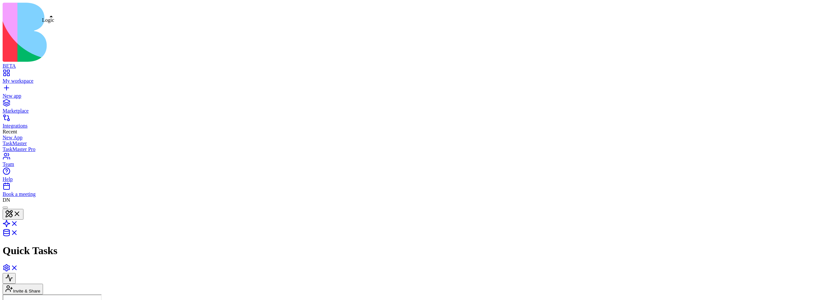
click at [18, 223] on link at bounding box center [11, 226] width 16 height 6
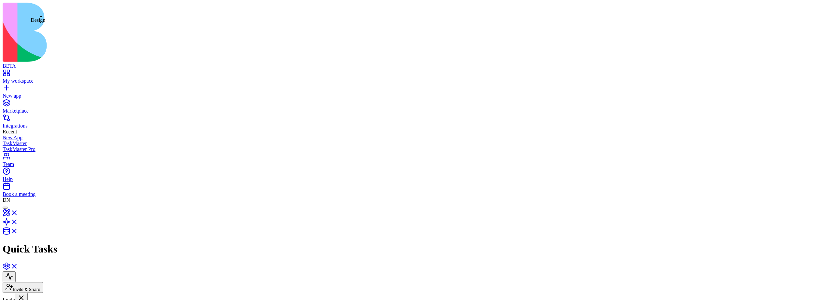
click at [18, 212] on link at bounding box center [11, 215] width 16 height 6
click at [18, 223] on link at bounding box center [11, 226] width 16 height 6
click at [18, 231] on link at bounding box center [11, 234] width 16 height 6
click at [18, 221] on link at bounding box center [11, 224] width 16 height 6
click at [18, 231] on link at bounding box center [11, 234] width 16 height 6
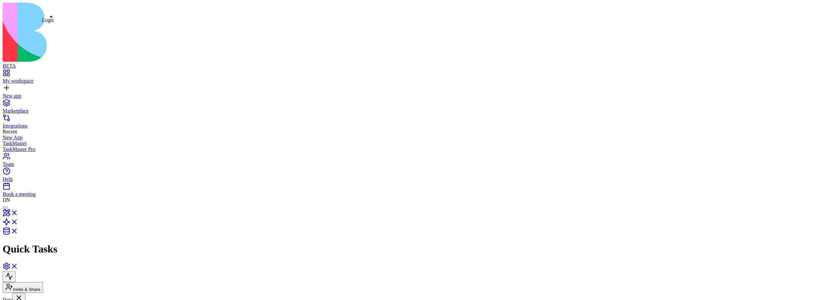
click at [18, 221] on link at bounding box center [11, 224] width 16 height 6
click at [18, 231] on link at bounding box center [11, 234] width 16 height 6
click at [18, 212] on link at bounding box center [11, 215] width 16 height 6
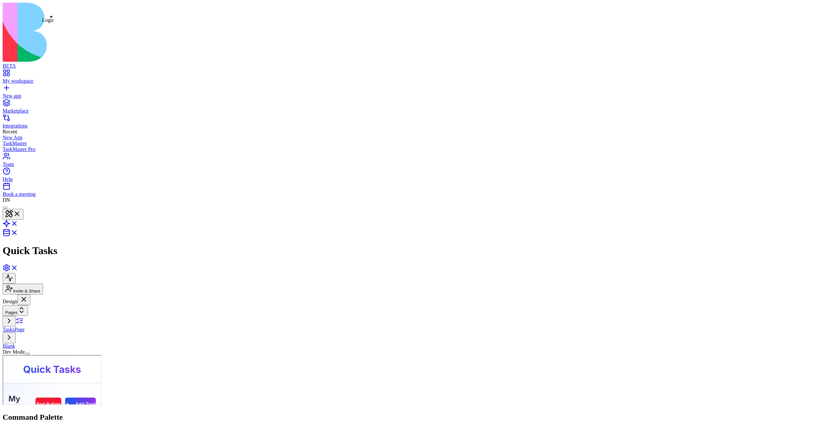
click at [18, 223] on link at bounding box center [11, 226] width 16 height 6
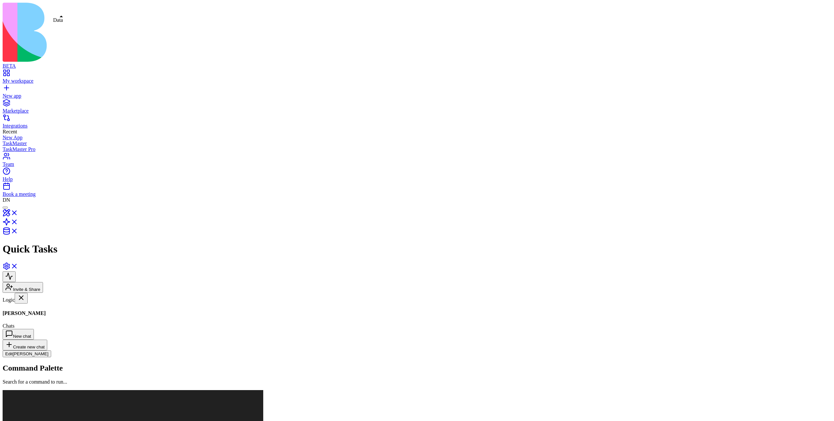
click at [18, 231] on link at bounding box center [11, 234] width 16 height 6
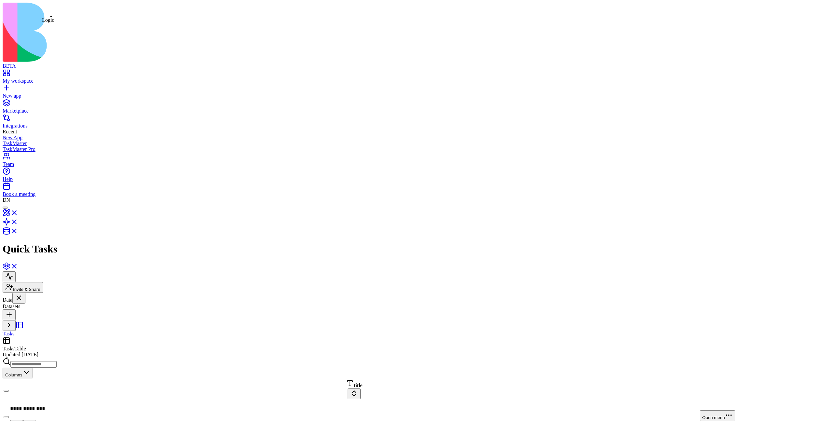
click at [18, 221] on link at bounding box center [11, 224] width 16 height 6
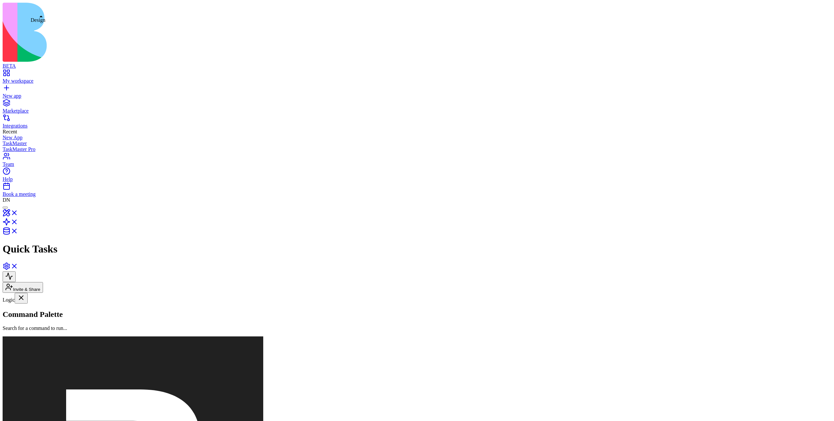
click at [18, 212] on link at bounding box center [11, 215] width 16 height 6
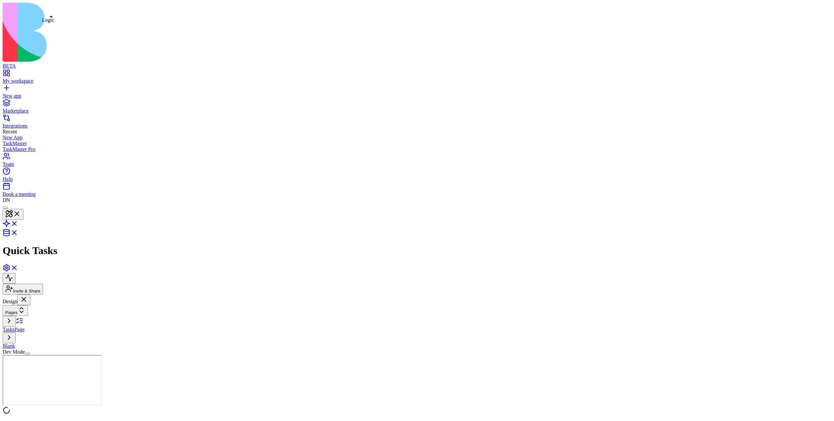
click at [18, 223] on link at bounding box center [11, 226] width 16 height 6
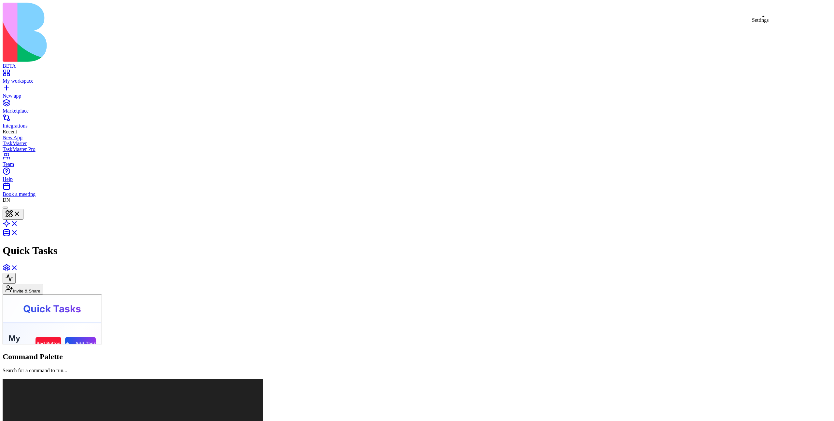
click at [18, 267] on link at bounding box center [11, 270] width 16 height 6
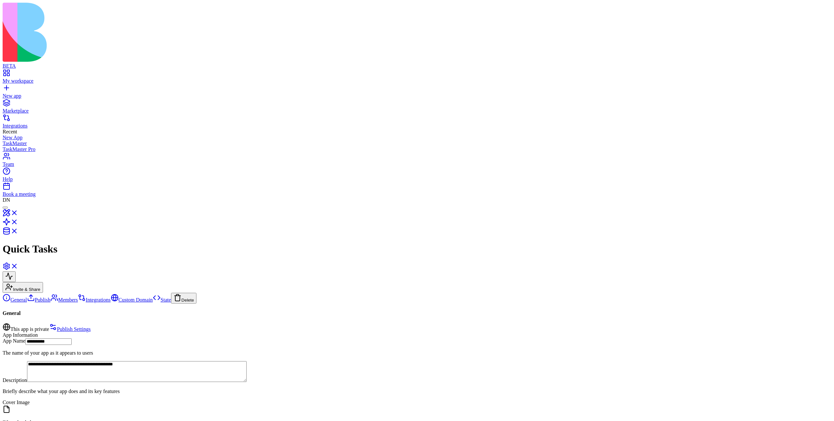
click at [18, 266] on link at bounding box center [11, 269] width 16 height 6
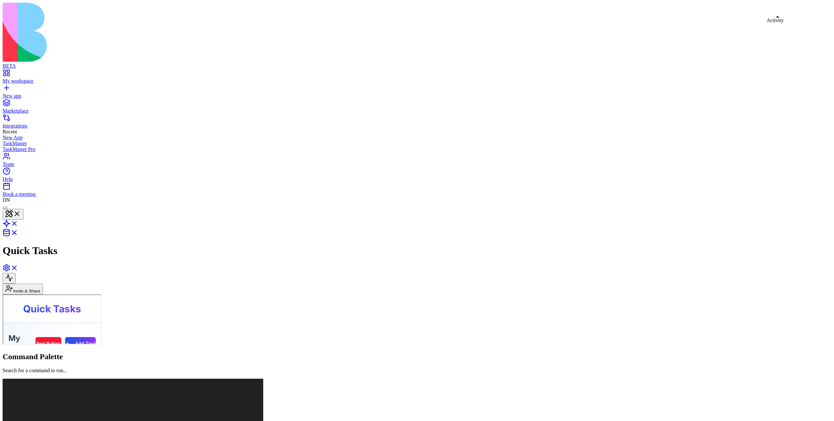
click at [16, 273] on button at bounding box center [9, 278] width 13 height 11
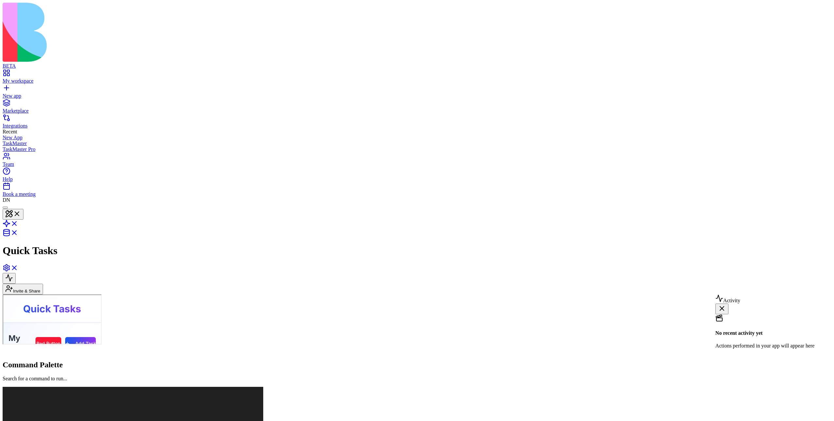
click at [16, 273] on button at bounding box center [9, 278] width 13 height 11
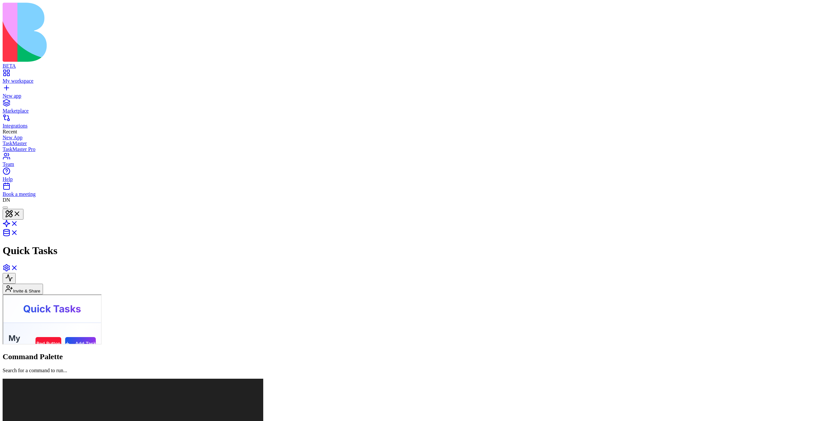
click at [16, 273] on button at bounding box center [9, 278] width 13 height 11
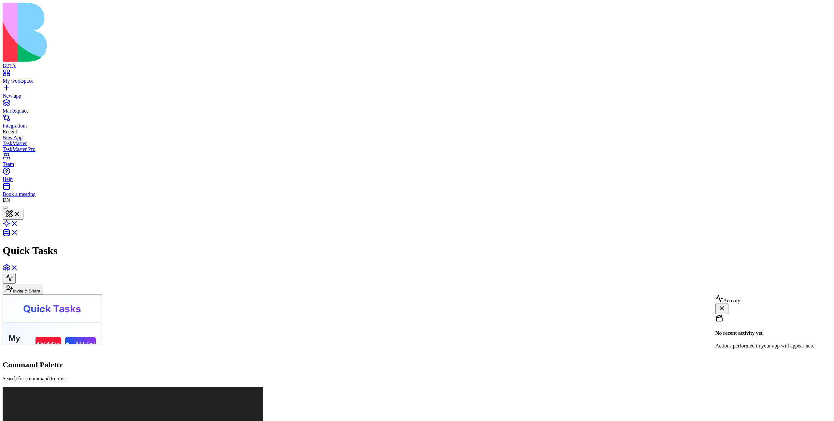
click at [16, 273] on button at bounding box center [9, 278] width 13 height 11
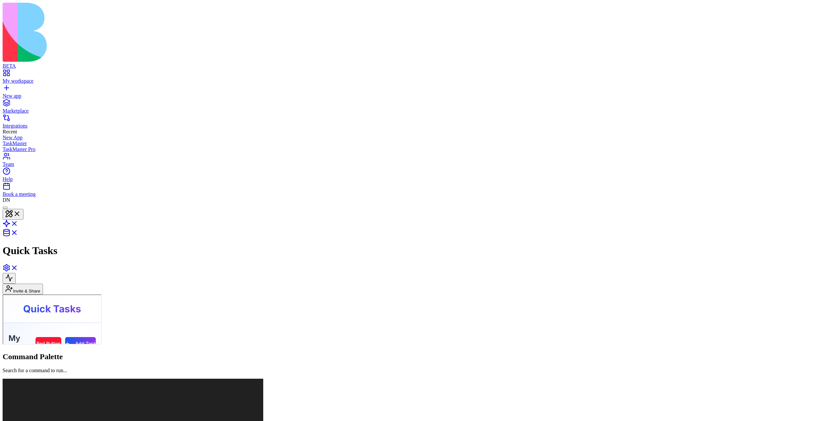
click at [16, 273] on button at bounding box center [9, 278] width 13 height 11
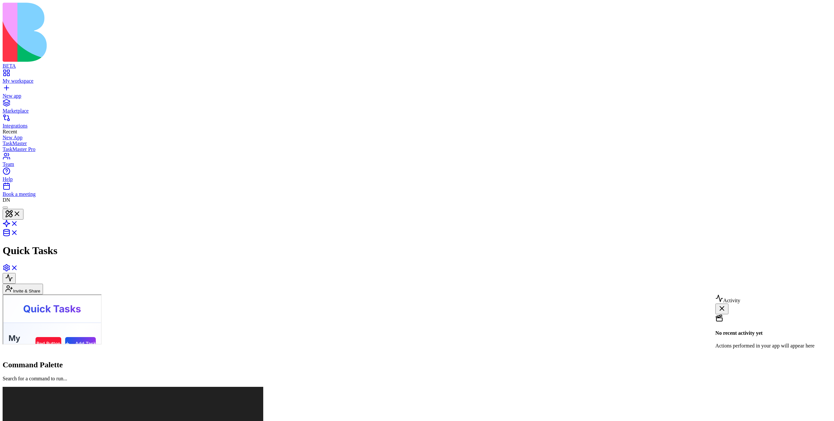
click at [16, 273] on button at bounding box center [9, 278] width 13 height 11
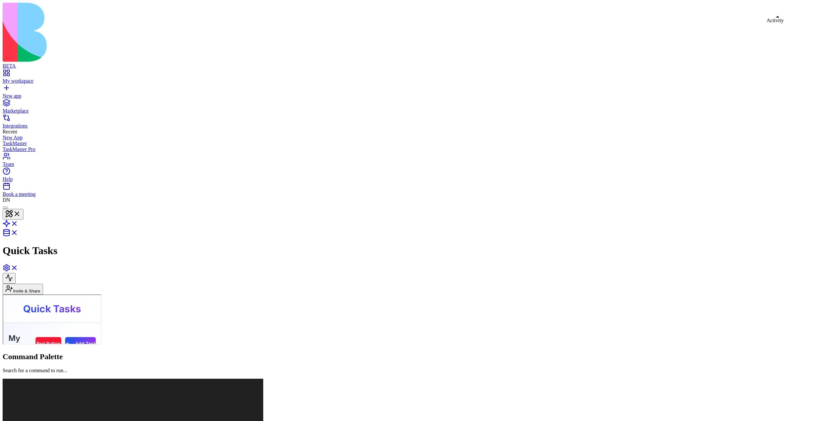
click at [16, 273] on button at bounding box center [9, 278] width 13 height 11
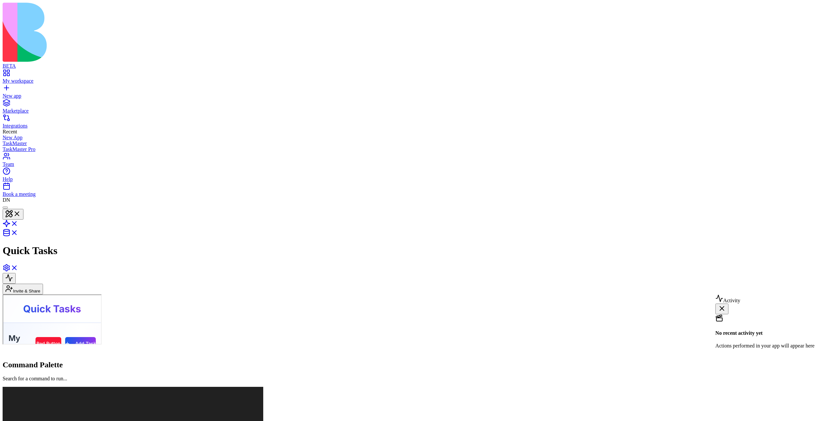
click at [766, 295] on div "Activity No recent activity yet Actions performed in your app will appear here" at bounding box center [417, 325] width 829 height 60
click at [664, 295] on div "Activity No recent activity yet Actions performed in your app will appear here" at bounding box center [417, 325] width 829 height 60
click at [790, 295] on div "Activity No recent activity yet Actions performed in your app will appear here" at bounding box center [417, 325] width 829 height 60
click at [769, 295] on div "Activity No recent activity yet Actions performed in your app will appear here" at bounding box center [417, 325] width 829 height 60
click at [803, 295] on div "Activity No recent activity yet Actions performed in your app will appear here" at bounding box center [416, 325] width 827 height 60
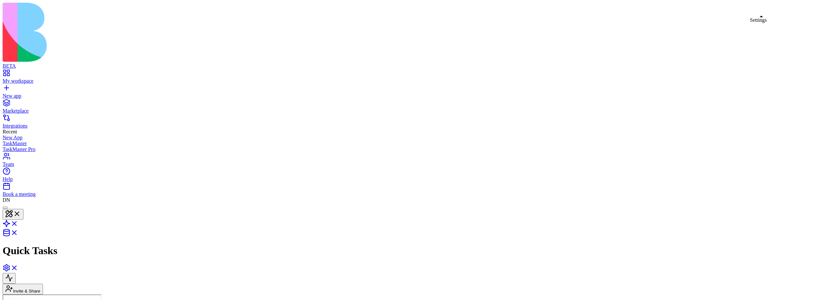
click at [18, 267] on link at bounding box center [11, 270] width 16 height 6
click at [18, 266] on link at bounding box center [11, 269] width 16 height 6
click at [16, 273] on button at bounding box center [9, 278] width 13 height 11
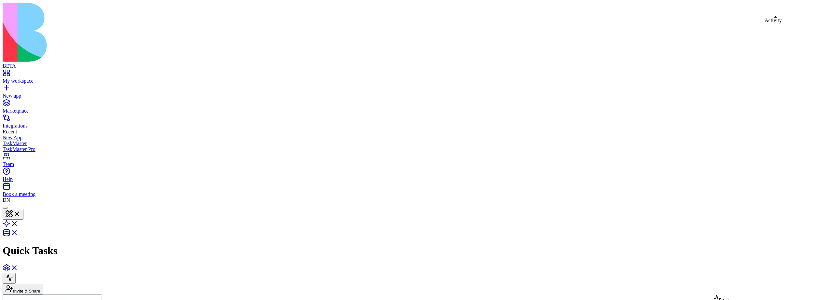
click at [18, 223] on link at bounding box center [11, 226] width 16 height 6
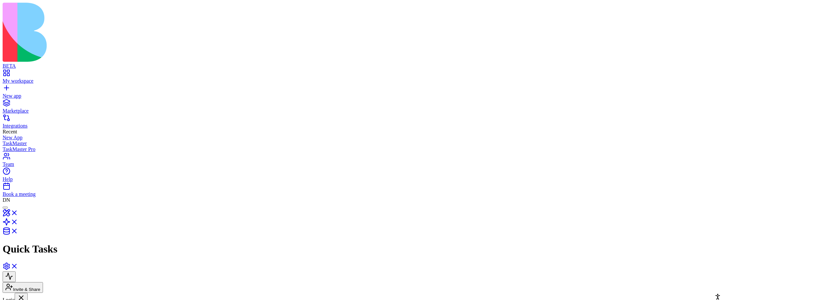
click at [5, 208] on div at bounding box center [5, 208] width 0 height 0
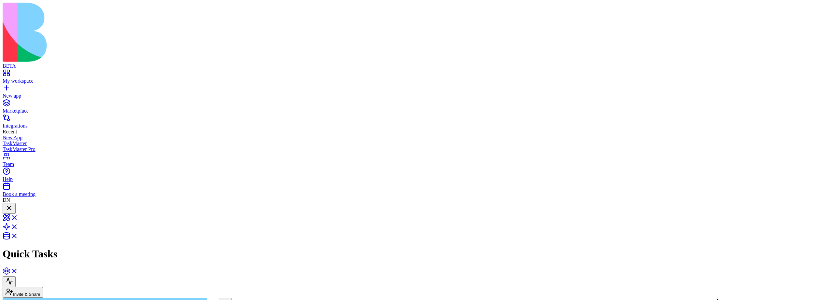
scroll to position [454, 0]
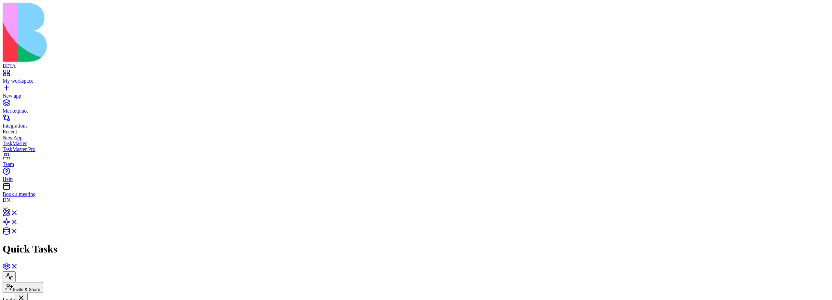
click at [16, 272] on button at bounding box center [9, 277] width 13 height 11
click at [18, 212] on link at bounding box center [11, 215] width 16 height 6
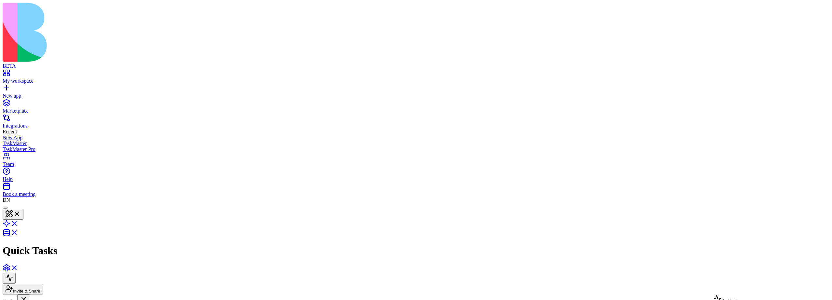
click at [16, 273] on button at bounding box center [9, 278] width 13 height 11
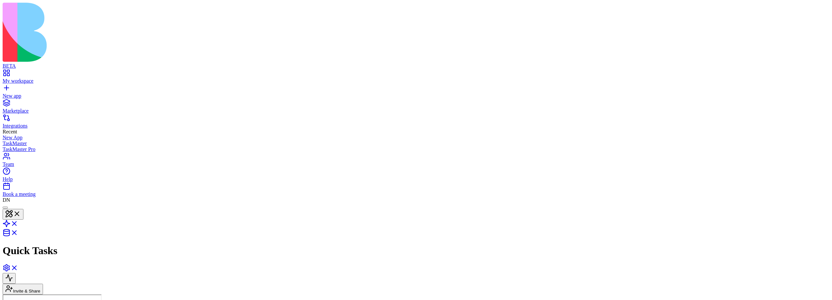
click at [16, 273] on button at bounding box center [9, 278] width 13 height 11
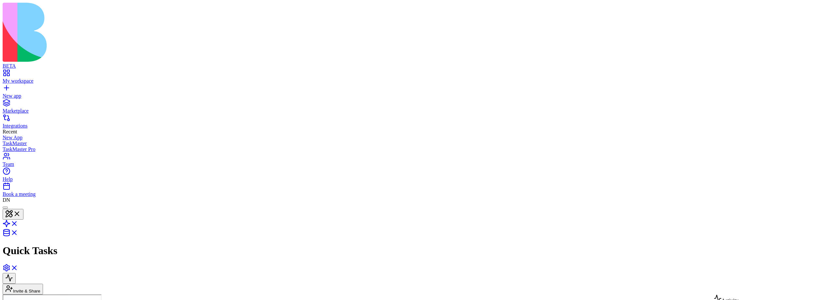
click at [16, 273] on button at bounding box center [9, 278] width 13 height 11
click at [5, 208] on div at bounding box center [5, 208] width 0 height 0
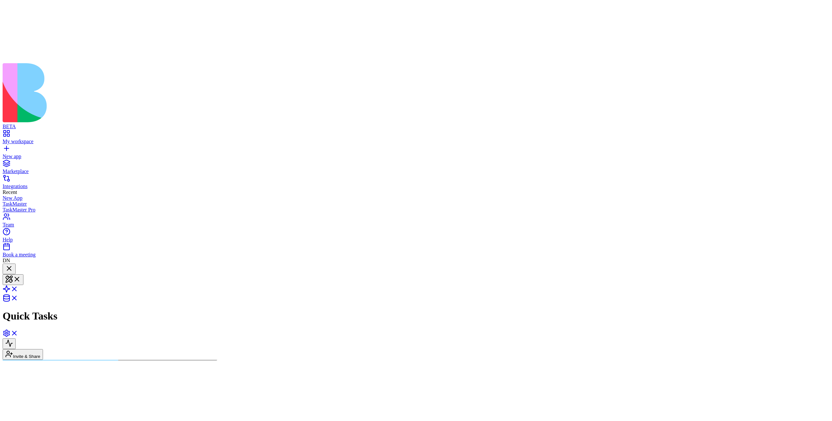
scroll to position [509, 0]
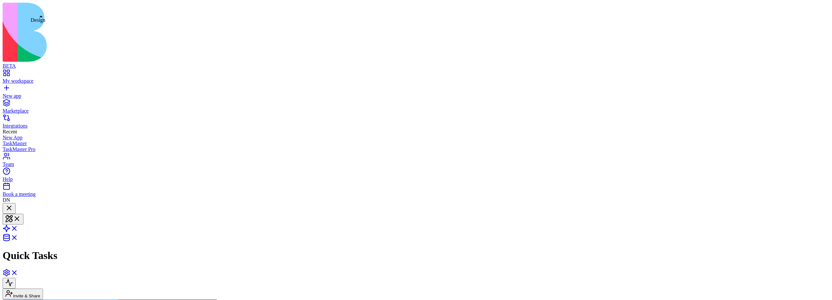
click at [23, 214] on button at bounding box center [13, 219] width 21 height 11
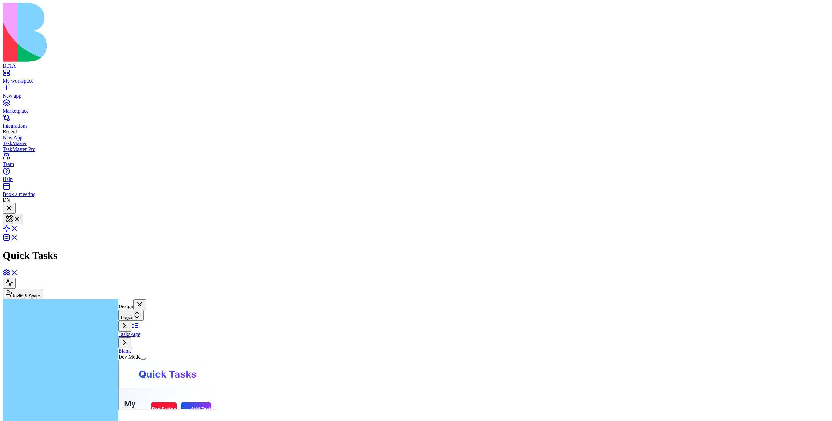
click at [772, 203] on header "Quick Tasks Invite & Share" at bounding box center [416, 251] width 827 height 96
click at [16, 278] on button at bounding box center [9, 283] width 13 height 11
click at [18, 228] on link at bounding box center [11, 231] width 16 height 6
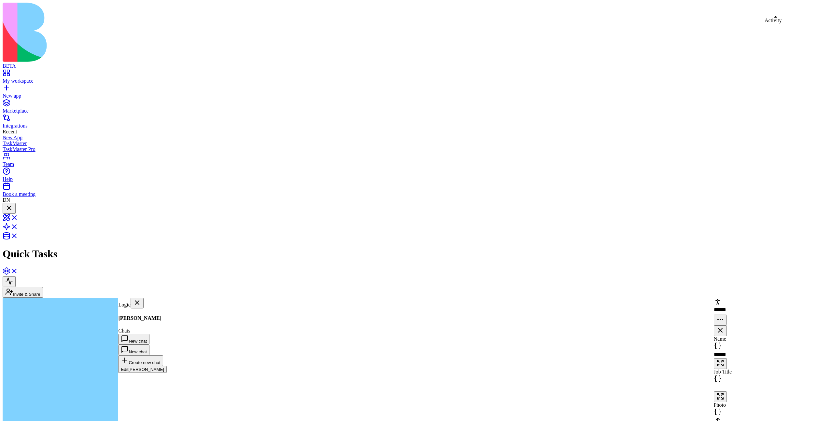
click at [16, 277] on button at bounding box center [9, 282] width 13 height 11
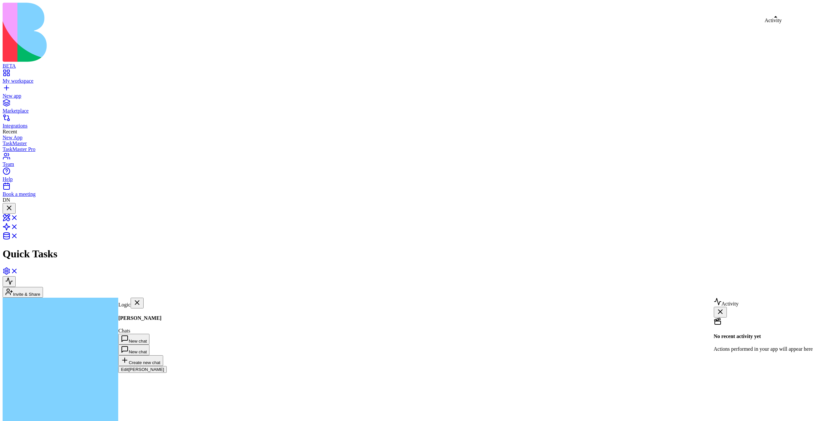
click at [16, 277] on button at bounding box center [9, 282] width 13 height 11
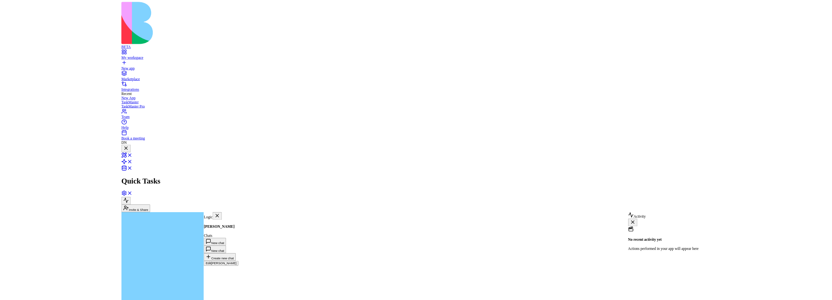
scroll to position [509, 0]
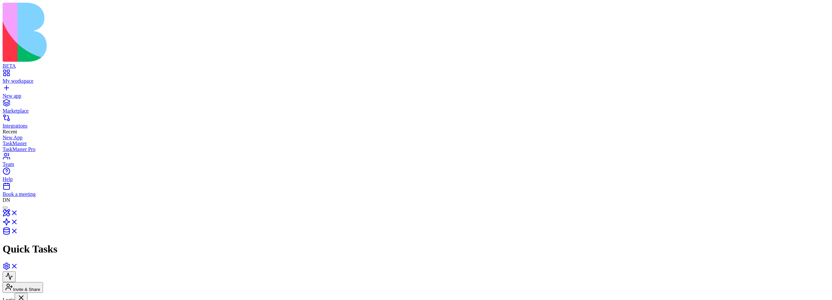
click at [5, 208] on div at bounding box center [5, 208] width 0 height 0
click at [13, 204] on div at bounding box center [9, 208] width 8 height 9
click at [5, 208] on div at bounding box center [5, 208] width 0 height 0
click at [13, 204] on div at bounding box center [9, 208] width 8 height 9
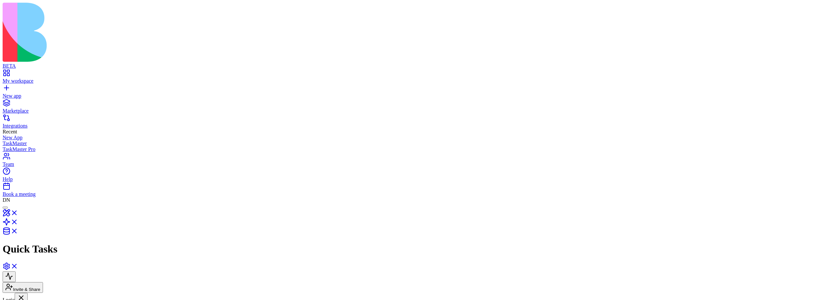
click at [5, 208] on div at bounding box center [5, 208] width 0 height 0
click at [13, 204] on div at bounding box center [9, 208] width 8 height 9
click at [5, 208] on div at bounding box center [5, 208] width 0 height 0
click at [13, 204] on div at bounding box center [9, 208] width 8 height 9
click at [16, 272] on button at bounding box center [9, 277] width 13 height 11
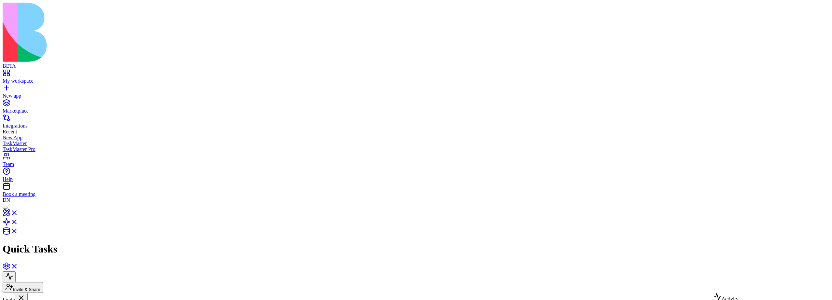
click at [16, 272] on button at bounding box center [9, 277] width 13 height 11
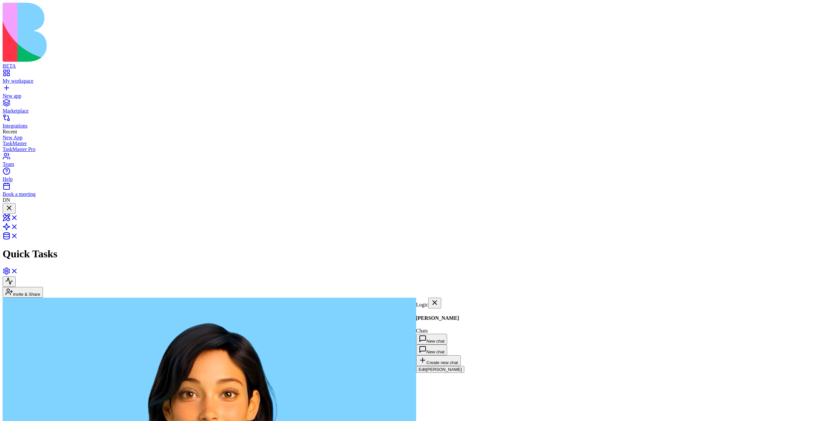
scroll to position [279, 0]
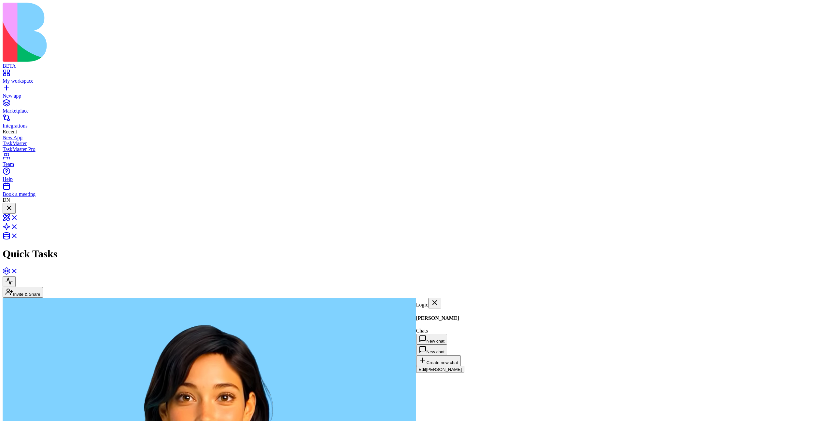
scroll to position [279, 0]
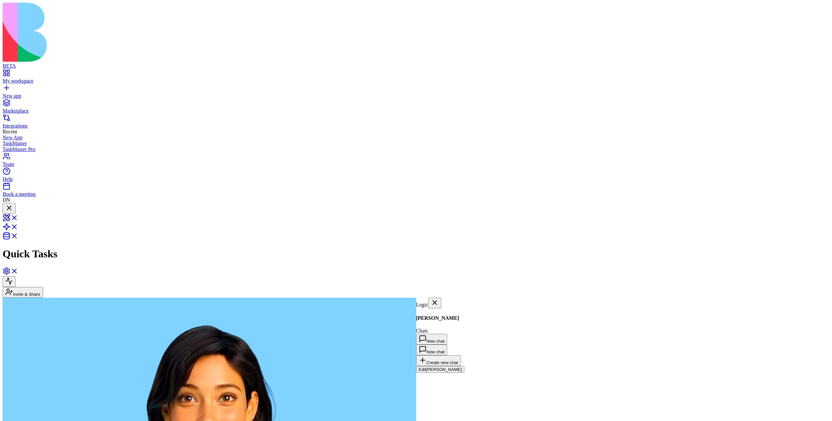
scroll to position [279, 0]
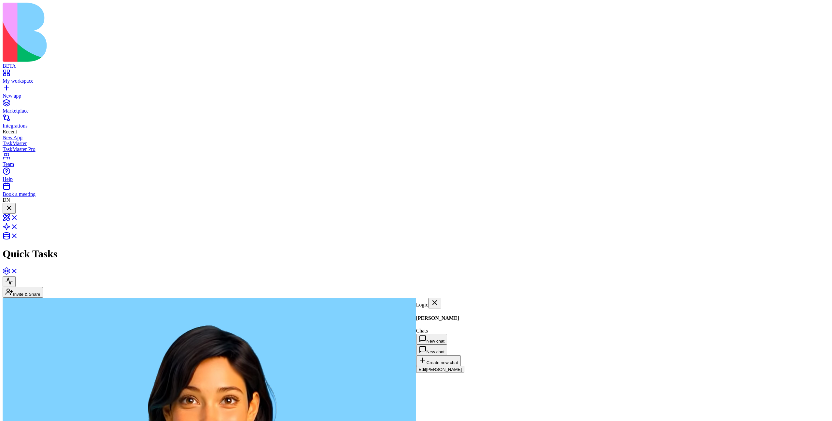
scroll to position [279, 0]
